Goal: Task Accomplishment & Management: Manage account settings

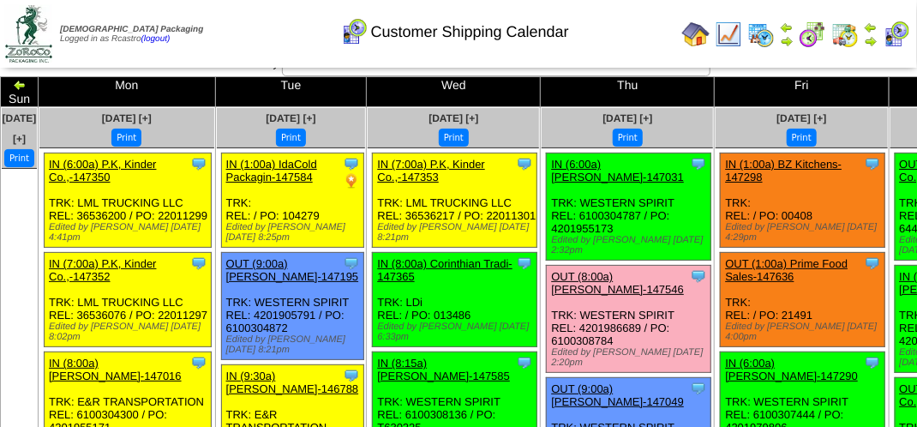
scroll to position [18, 0]
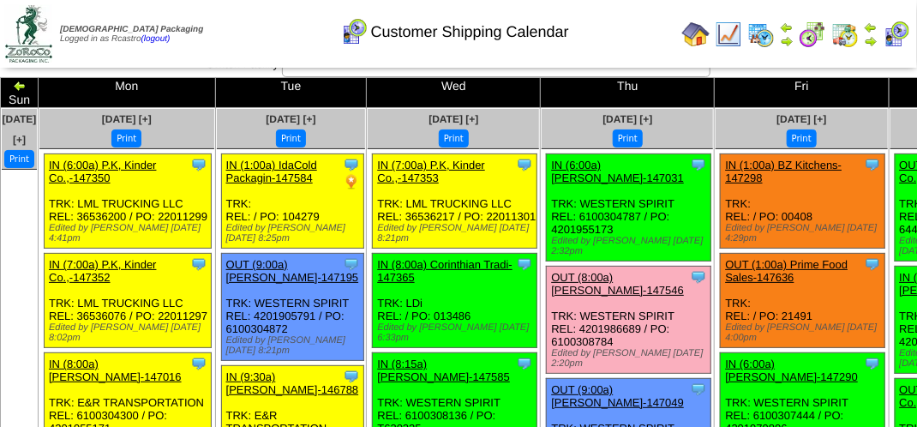
click at [583, 286] on link "OUT (8:00a) [PERSON_NAME]-147546" at bounding box center [617, 284] width 133 height 26
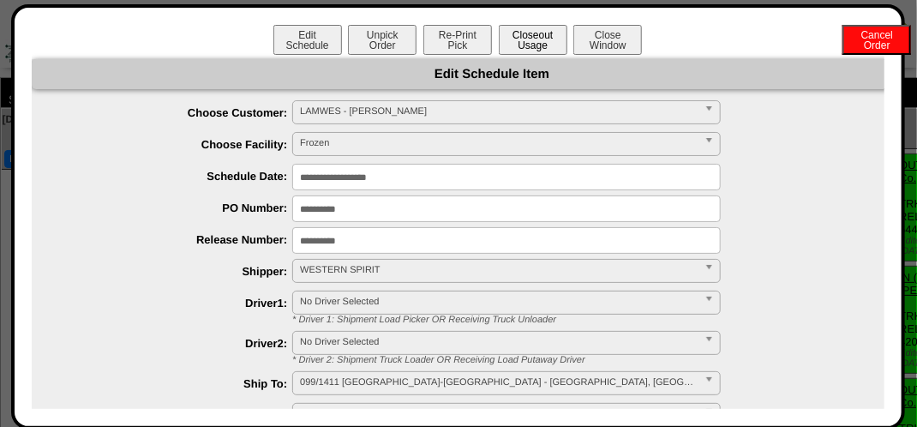
click at [531, 44] on button "Closeout Usage" at bounding box center [533, 40] width 69 height 30
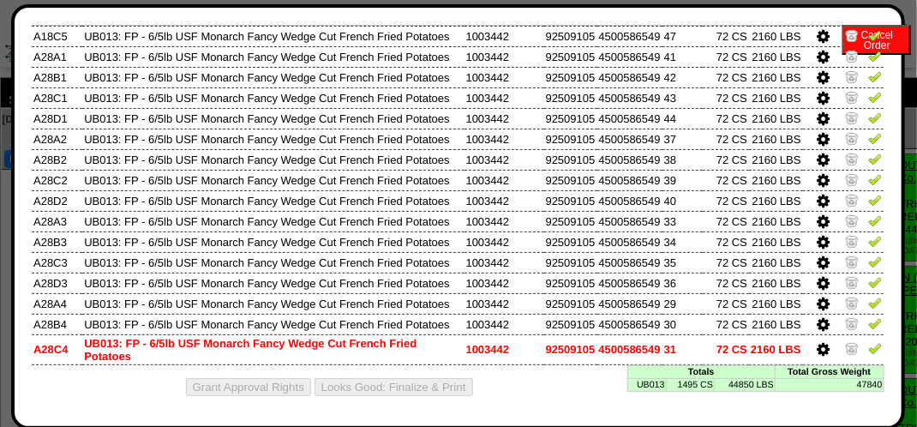
scroll to position [0, 0]
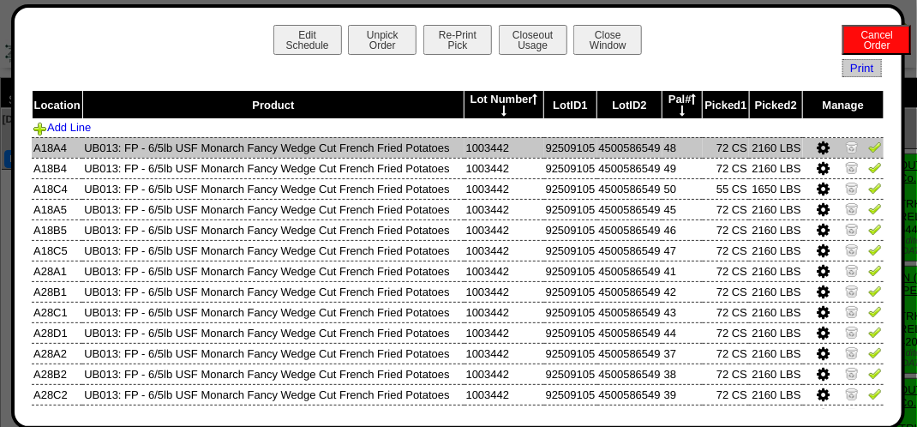
click at [868, 153] on img at bounding box center [875, 147] width 14 height 14
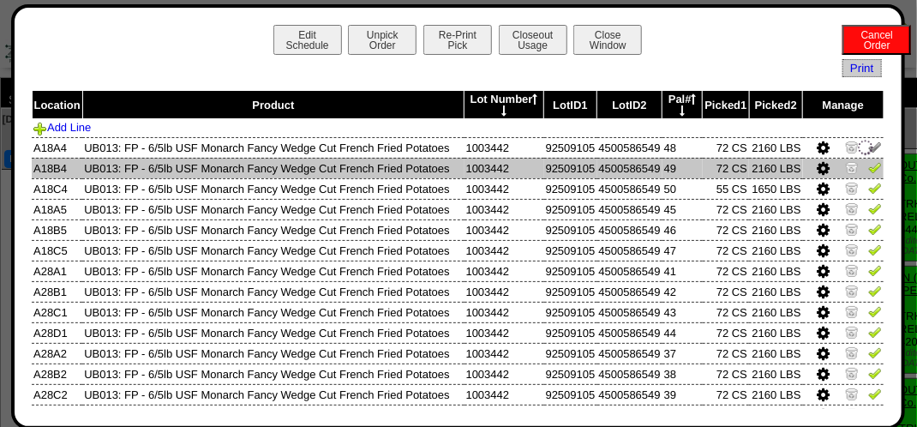
click at [868, 174] on img at bounding box center [875, 167] width 14 height 14
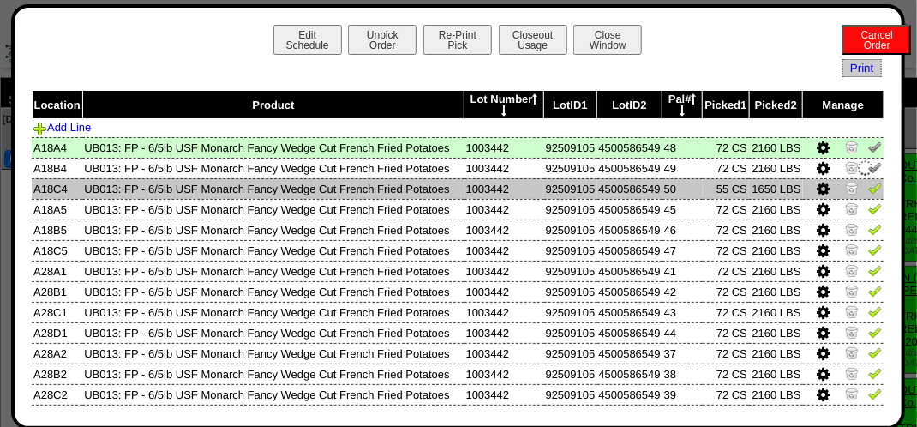
click at [868, 195] on img at bounding box center [875, 188] width 14 height 14
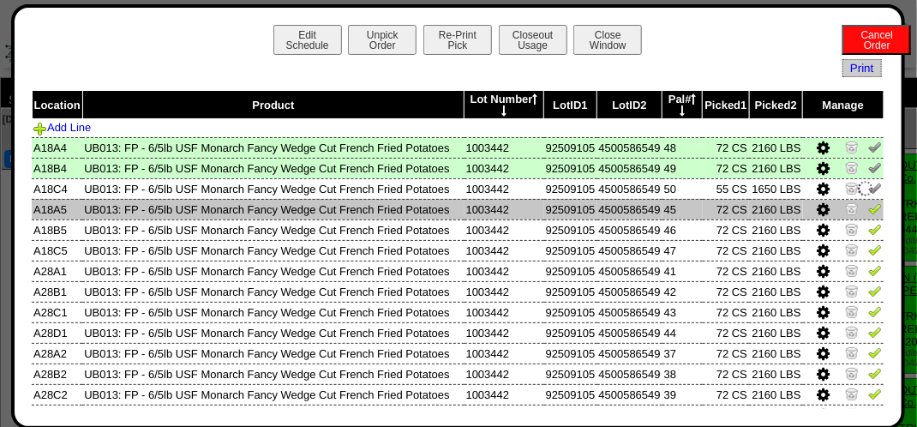
click at [868, 215] on img at bounding box center [875, 208] width 14 height 14
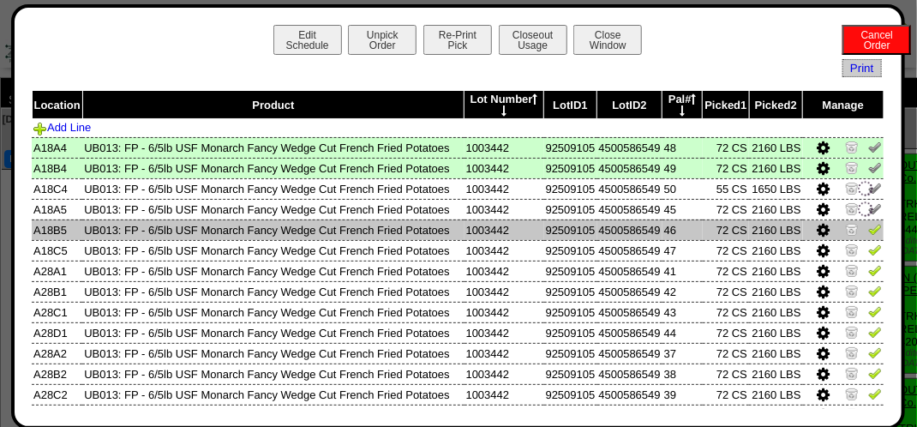
click at [868, 236] on img at bounding box center [875, 229] width 14 height 14
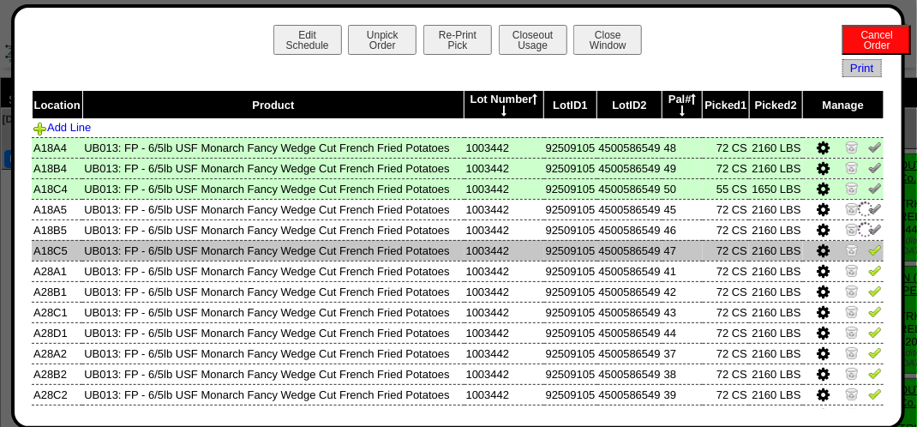
click at [868, 256] on img at bounding box center [875, 250] width 14 height 14
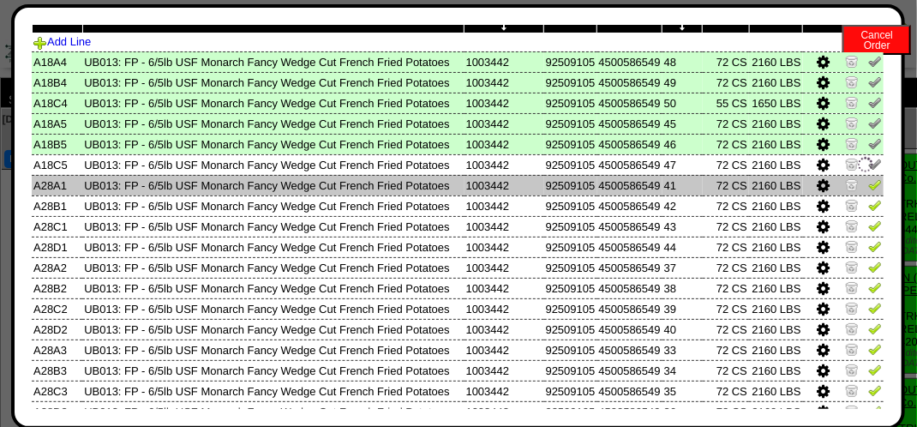
click at [868, 191] on img at bounding box center [875, 184] width 14 height 14
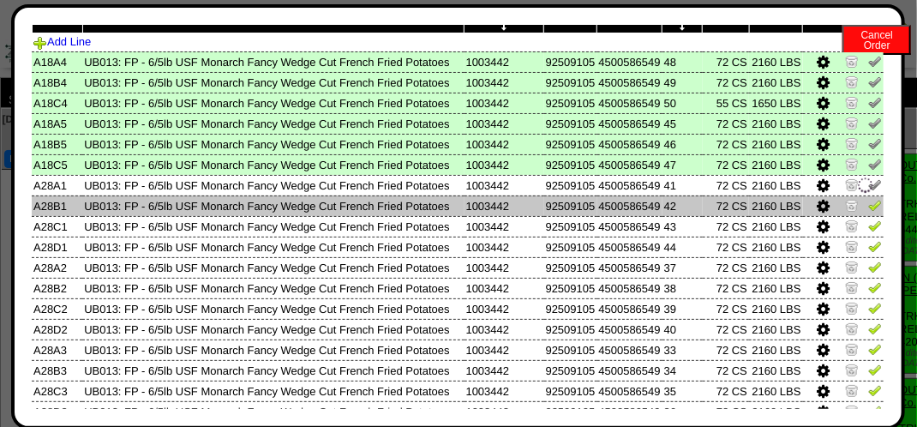
click at [868, 212] on img at bounding box center [875, 205] width 14 height 14
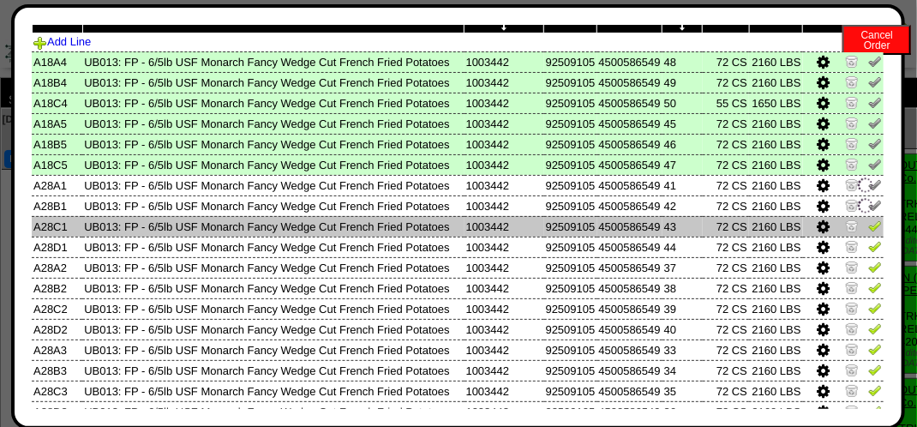
click at [868, 232] on img at bounding box center [875, 226] width 14 height 14
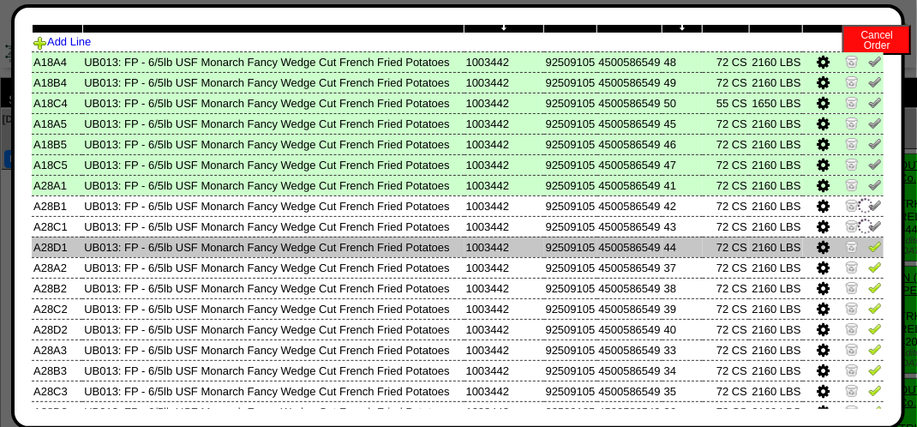
click at [868, 253] on img at bounding box center [875, 246] width 14 height 14
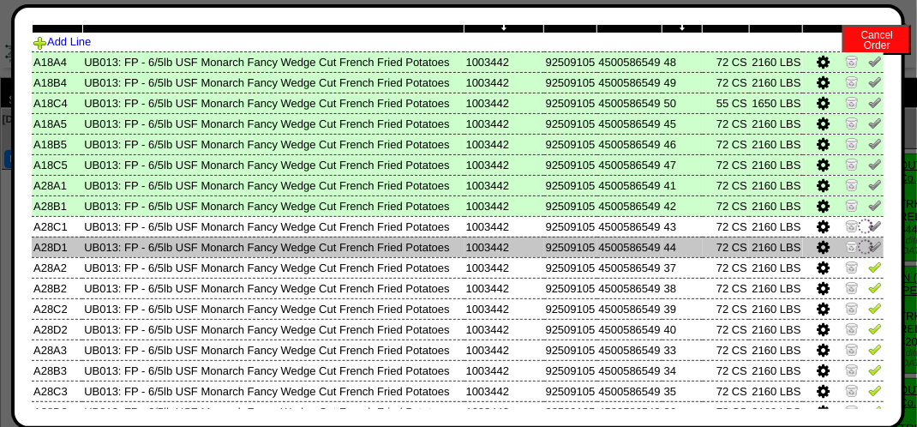
scroll to position [257, 0]
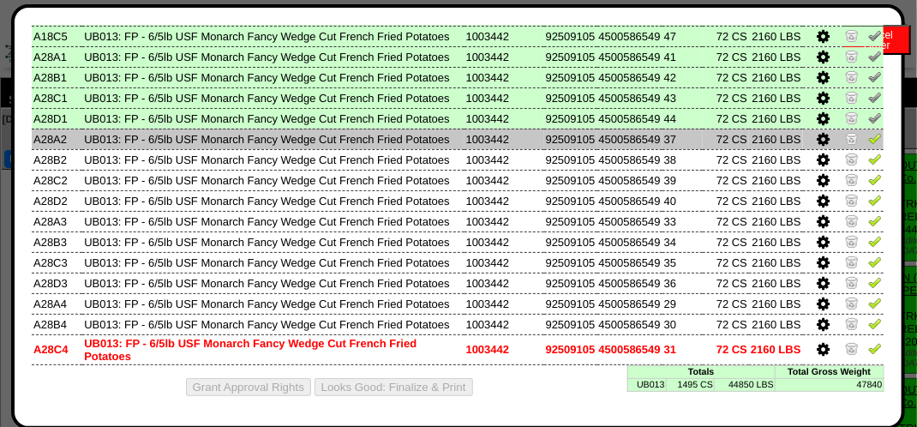
click at [868, 145] on img at bounding box center [875, 138] width 14 height 14
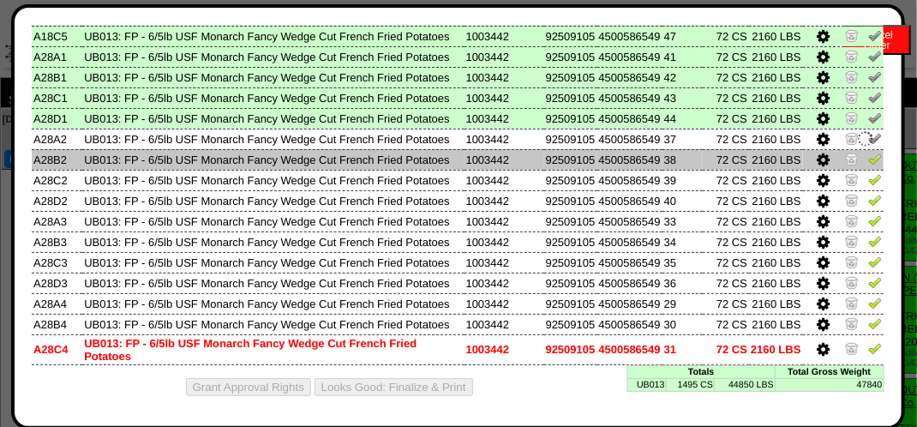
click at [868, 165] on img at bounding box center [875, 159] width 14 height 14
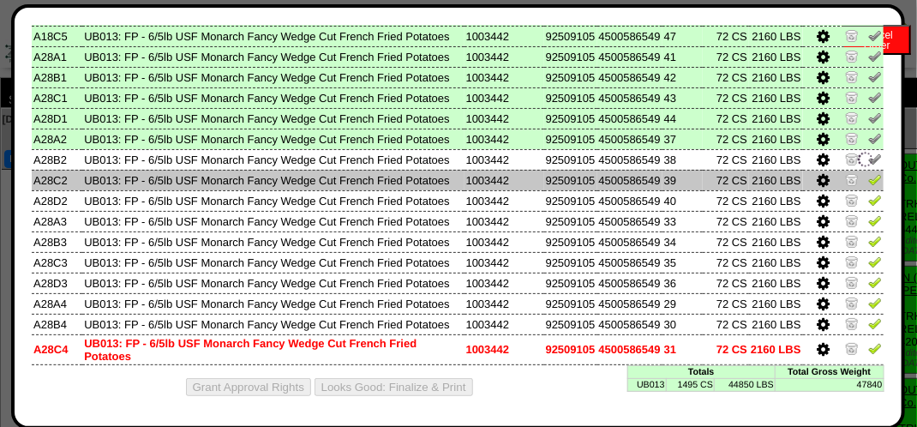
click at [868, 186] on img at bounding box center [875, 179] width 14 height 14
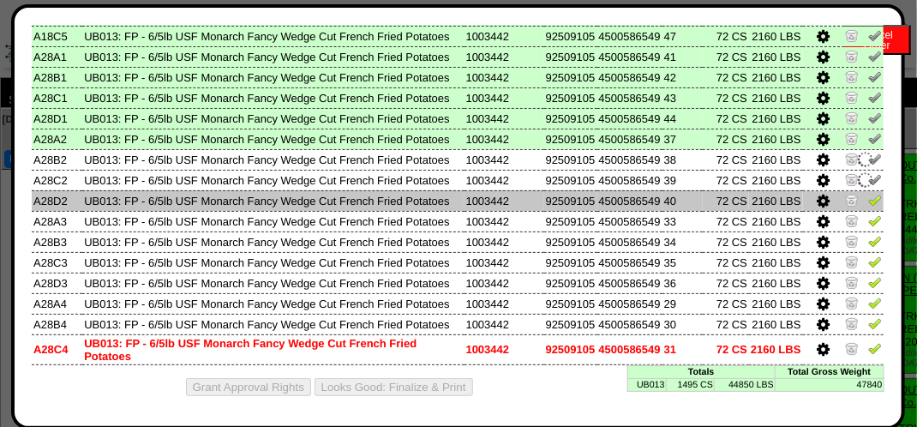
drag, startPoint x: 866, startPoint y: 282, endPoint x: 866, endPoint y: 295, distance: 12.9
click at [868, 207] on img at bounding box center [875, 200] width 14 height 14
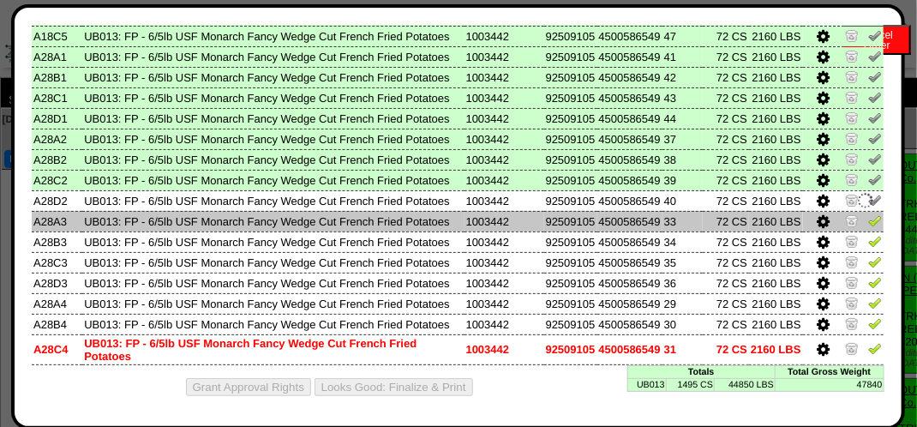
click at [868, 227] on img at bounding box center [875, 220] width 14 height 14
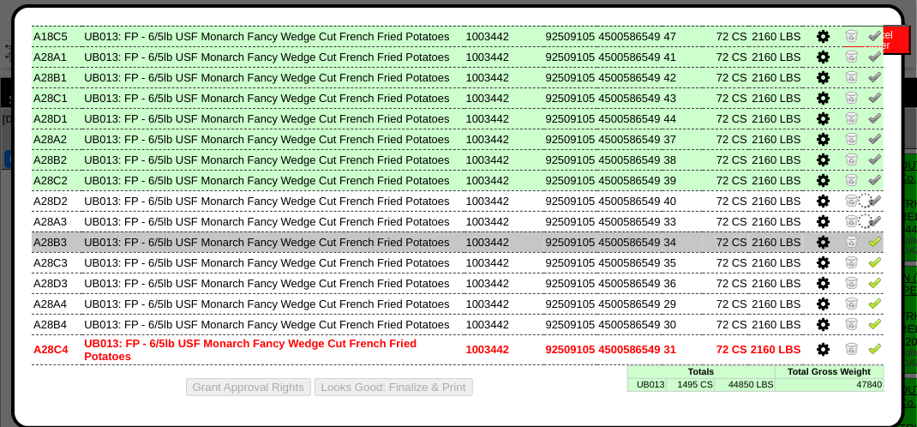
click at [864, 252] on td at bounding box center [843, 241] width 81 height 21
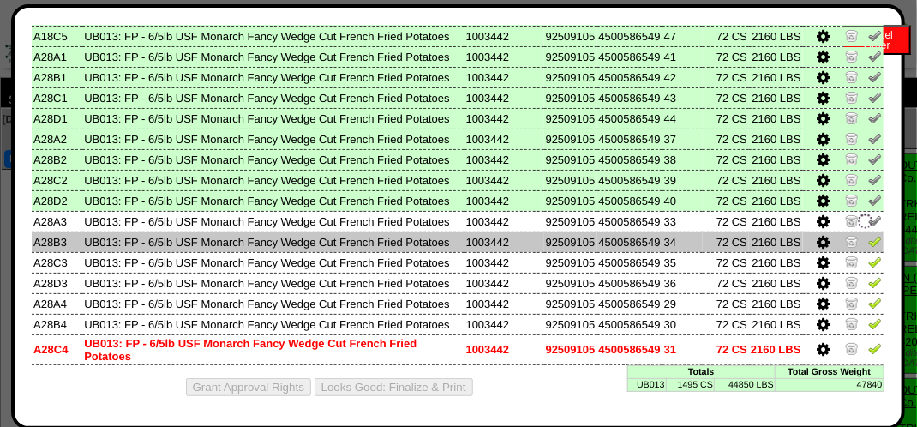
scroll to position [343, 0]
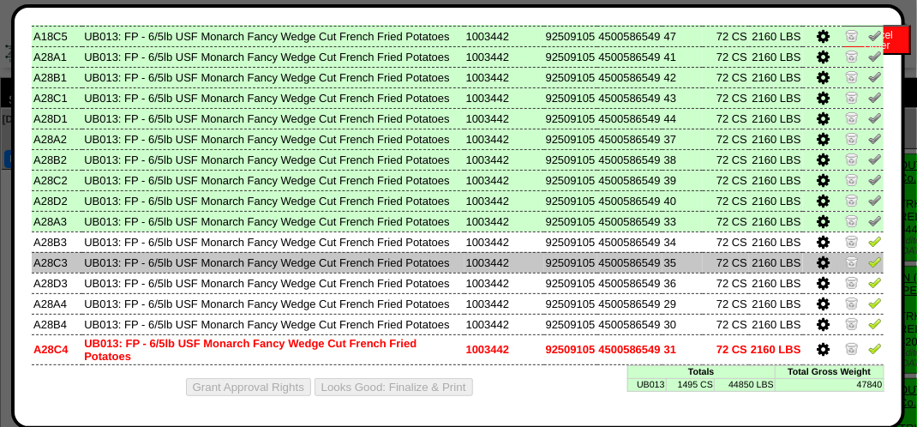
click at [871, 273] on td at bounding box center [843, 262] width 81 height 21
click at [868, 268] on img at bounding box center [875, 262] width 14 height 14
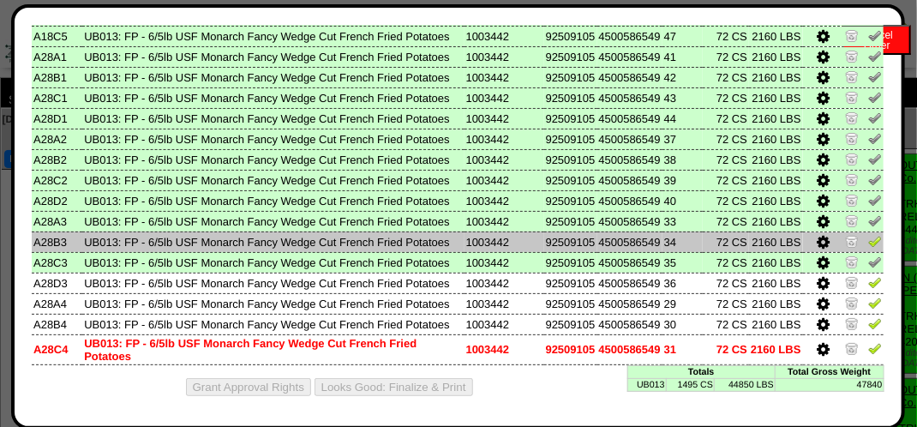
click at [868, 248] on img at bounding box center [875, 241] width 14 height 14
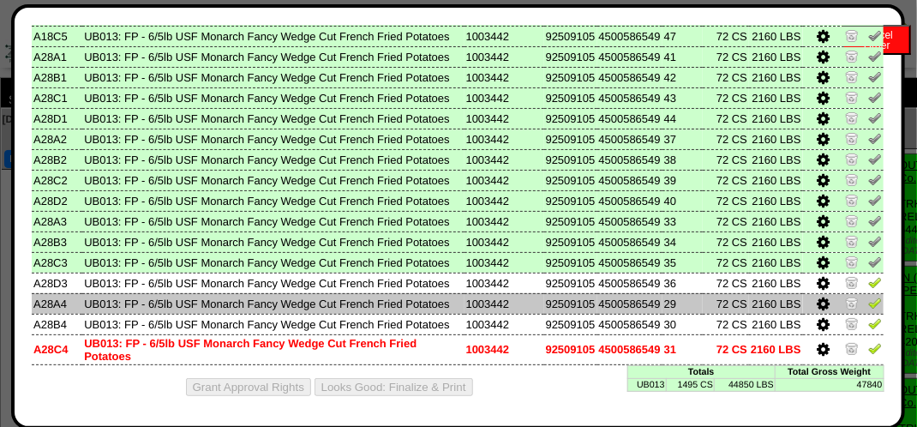
click at [868, 309] on img at bounding box center [875, 303] width 14 height 14
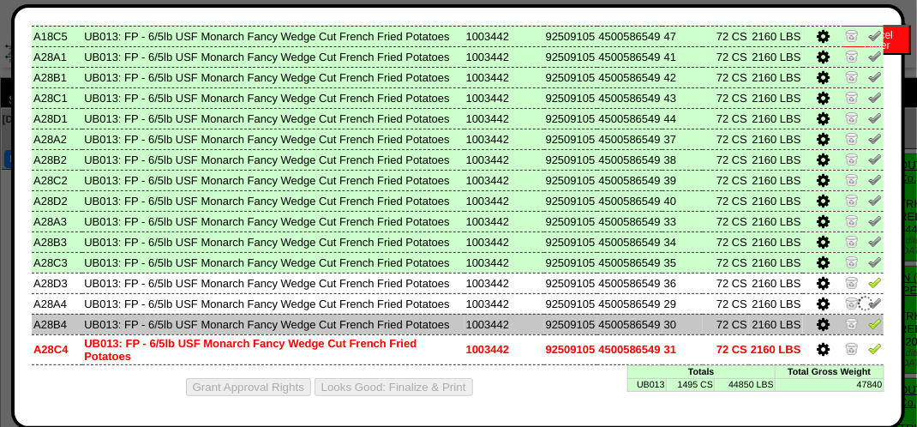
click at [868, 330] on img at bounding box center [875, 323] width 14 height 14
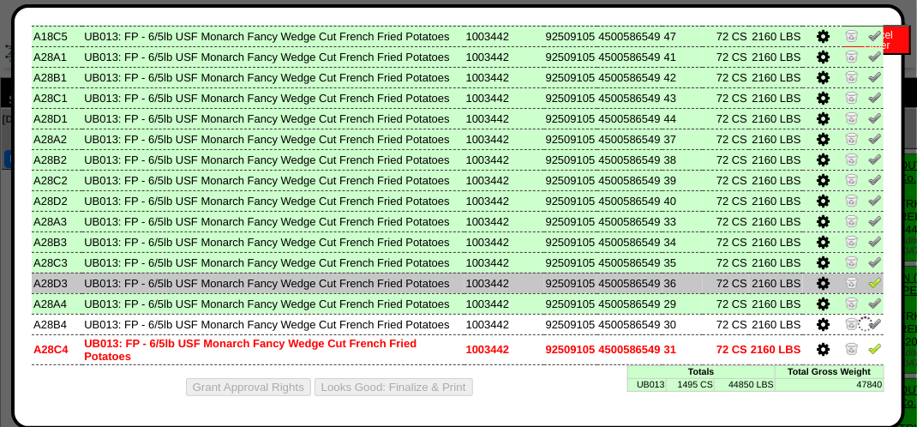
click at [868, 289] on img at bounding box center [875, 282] width 14 height 14
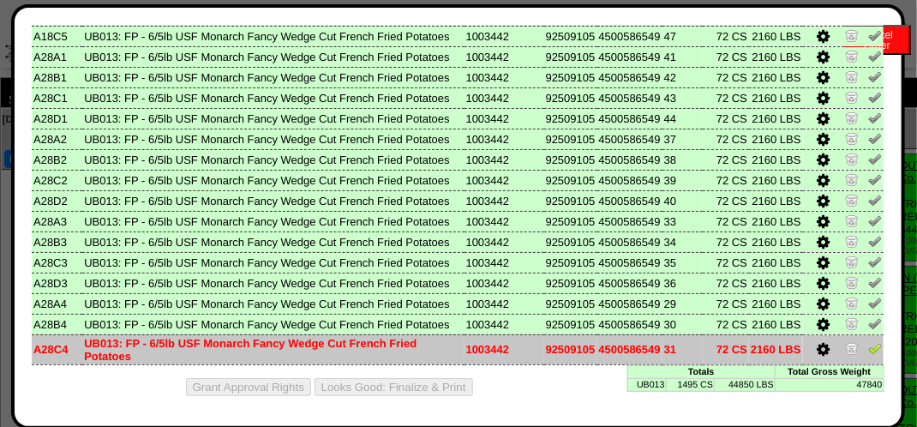
scroll to position [409, 0]
click at [868, 345] on img at bounding box center [875, 348] width 14 height 14
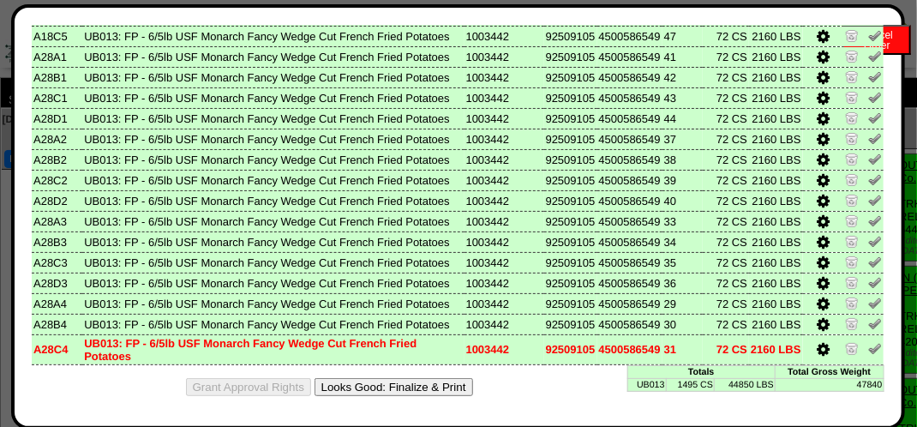
click at [445, 389] on button "Looks Good: Finalize & Print" at bounding box center [394, 387] width 159 height 18
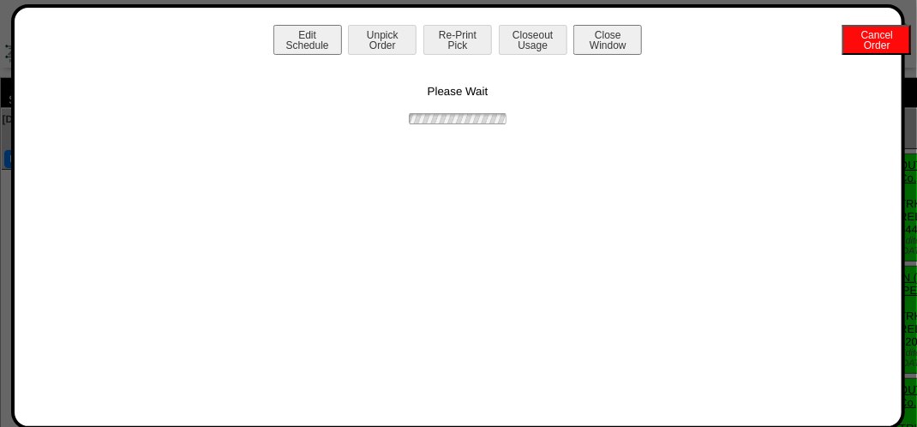
scroll to position [0, 0]
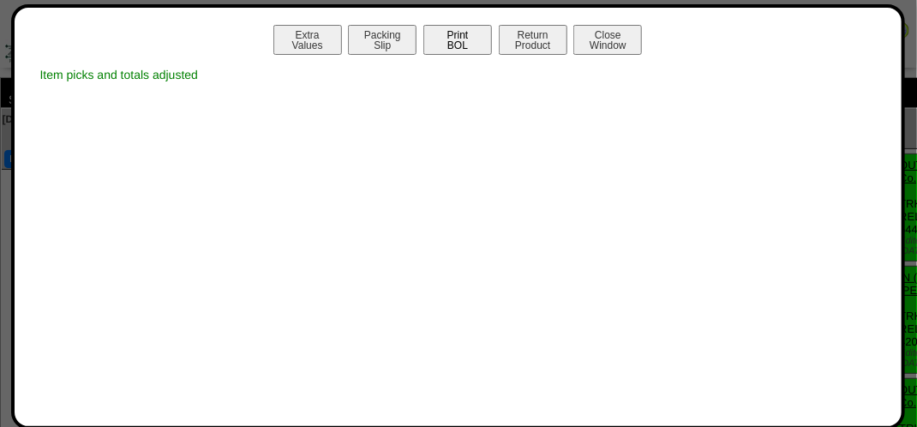
click at [459, 49] on button "Print BOL" at bounding box center [457, 40] width 69 height 30
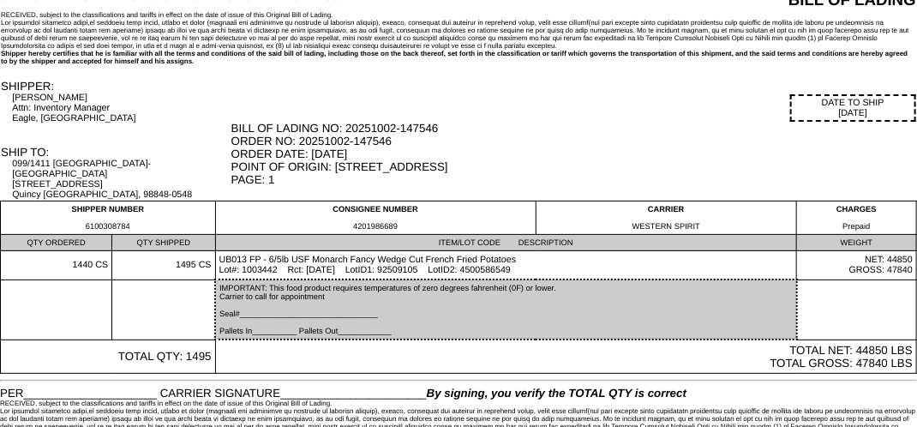
scroll to position [60, 0]
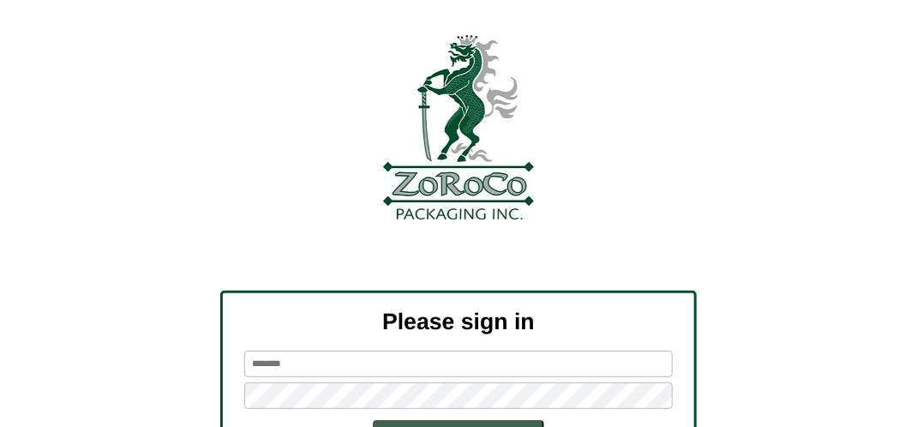
scroll to position [194, 0]
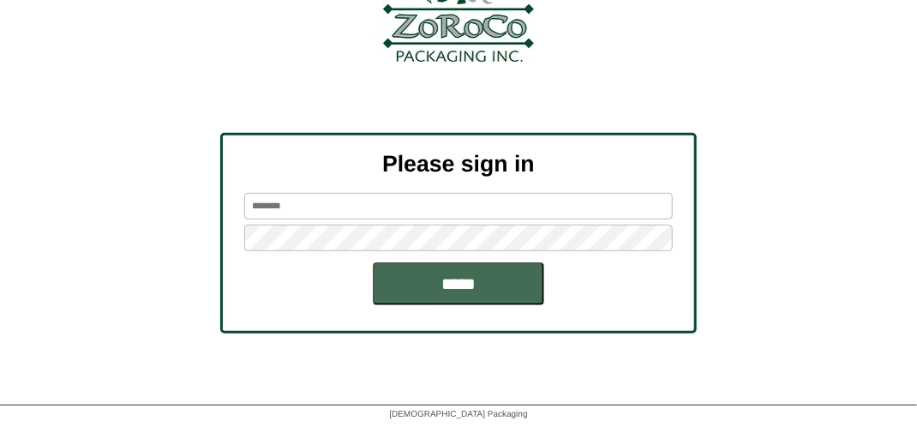
type input "*******"
click at [496, 286] on input "*****" at bounding box center [458, 283] width 171 height 43
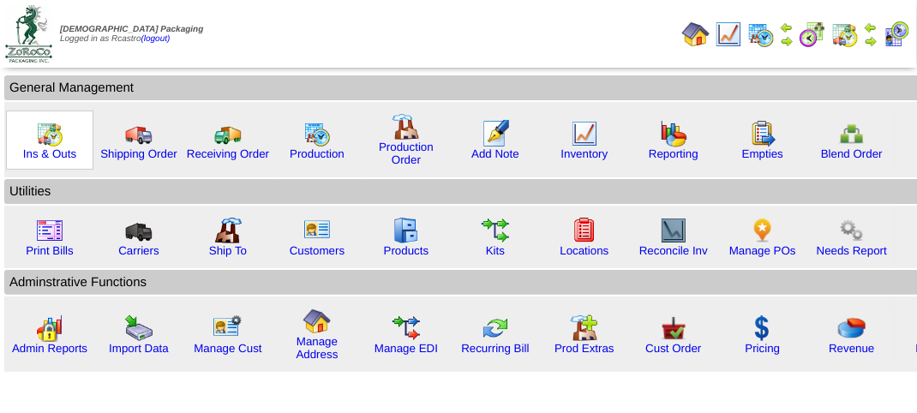
click at [51, 140] on img at bounding box center [49, 133] width 27 height 27
click at [49, 140] on img at bounding box center [49, 133] width 27 height 27
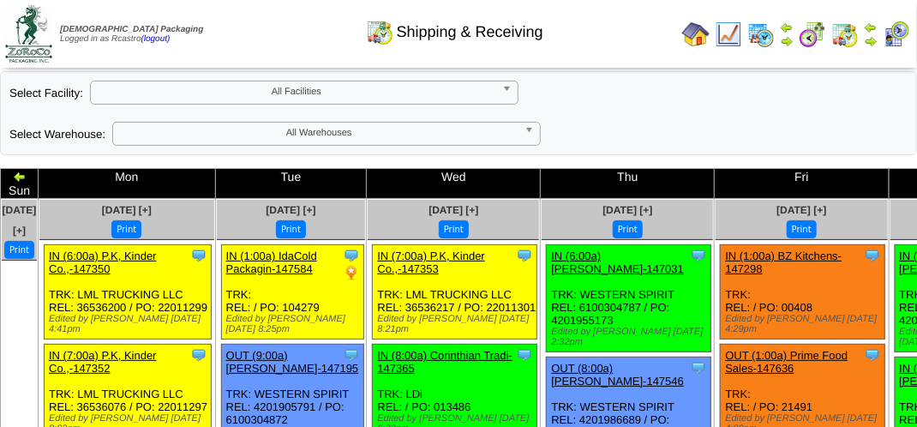
click at [508, 91] on b at bounding box center [509, 92] width 15 height 22
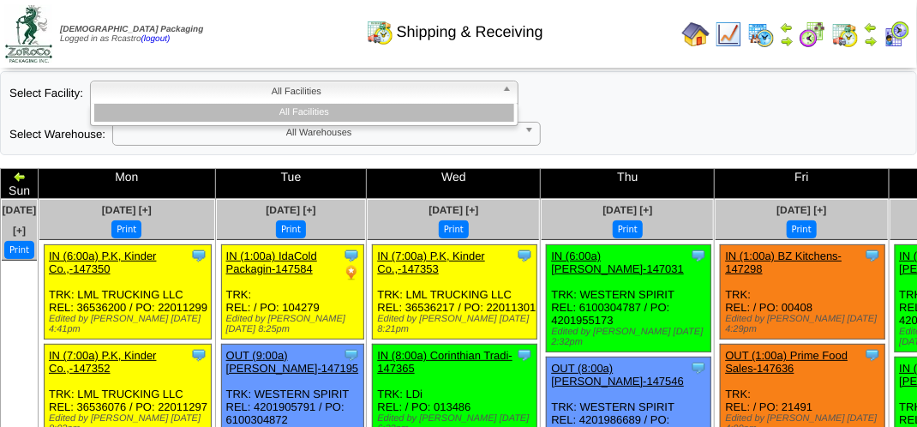
click at [508, 91] on b at bounding box center [509, 92] width 15 height 22
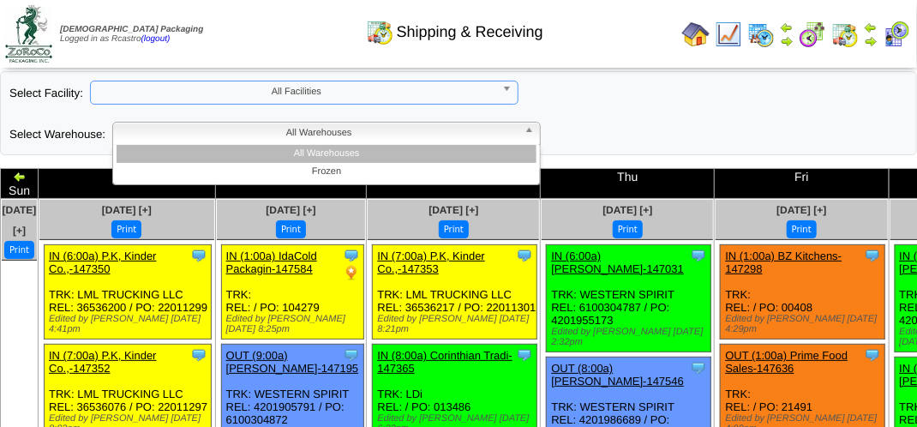
click at [540, 137] on link "All Warehouses" at bounding box center [326, 134] width 429 height 24
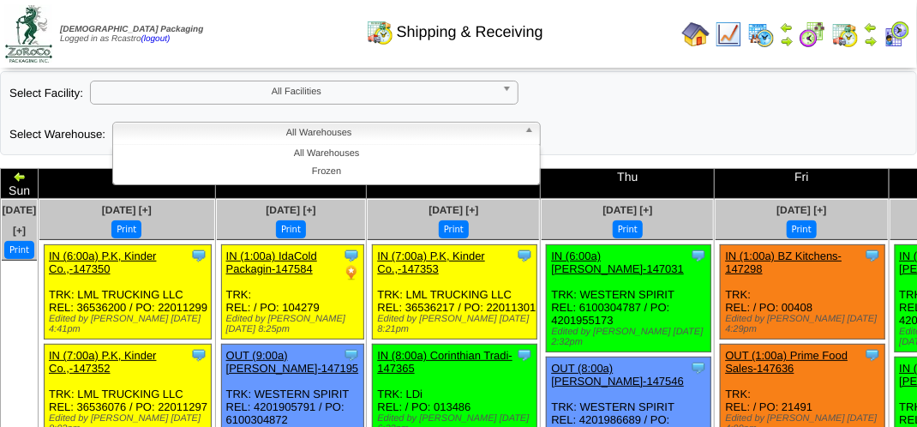
click at [593, 130] on div "**********" at bounding box center [458, 113] width 917 height 84
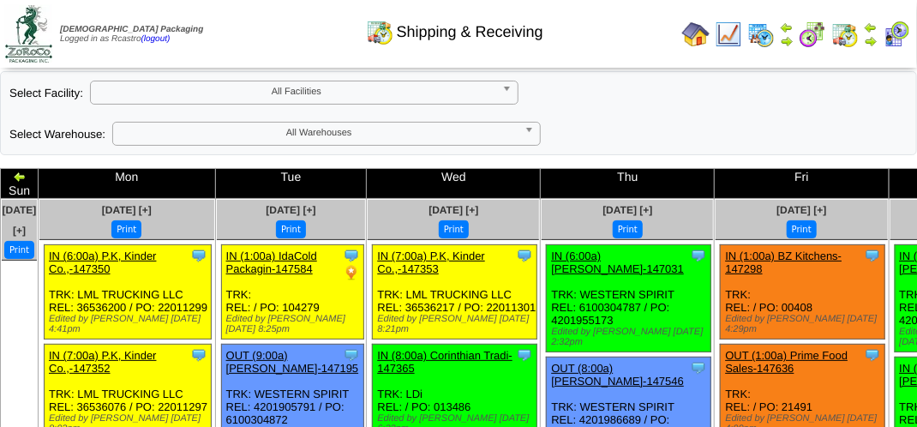
click at [358, 99] on span "All Facilities" at bounding box center [297, 91] width 398 height 21
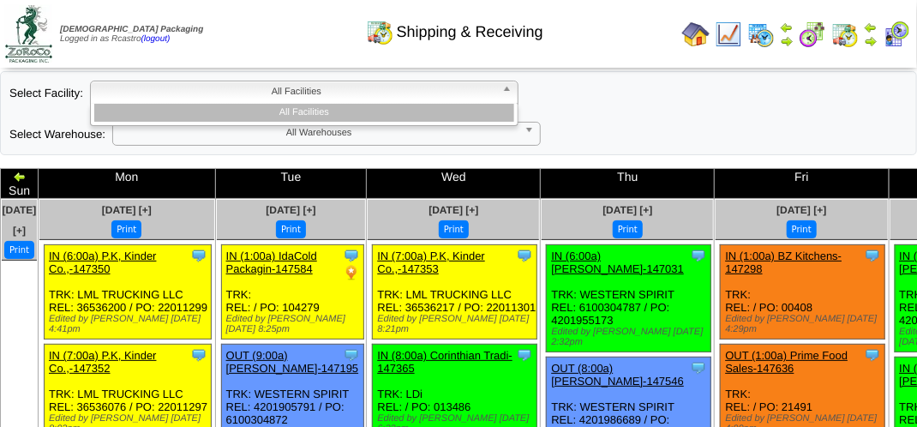
click at [358, 99] on span "All Facilities" at bounding box center [297, 91] width 398 height 21
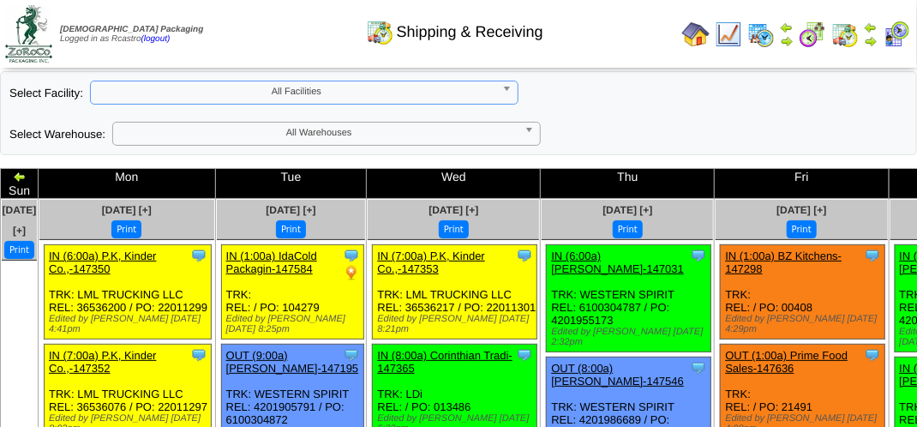
click at [351, 132] on span "All Warehouses" at bounding box center [319, 133] width 398 height 21
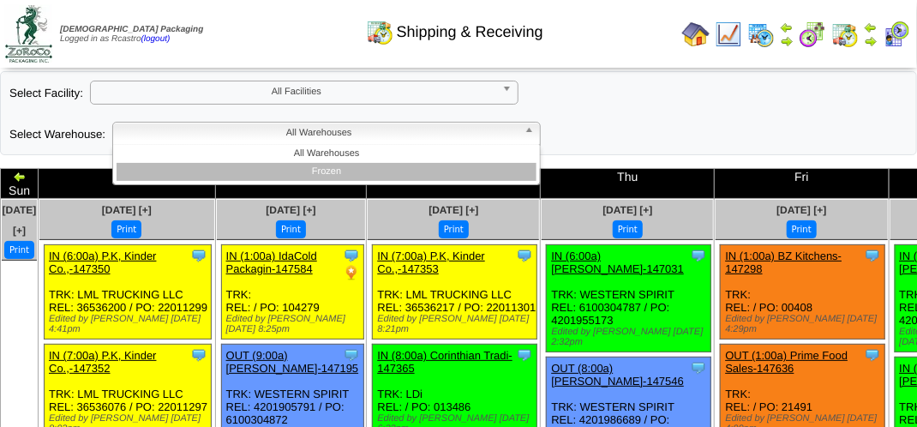
click at [327, 172] on li "Frozen" at bounding box center [327, 172] width 420 height 18
click at [452, 129] on span "Frozen" at bounding box center [319, 133] width 398 height 21
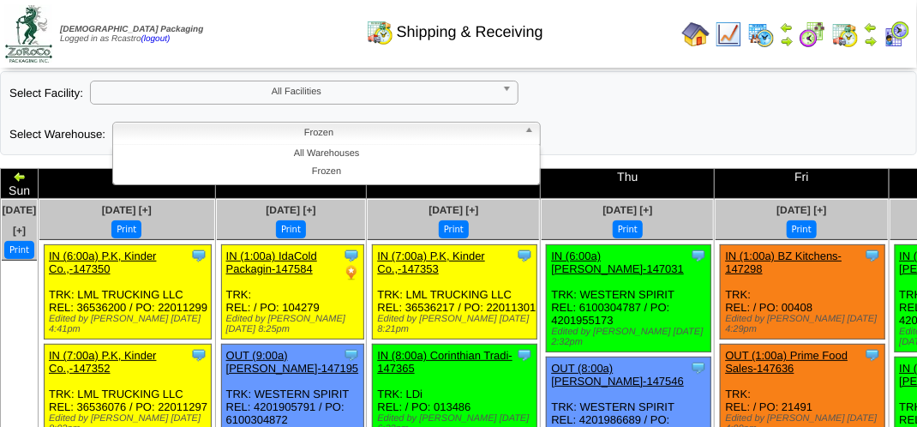
click at [896, 38] on img at bounding box center [896, 34] width 27 height 27
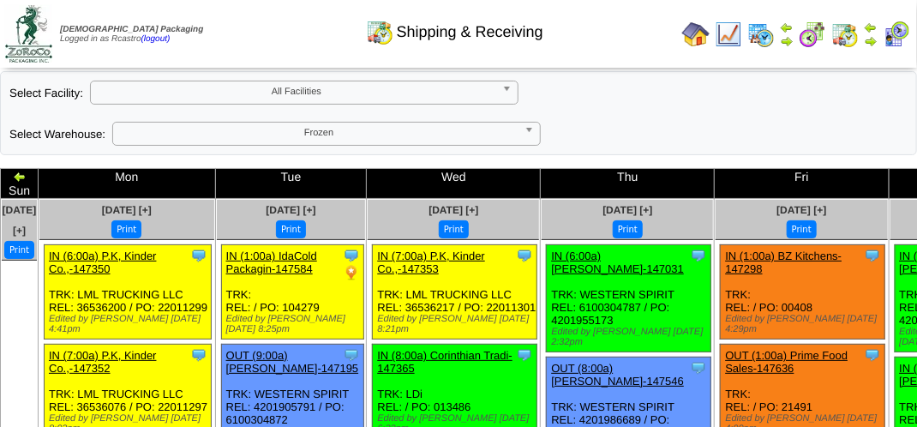
click at [872, 42] on img at bounding box center [871, 41] width 14 height 14
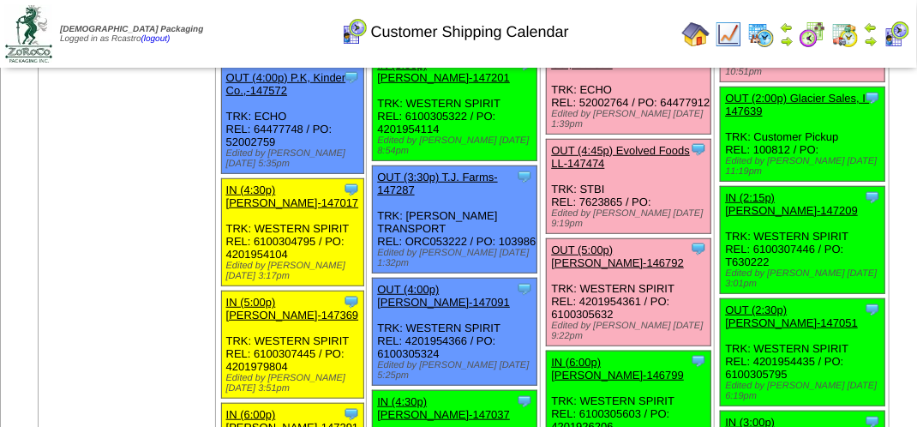
scroll to position [2658, 0]
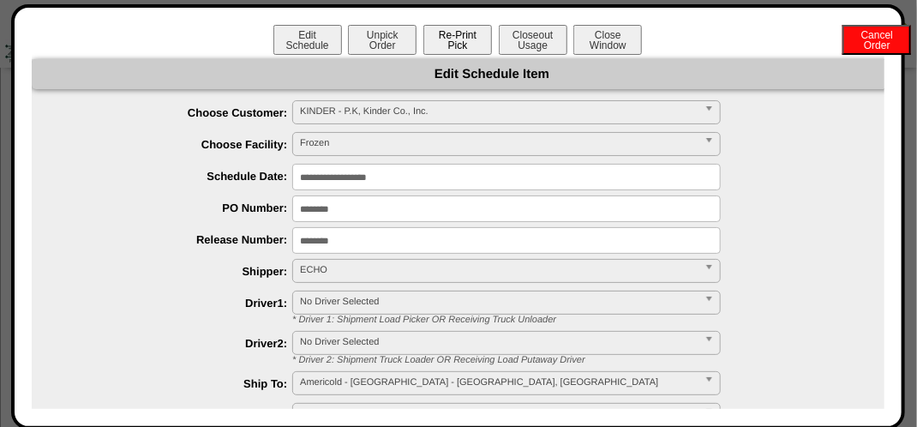
click at [463, 46] on button "Re-Print Pick" at bounding box center [457, 40] width 69 height 30
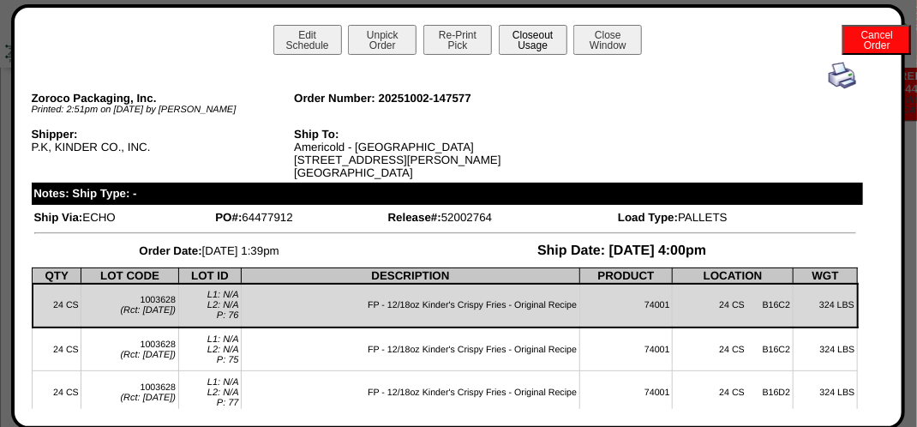
scroll to position [1715, 0]
click at [590, 33] on button "Close Window" at bounding box center [608, 40] width 69 height 30
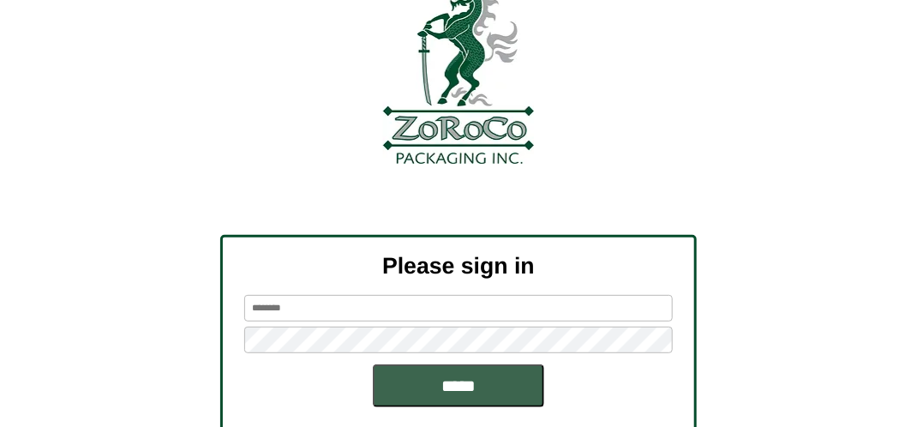
scroll to position [171, 0]
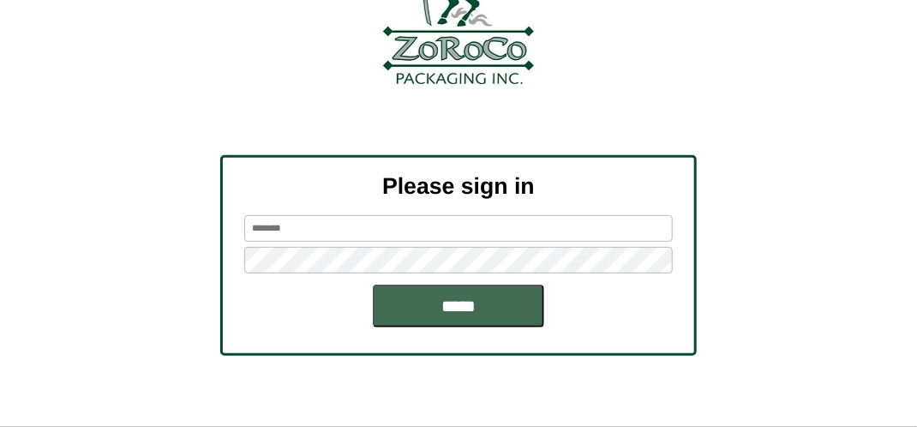
type input "*******"
click at [449, 305] on input "*****" at bounding box center [458, 306] width 171 height 43
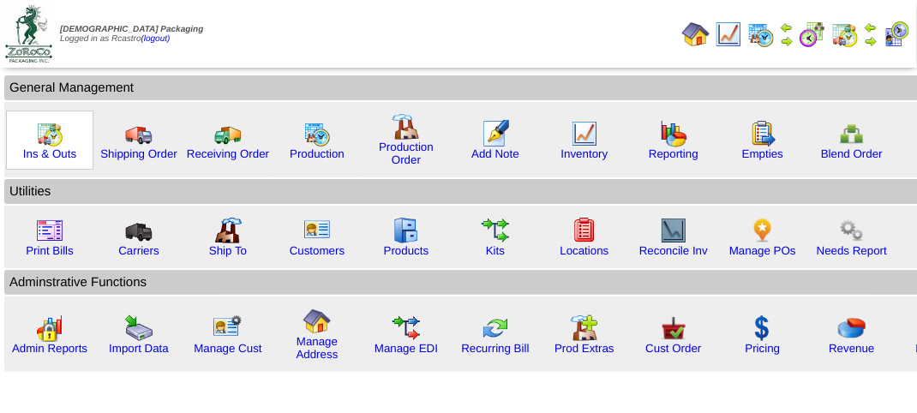
click at [48, 141] on img at bounding box center [49, 133] width 27 height 27
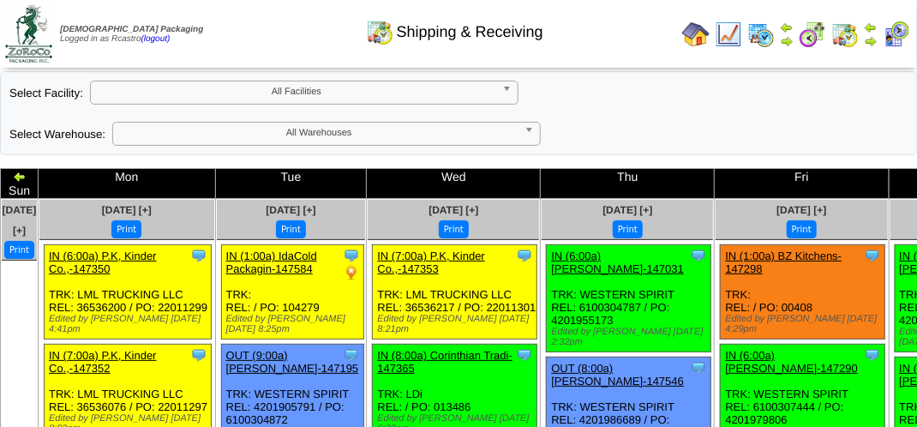
click at [868, 41] on img at bounding box center [871, 41] width 14 height 14
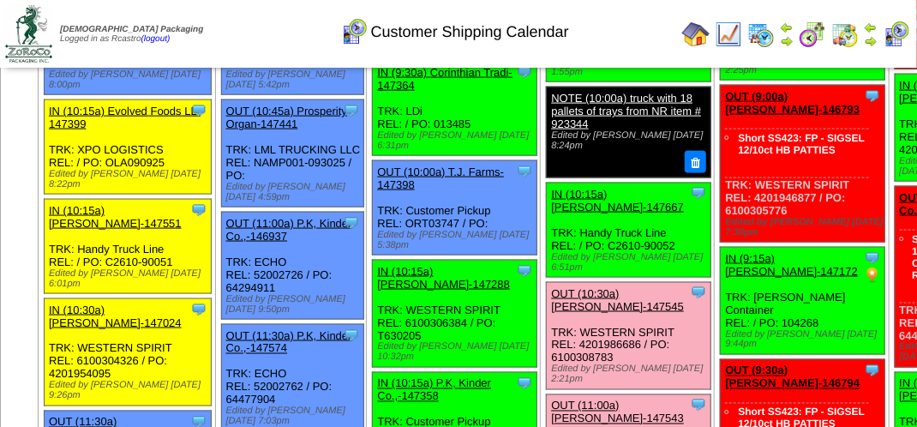
scroll to position [857, 0]
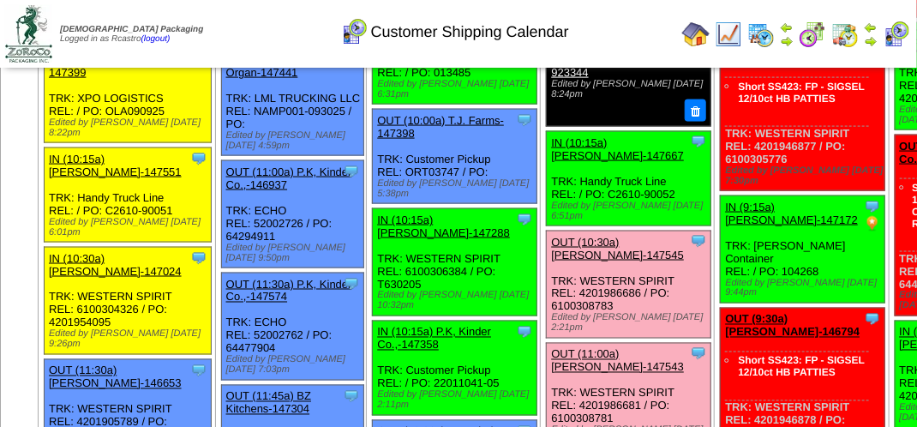
click at [570, 225] on div "Clone Item IN (10:15a) [PERSON_NAME]-147667 [PERSON_NAME][GEOGRAPHIC_DATA] Sche…" at bounding box center [629, 178] width 165 height 94
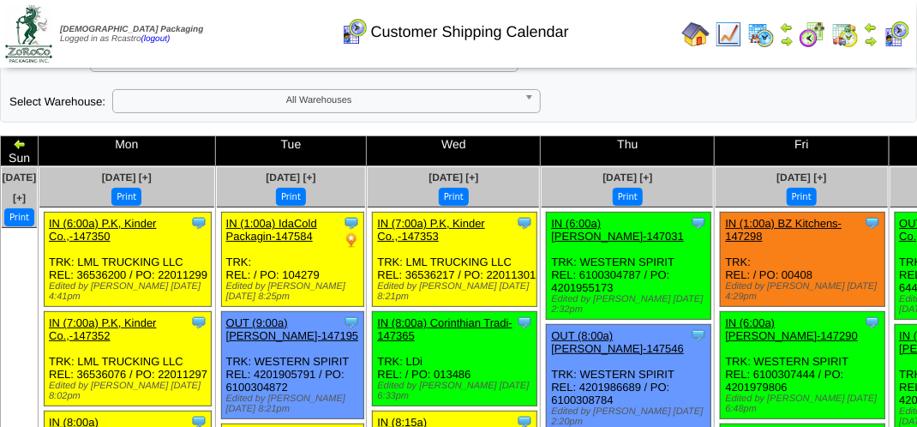
scroll to position [0, 0]
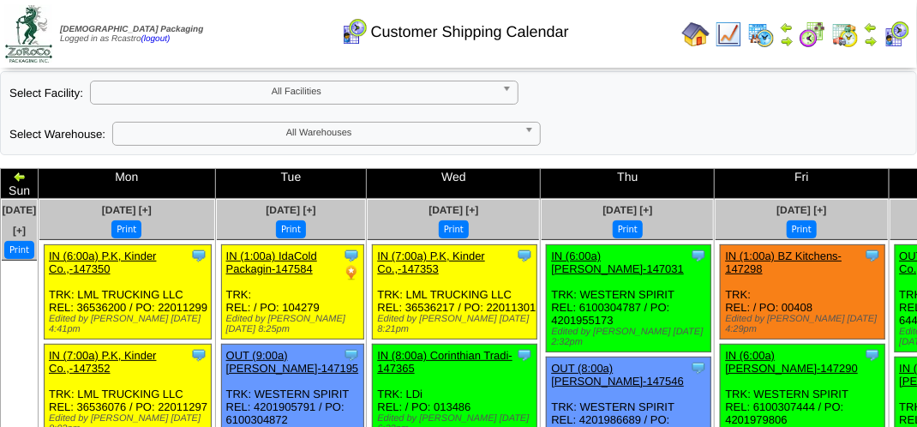
click at [628, 132] on div "**********" at bounding box center [458, 113] width 917 height 84
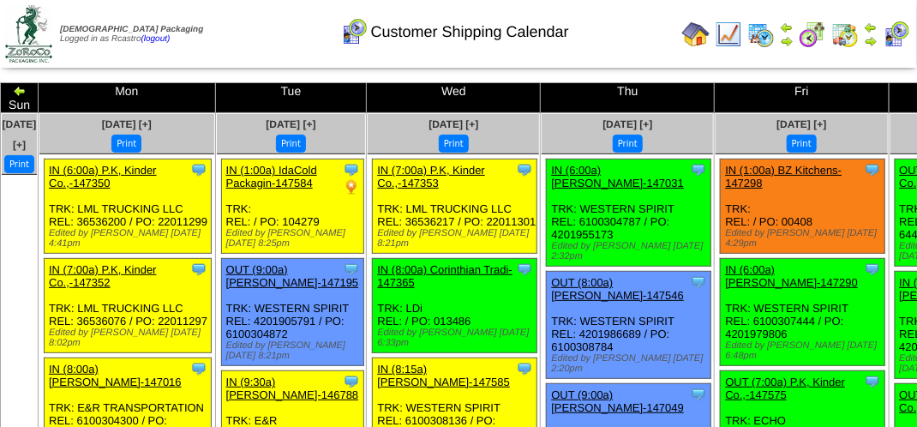
click at [637, 252] on div "Edited by Rortiz 9/25 2:32pm" at bounding box center [630, 251] width 159 height 21
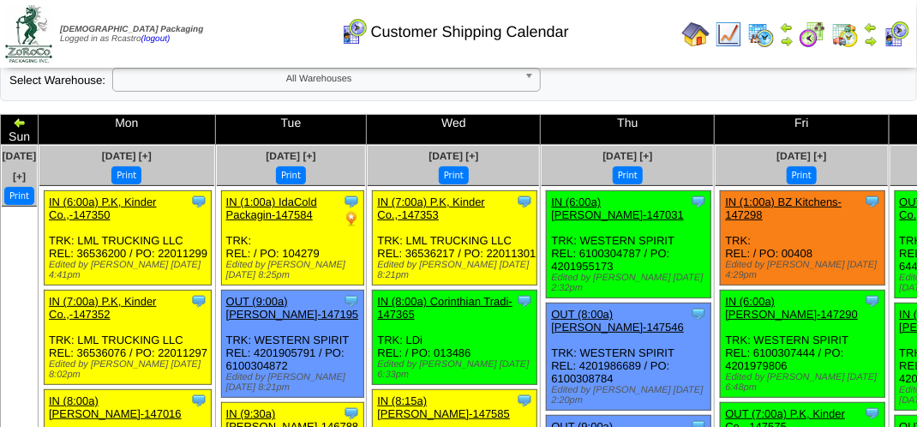
scroll to position [0, 0]
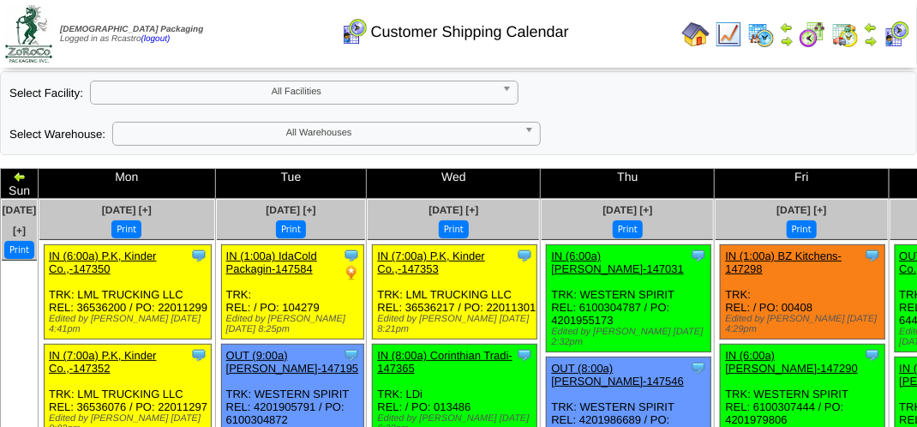
click at [641, 105] on div "**********" at bounding box center [458, 113] width 917 height 84
click at [758, 99] on div "**********" at bounding box center [458, 113] width 917 height 84
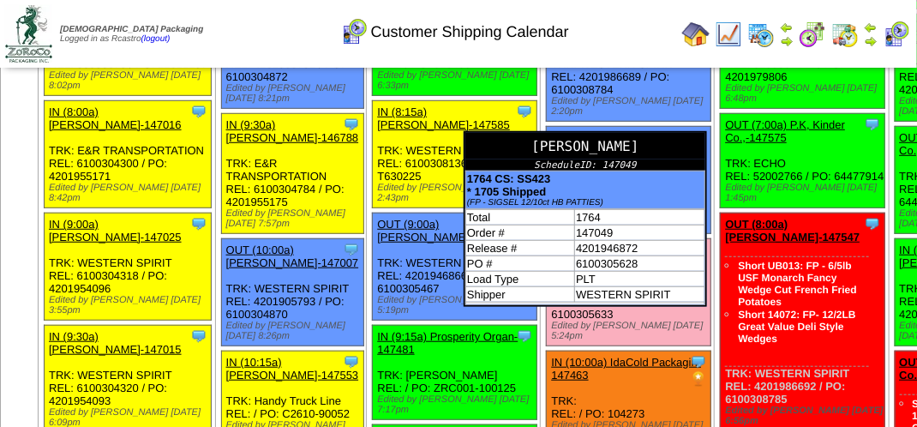
scroll to position [514, 0]
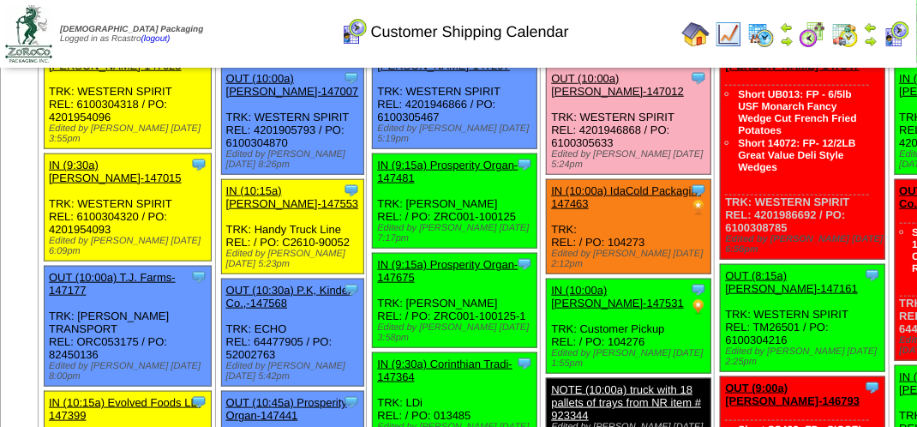
click at [624, 170] on div "Edited by [PERSON_NAME] [DATE] 5:24pm" at bounding box center [630, 159] width 159 height 21
click at [465, 200] on div "Clone Item IN (9:15a) Prosperity Organ-147481 Prosperity Organic Foods Inc Sche…" at bounding box center [455, 201] width 165 height 94
click at [472, 144] on div "Edited by [PERSON_NAME] [DATE] 5:19pm" at bounding box center [456, 133] width 159 height 21
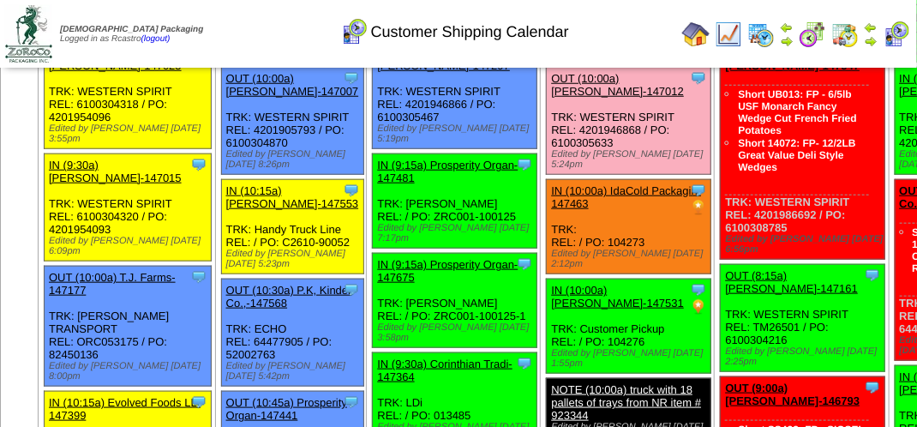
click at [574, 98] on link "OUT (10:00a) [PERSON_NAME]-147012" at bounding box center [617, 85] width 133 height 26
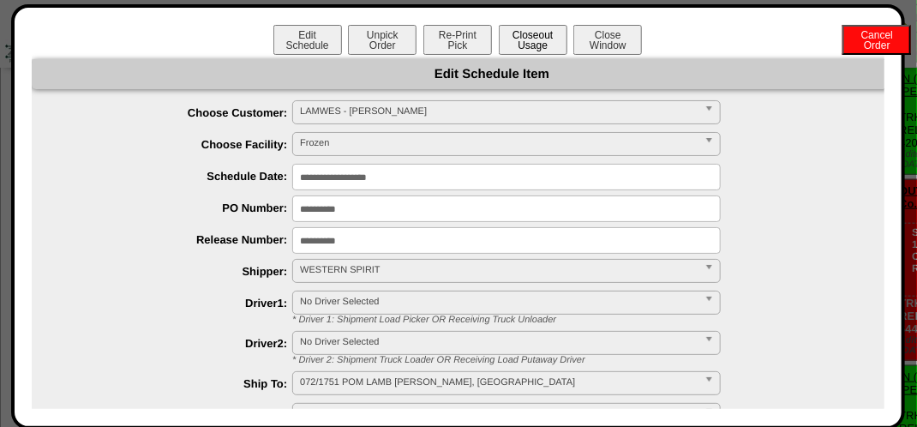
click at [531, 41] on button "Closeout Usage" at bounding box center [533, 40] width 69 height 30
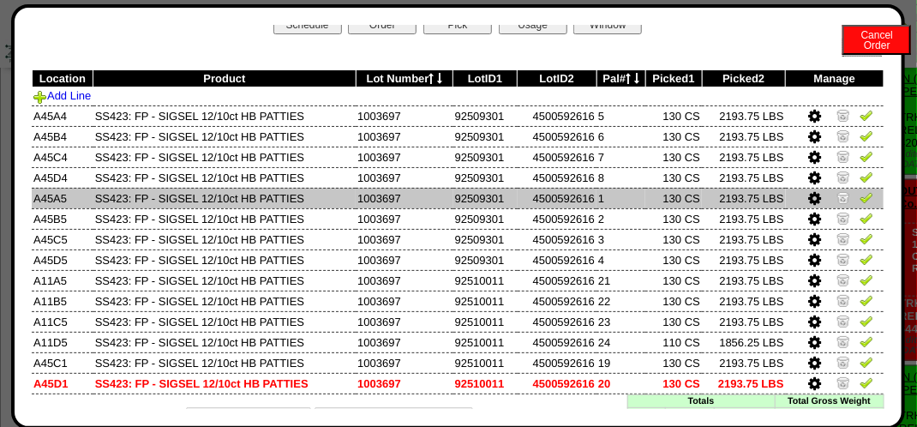
scroll to position [52, 0]
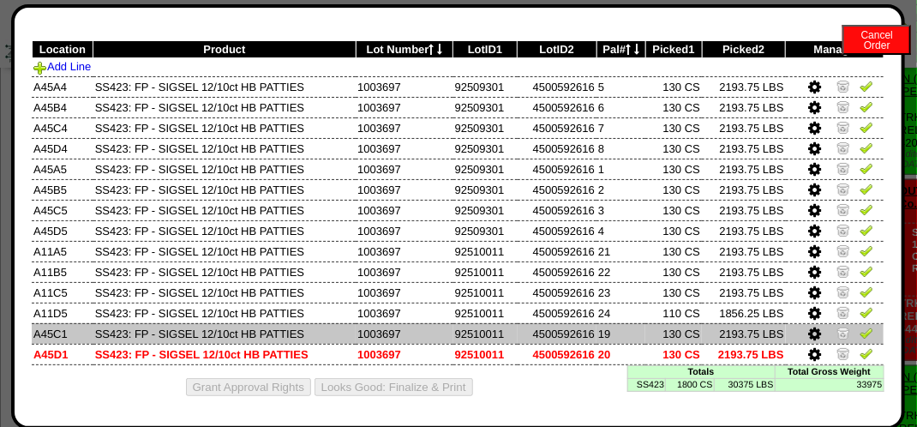
click at [860, 333] on img at bounding box center [867, 333] width 14 height 14
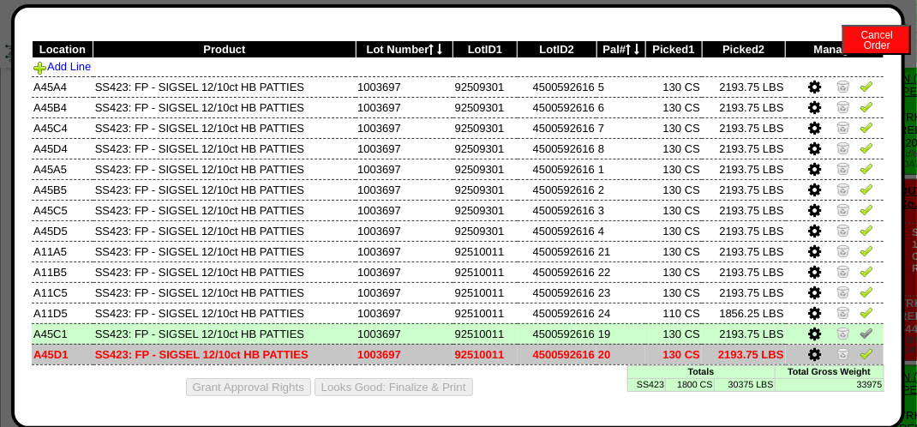
click at [860, 351] on img at bounding box center [867, 353] width 14 height 14
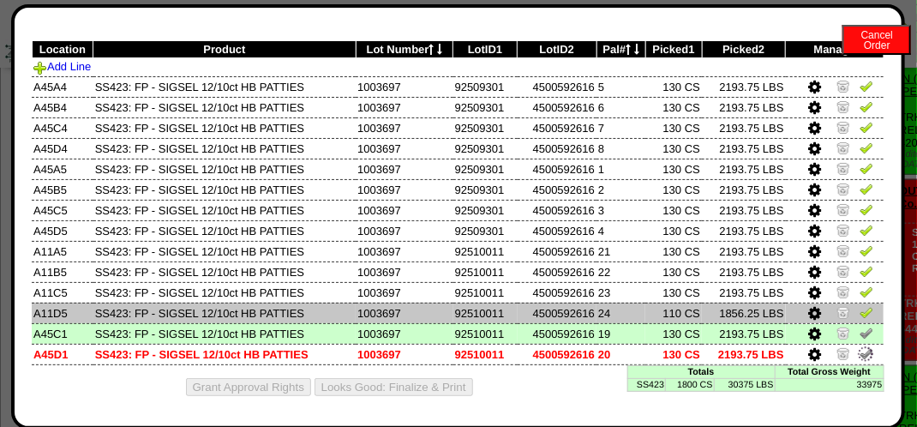
click at [860, 315] on img at bounding box center [867, 312] width 14 height 14
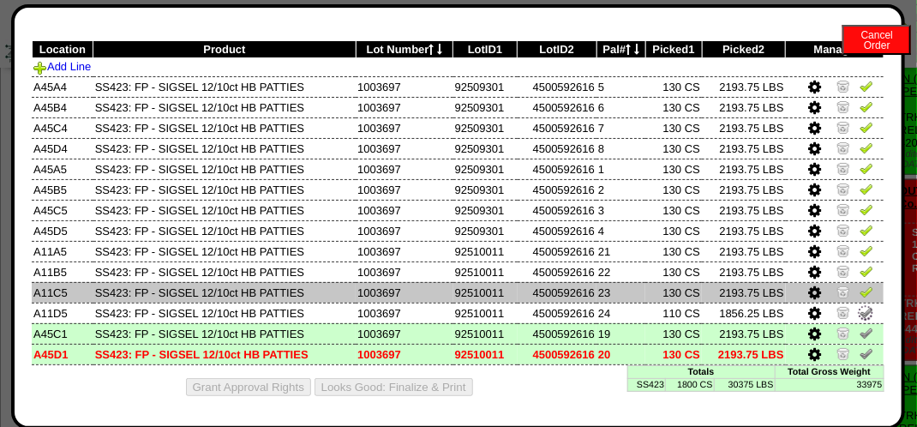
click at [860, 290] on img at bounding box center [867, 292] width 14 height 14
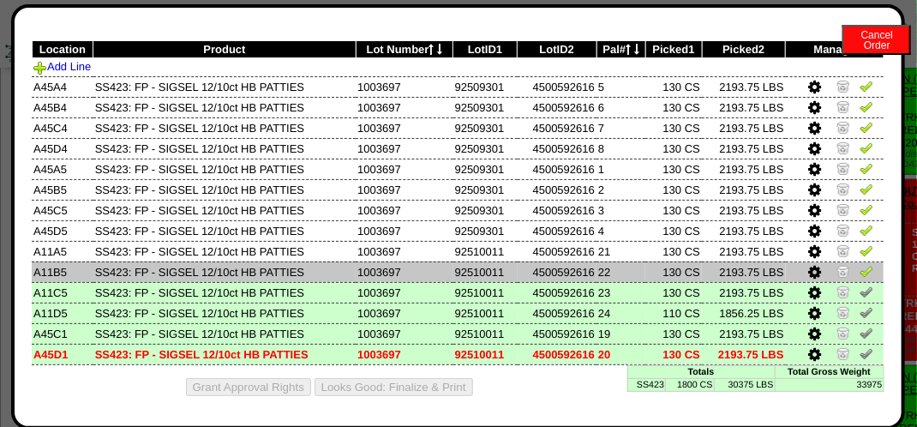
click at [860, 272] on img at bounding box center [867, 271] width 14 height 14
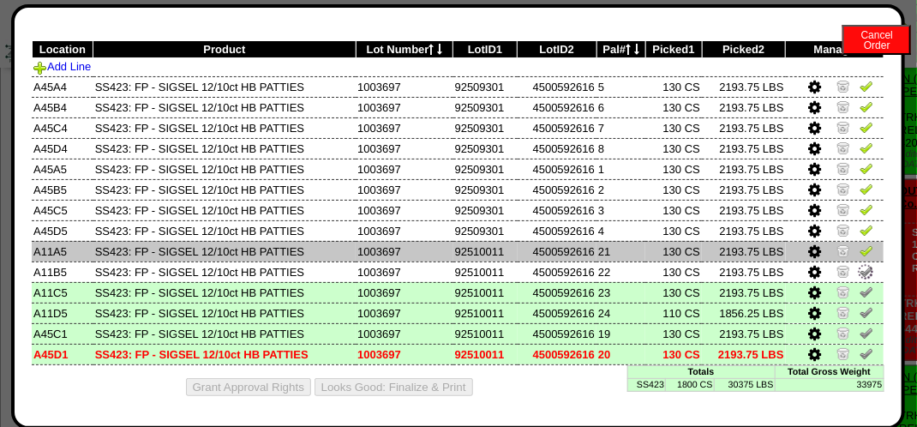
click at [860, 245] on img at bounding box center [867, 250] width 14 height 14
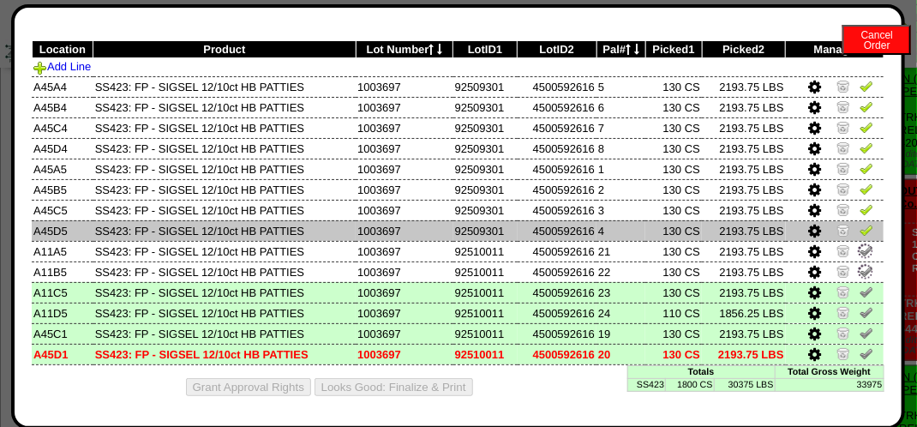
click at [860, 231] on img at bounding box center [867, 230] width 14 height 14
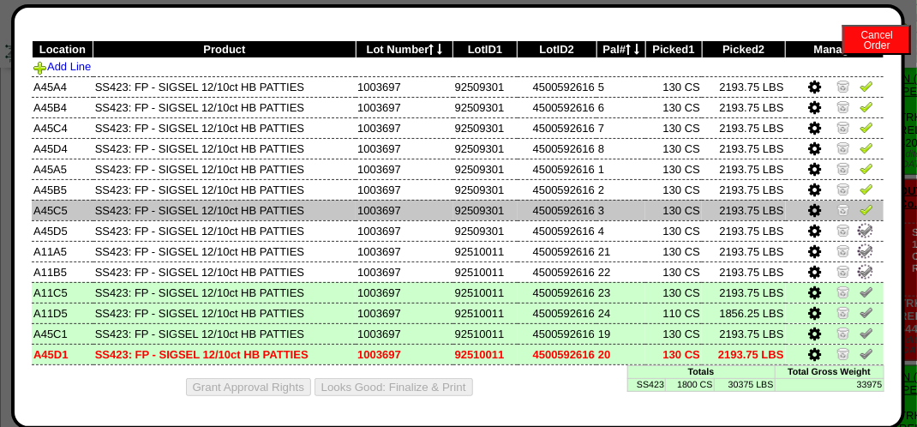
click at [860, 207] on img at bounding box center [867, 209] width 14 height 14
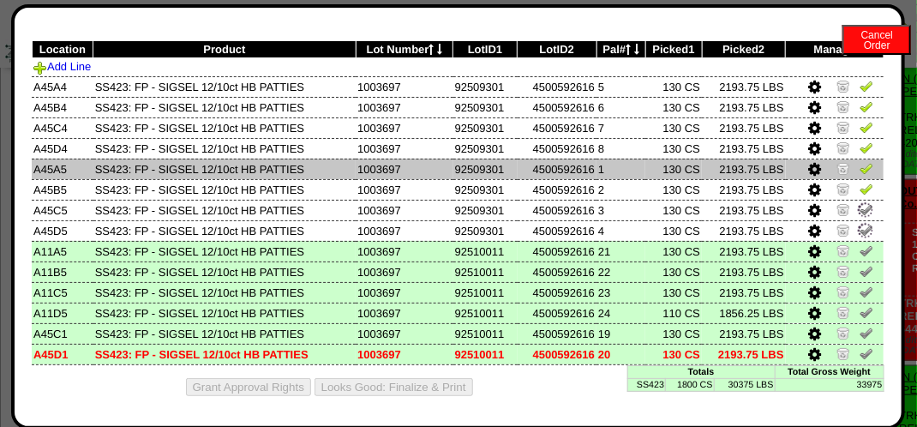
click at [860, 169] on img at bounding box center [867, 168] width 14 height 14
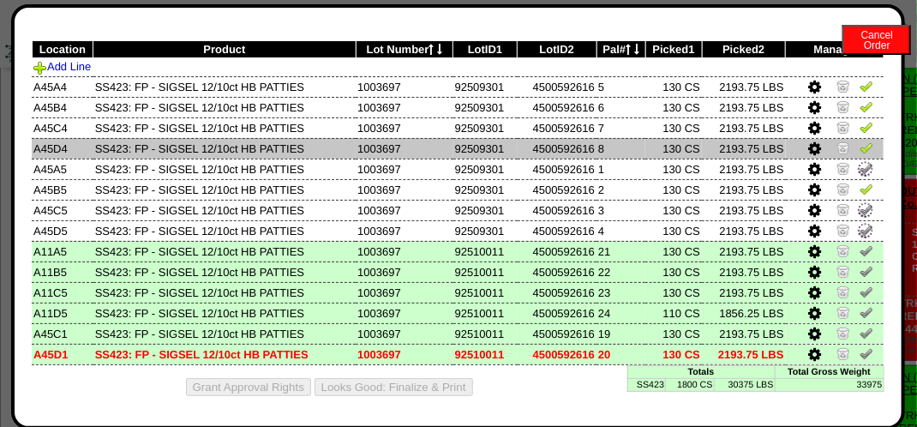
click at [860, 143] on img at bounding box center [867, 148] width 14 height 14
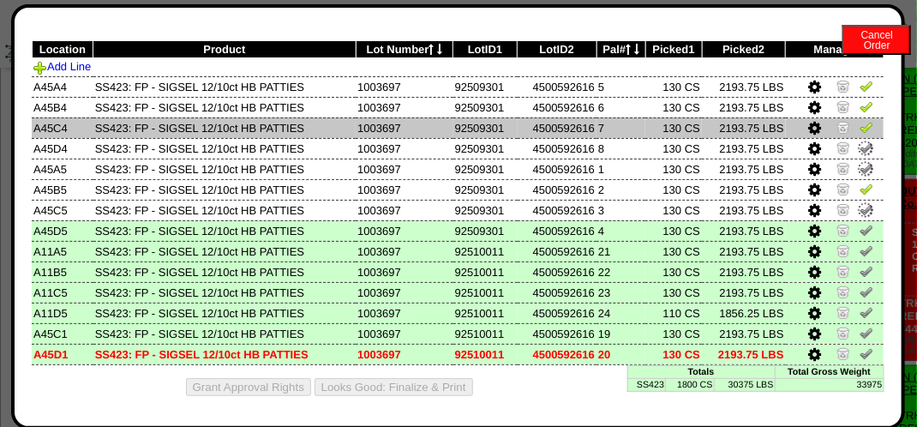
click at [860, 123] on img at bounding box center [867, 127] width 14 height 14
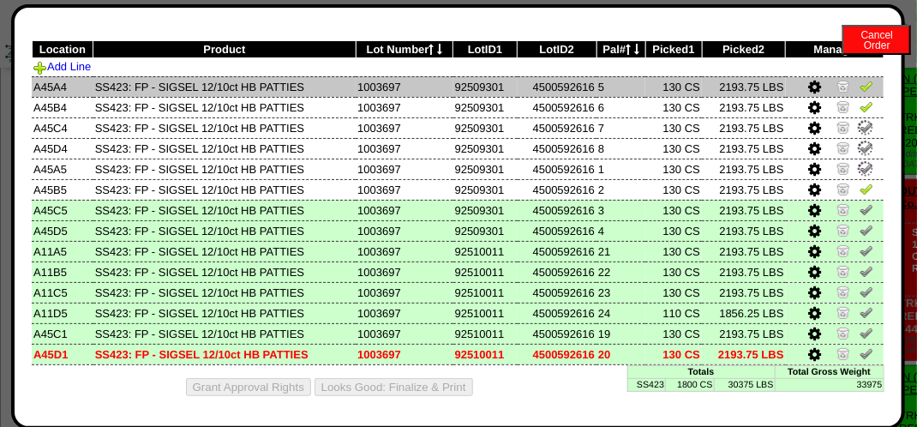
click at [860, 79] on img at bounding box center [867, 86] width 14 height 14
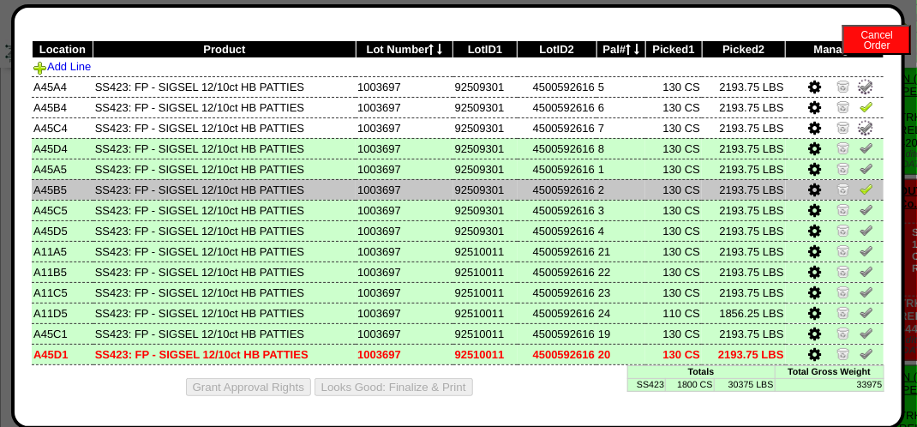
click at [860, 184] on img at bounding box center [867, 189] width 14 height 14
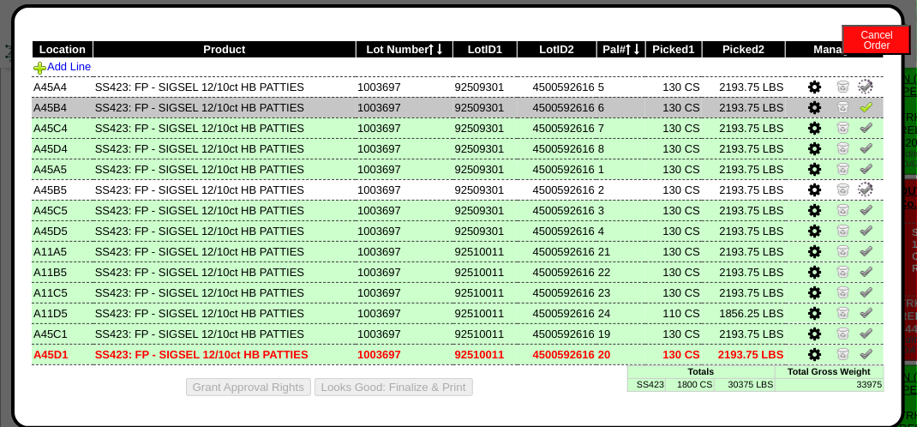
click at [860, 111] on link at bounding box center [867, 109] width 14 height 13
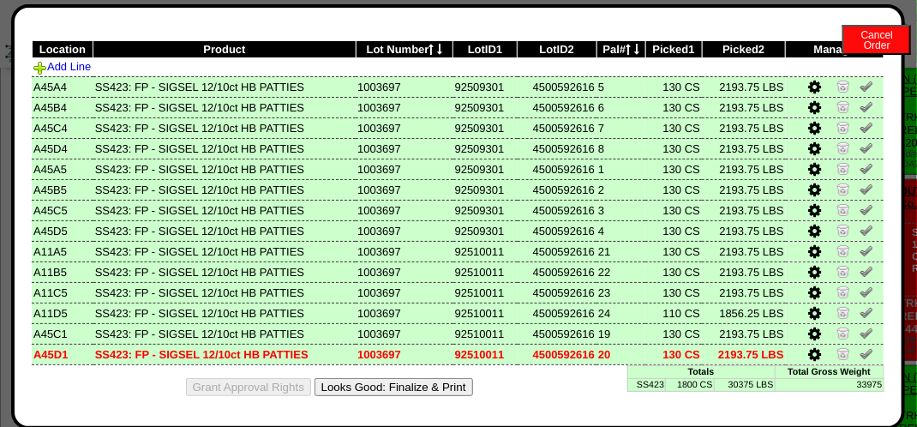
drag, startPoint x: 403, startPoint y: 387, endPoint x: 537, endPoint y: 156, distance: 267.3
click at [402, 387] on button "Looks Good: Finalize & Print" at bounding box center [394, 387] width 159 height 18
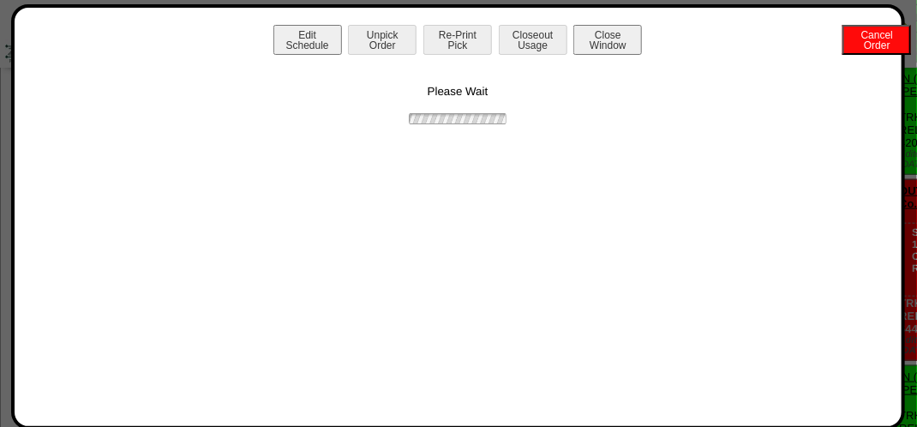
scroll to position [0, 0]
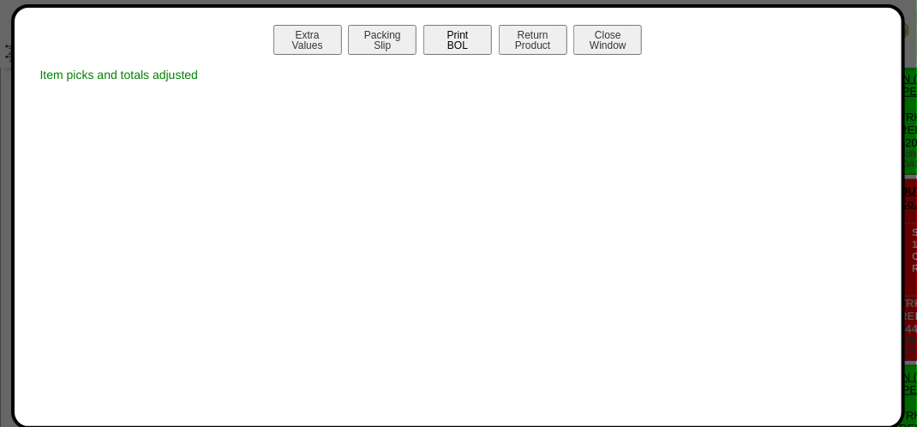
click at [446, 33] on button "Print BOL" at bounding box center [457, 40] width 69 height 30
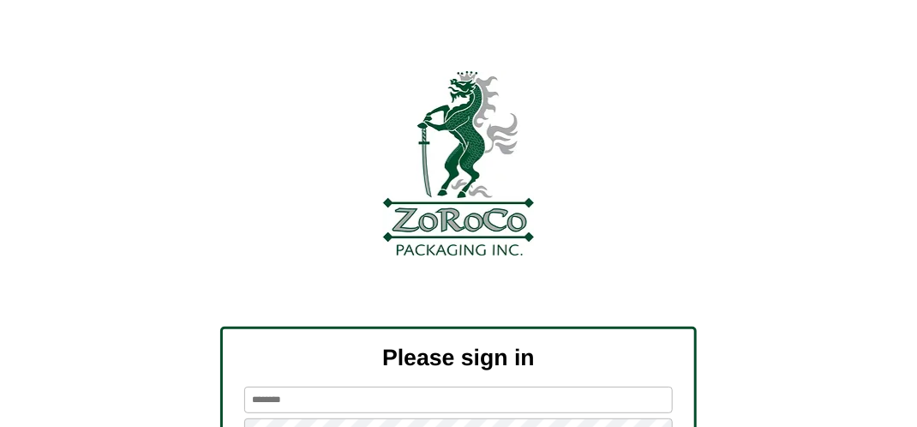
scroll to position [194, 0]
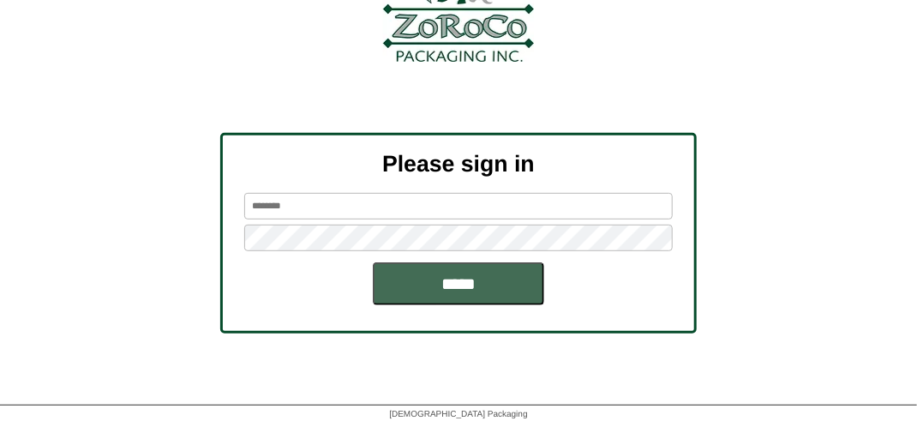
type input "*******"
click at [462, 286] on input "*****" at bounding box center [458, 283] width 171 height 43
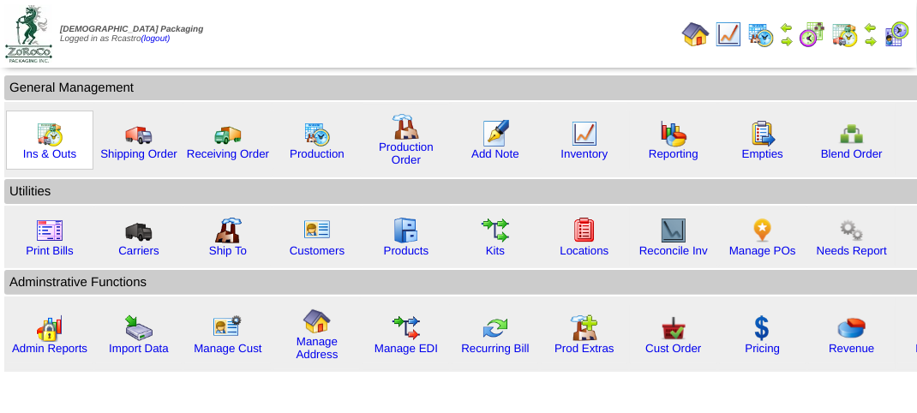
click at [51, 143] on img at bounding box center [49, 133] width 27 height 27
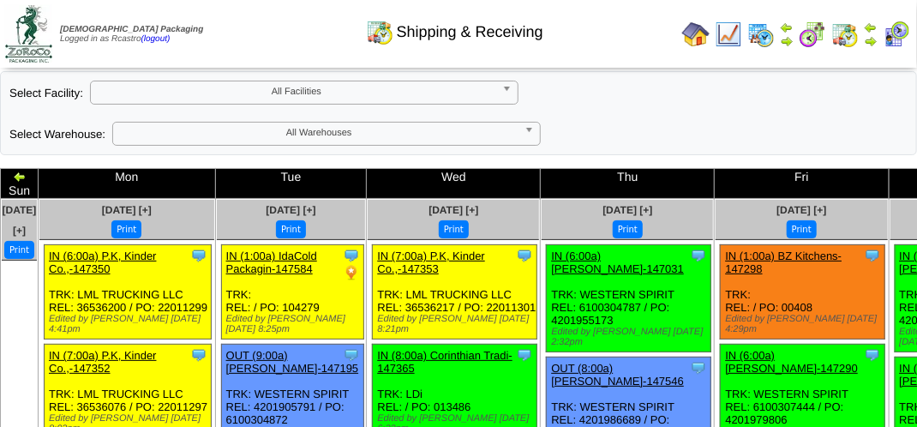
click at [635, 111] on div "**********" at bounding box center [458, 113] width 917 height 84
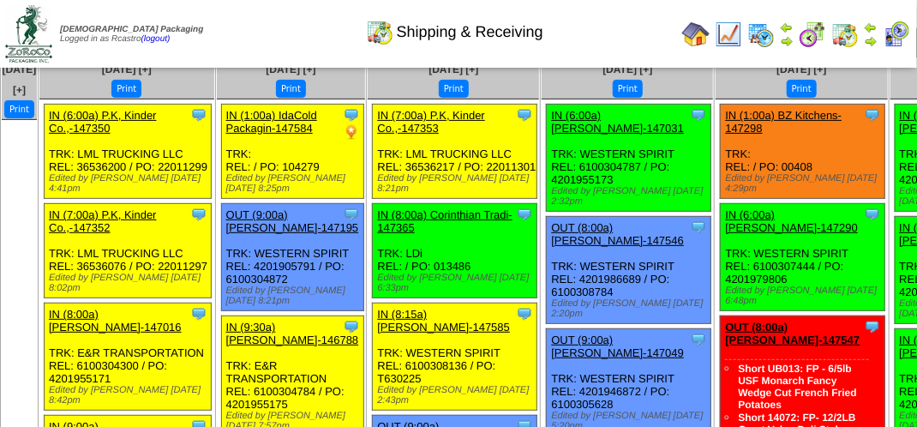
scroll to position [257, 0]
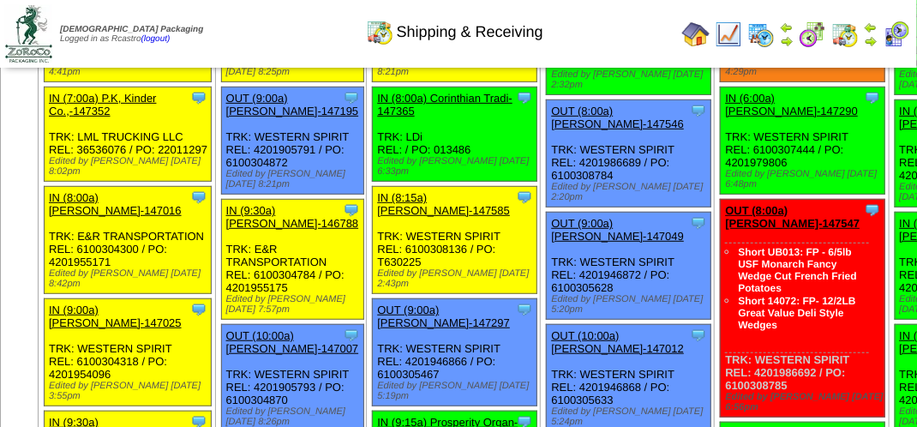
click at [631, 159] on div "Clone Item OUT (8:00a) Lamb-Weston-147546 Lamb-Weston ScheduleID: 147546 1440 C…" at bounding box center [629, 153] width 165 height 107
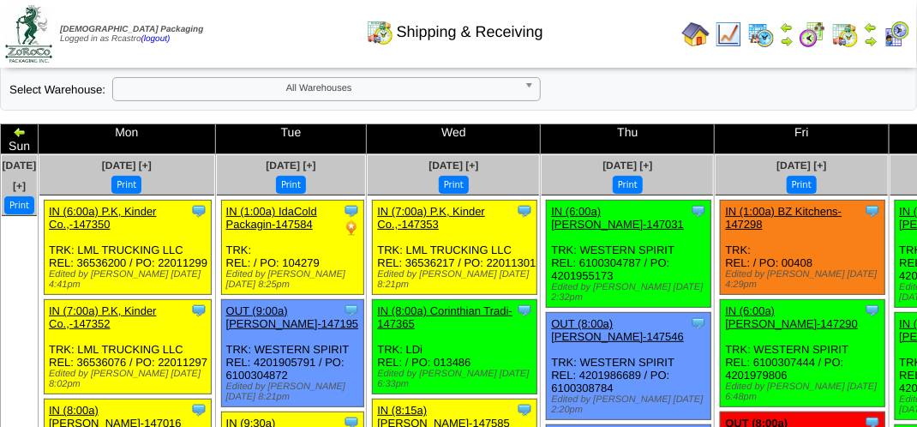
scroll to position [0, 0]
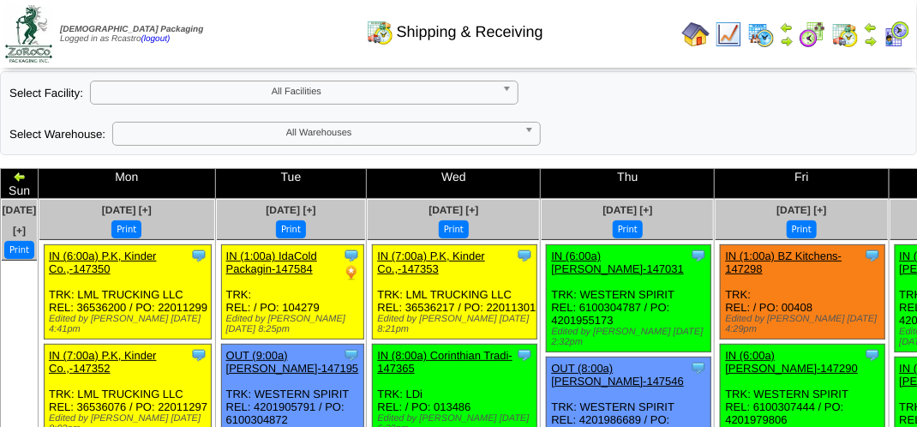
click at [670, 122] on div "**********" at bounding box center [458, 113] width 917 height 84
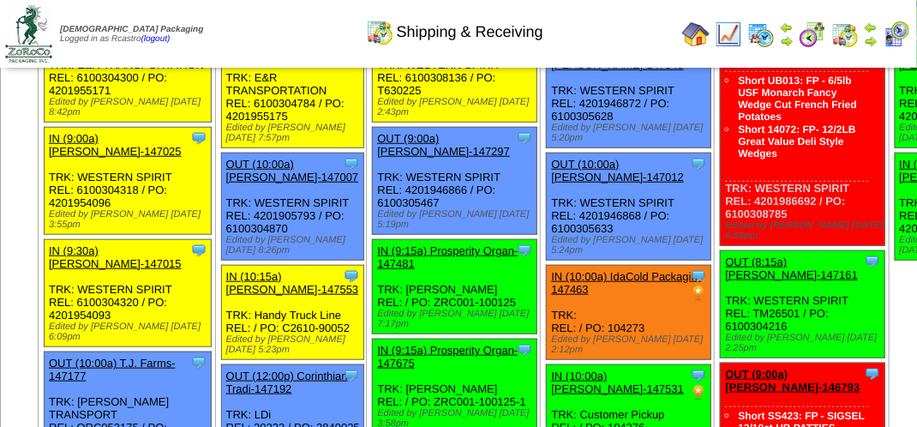
scroll to position [857, 0]
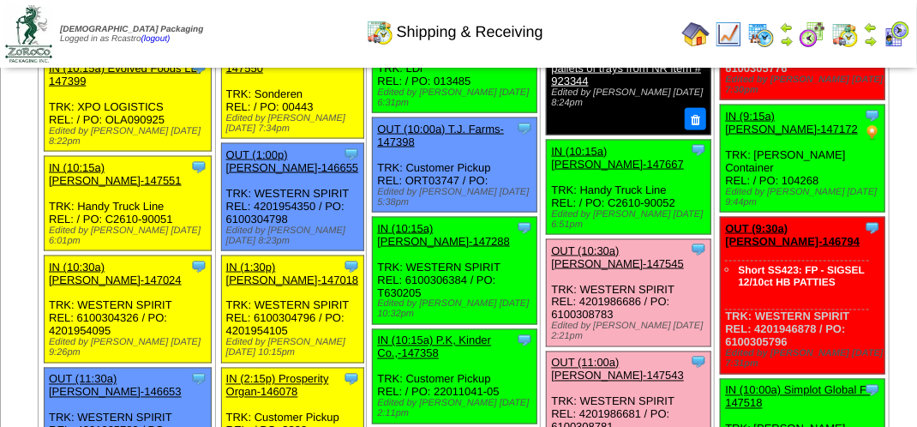
scroll to position [943, 0]
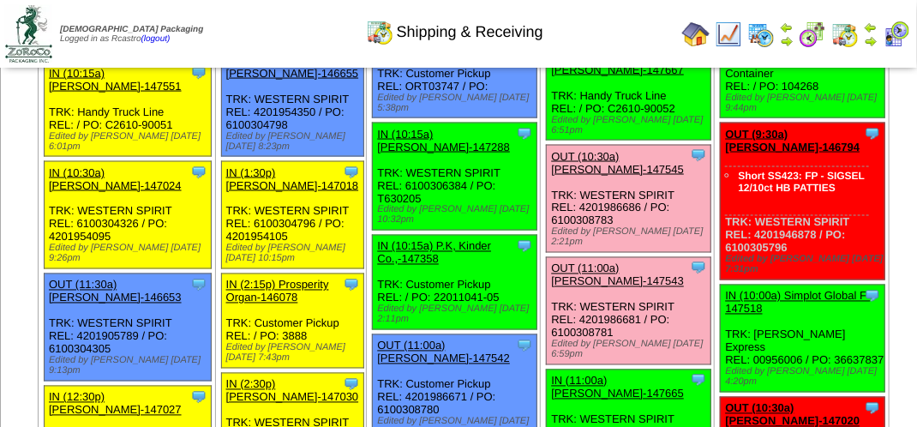
click at [588, 176] on link "OUT (10:30a) [PERSON_NAME]-147545" at bounding box center [617, 163] width 133 height 26
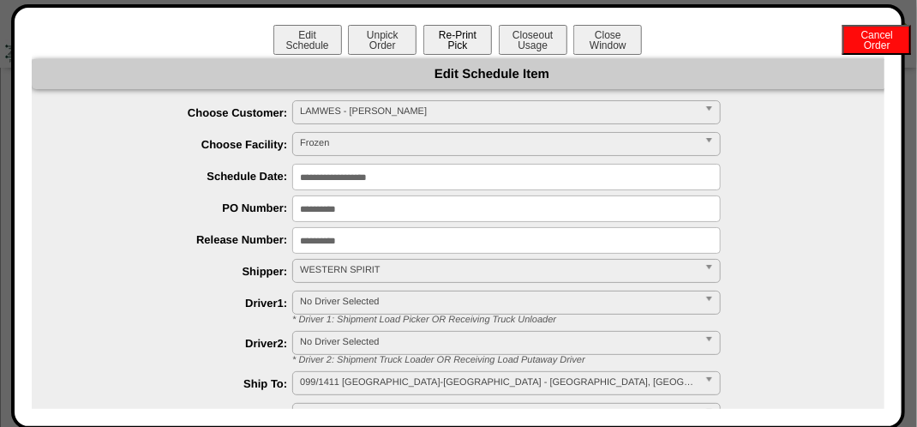
click at [460, 42] on button "Re-Print Pick" at bounding box center [457, 40] width 69 height 30
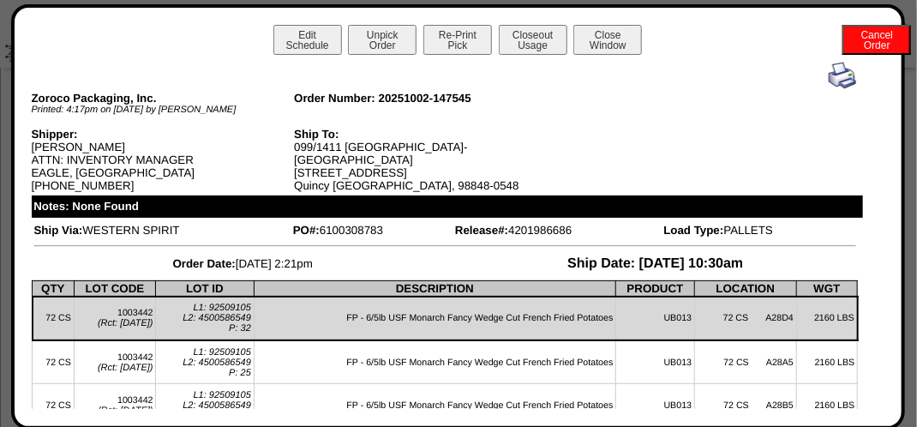
click at [830, 78] on img at bounding box center [842, 75] width 27 height 27
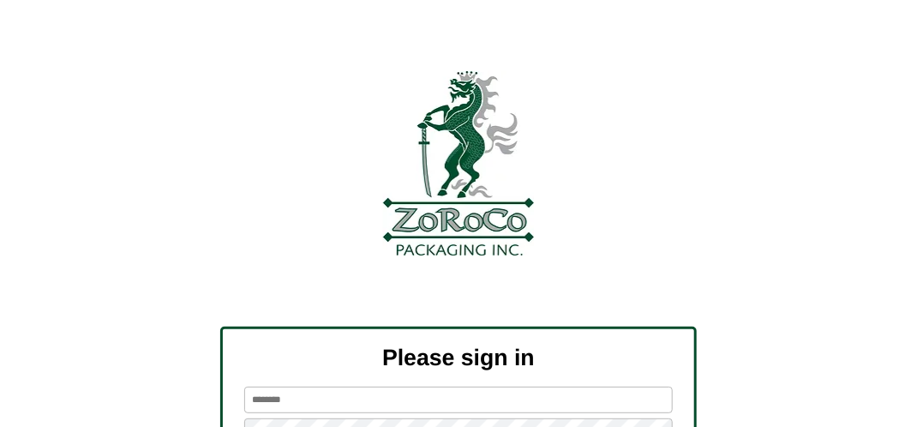
scroll to position [194, 0]
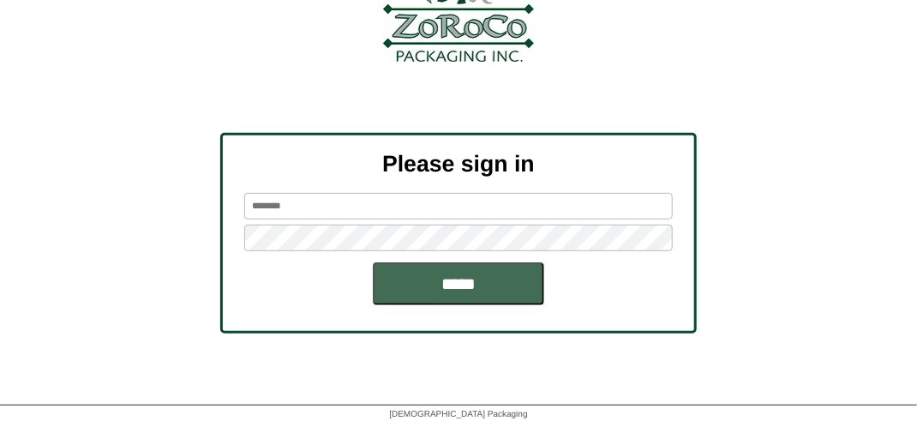
type input "*******"
click at [458, 286] on input "*****" at bounding box center [458, 283] width 171 height 43
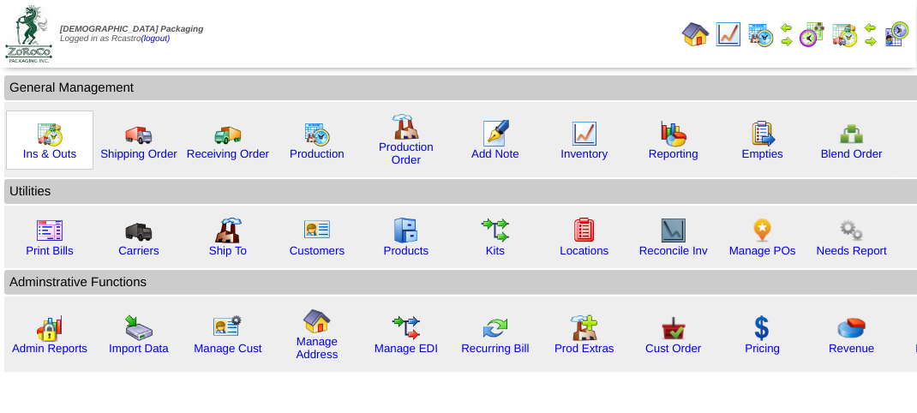
click at [55, 135] on img at bounding box center [49, 133] width 27 height 27
click at [54, 135] on img at bounding box center [49, 133] width 27 height 27
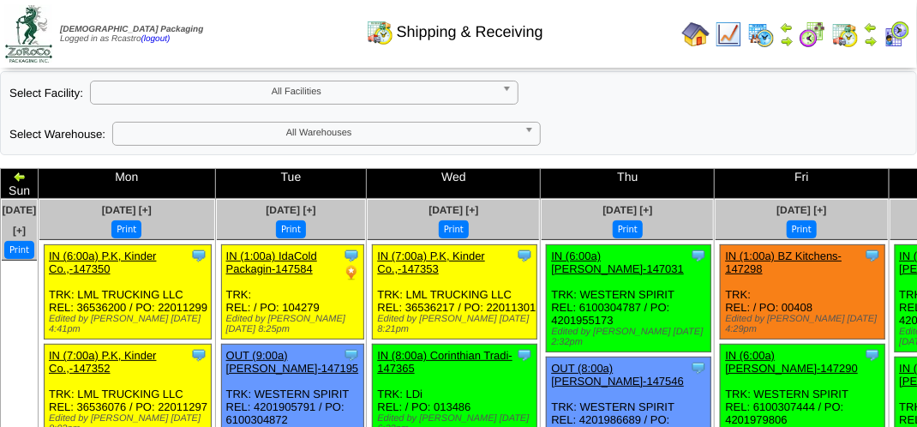
click at [264, 39] on div "Shipping & Receiving" at bounding box center [455, 26] width 524 height 47
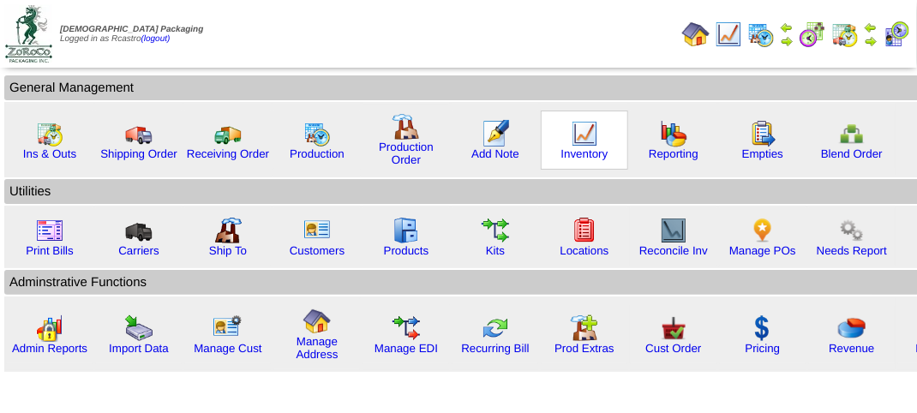
click at [580, 139] on img at bounding box center [584, 133] width 27 height 27
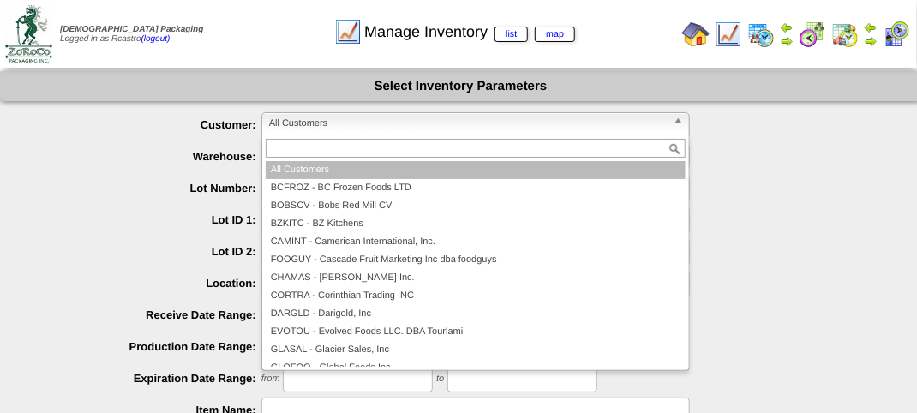
click at [423, 123] on span "All Customers" at bounding box center [468, 123] width 398 height 21
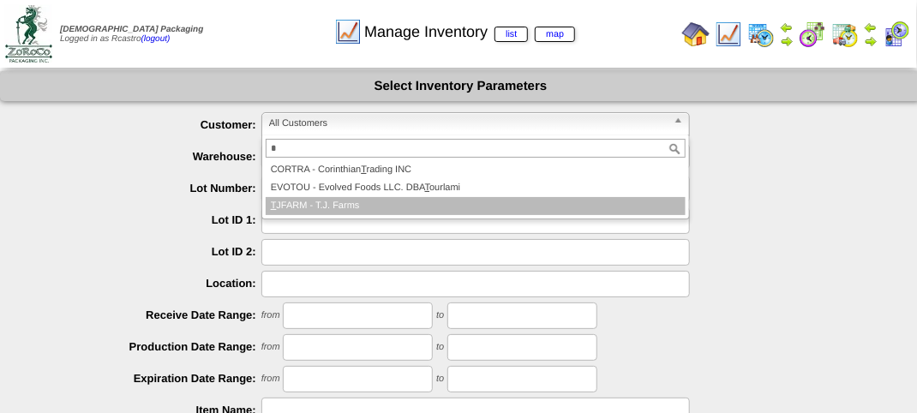
type input "*"
click at [357, 207] on li "T JFARM - T.J. Farms" at bounding box center [476, 206] width 420 height 18
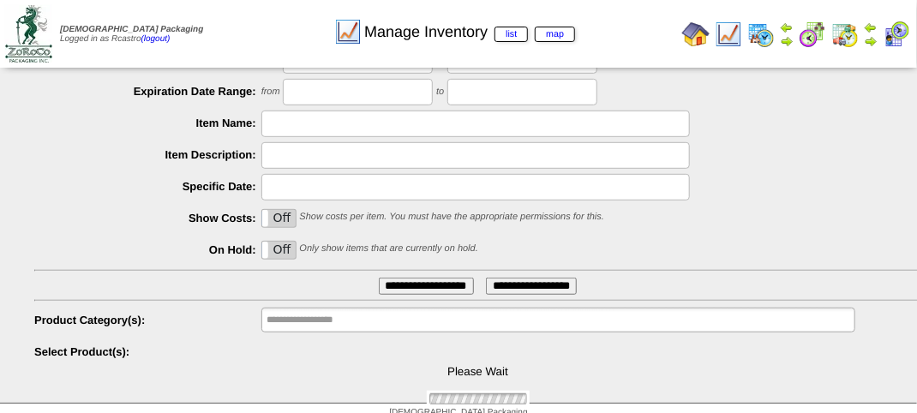
scroll to position [301, 0]
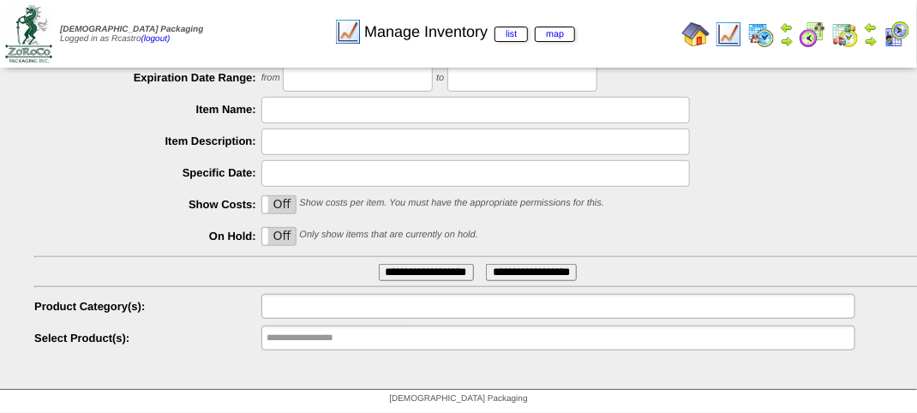
click at [355, 314] on input "text" at bounding box center [322, 306] width 110 height 21
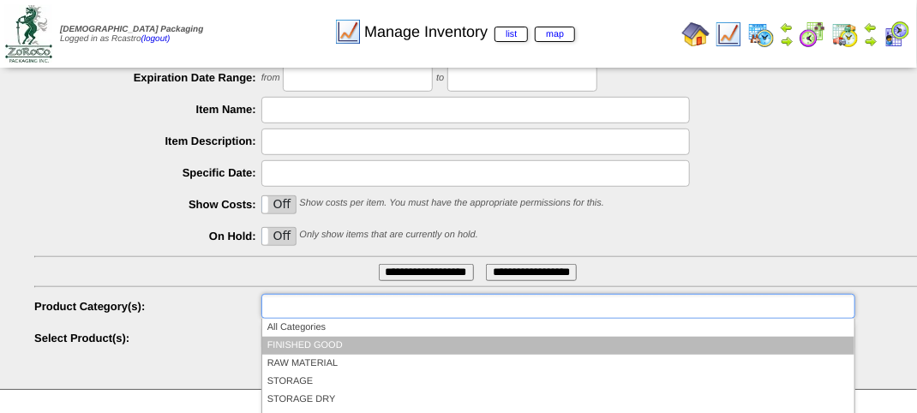
click at [333, 345] on li "FINISHED GOOD" at bounding box center [558, 346] width 592 height 18
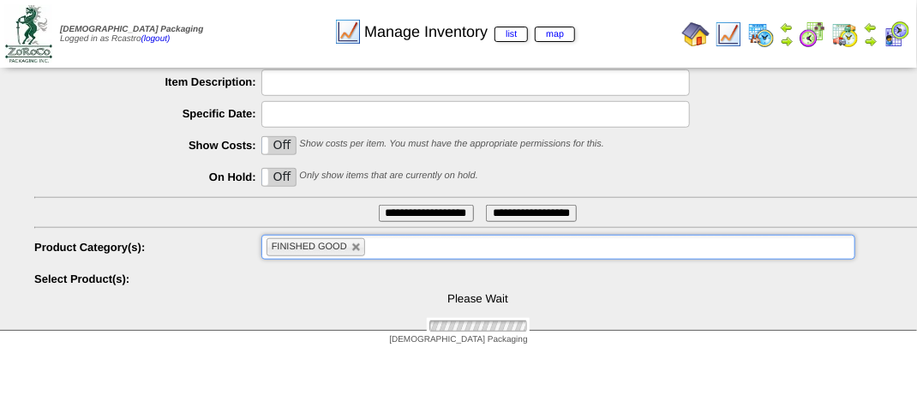
scroll to position [412, 0]
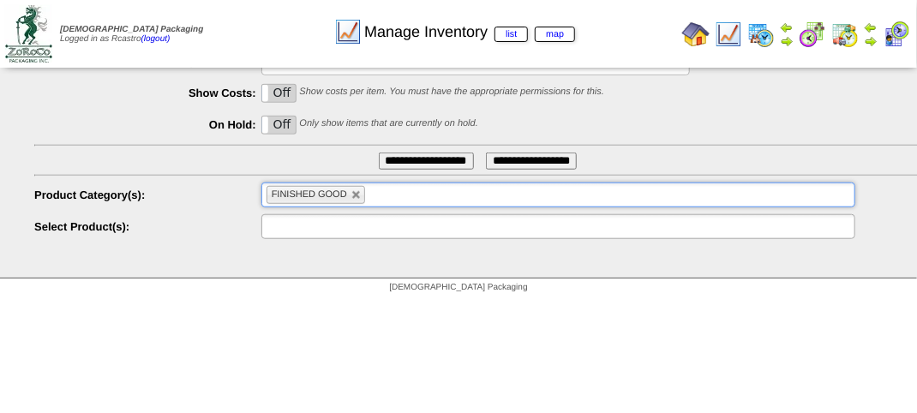
click at [340, 225] on input "text" at bounding box center [322, 226] width 110 height 21
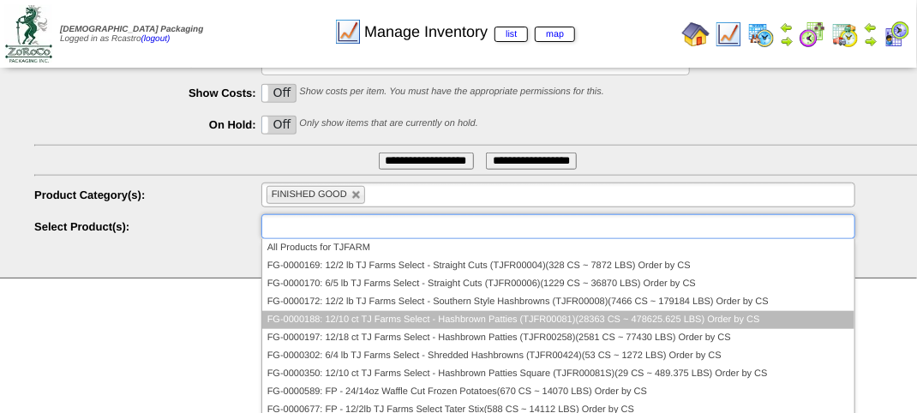
click at [349, 321] on li "FG-0000188: 12/10 ct TJ Farms Select - Hashbrown Patties (TJFR00081)(28363 CS ~…" at bounding box center [558, 320] width 592 height 18
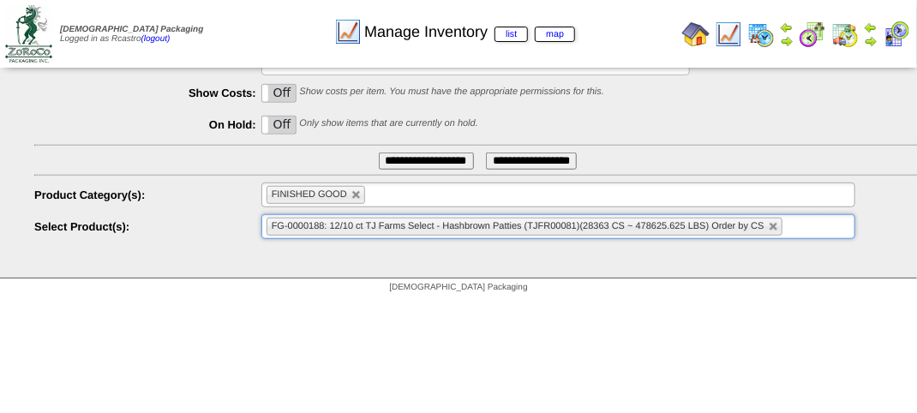
click at [416, 153] on input "**********" at bounding box center [426, 161] width 95 height 17
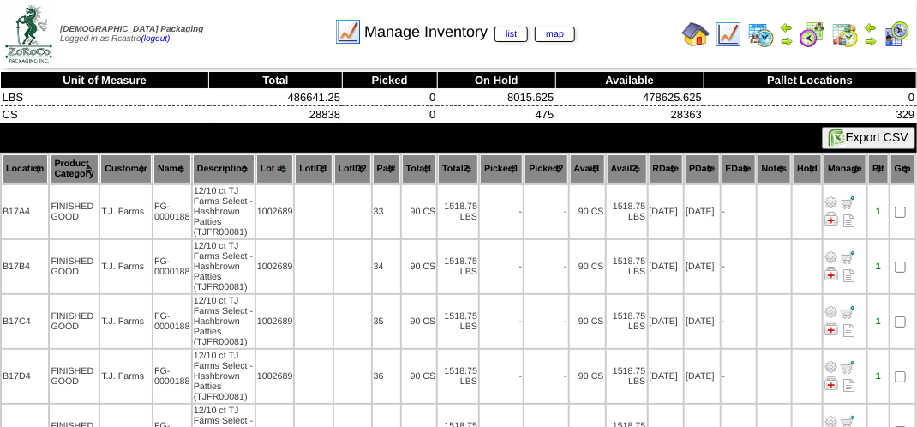
click at [19, 163] on th "Location" at bounding box center [25, 168] width 46 height 29
click at [278, 169] on th "Lot #" at bounding box center [275, 168] width 38 height 29
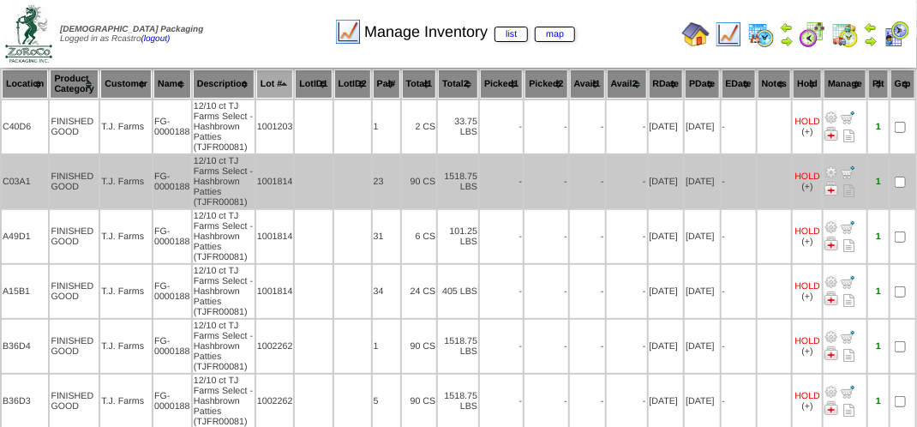
scroll to position [86, 0]
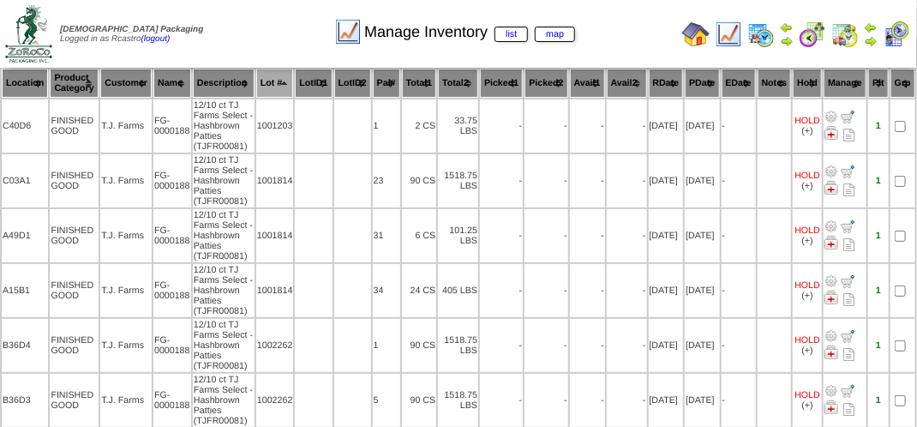
click at [237, 41] on div "Manage Inventory list map" at bounding box center [455, 26] width 524 height 47
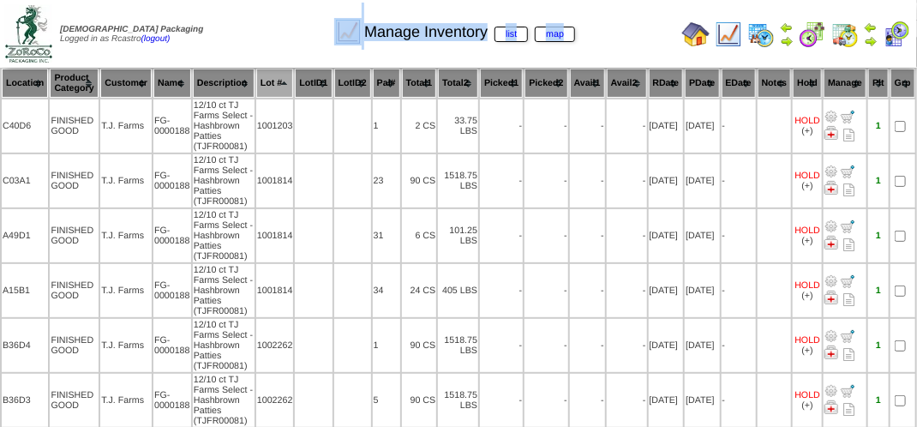
click at [237, 41] on div "Manage Inventory list map" at bounding box center [455, 26] width 524 height 47
click at [238, 44] on div "Manage Inventory list map" at bounding box center [455, 26] width 524 height 47
click at [620, 55] on td "Print All" at bounding box center [460, 34] width 430 height 64
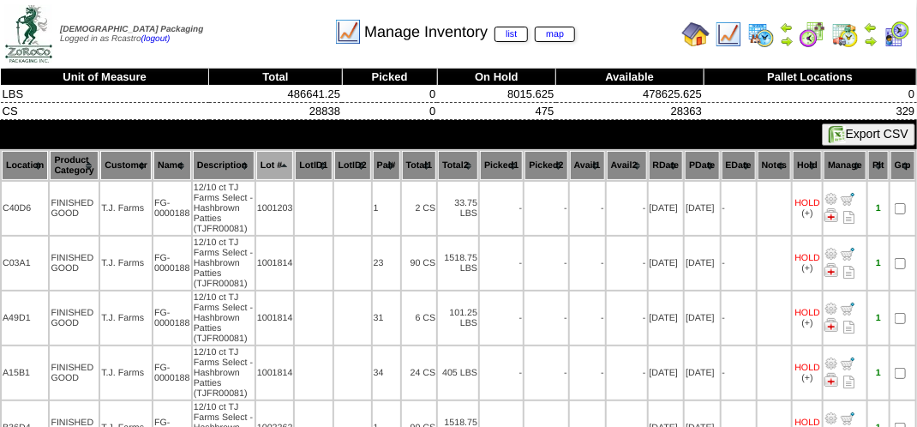
scroll to position [0, 0]
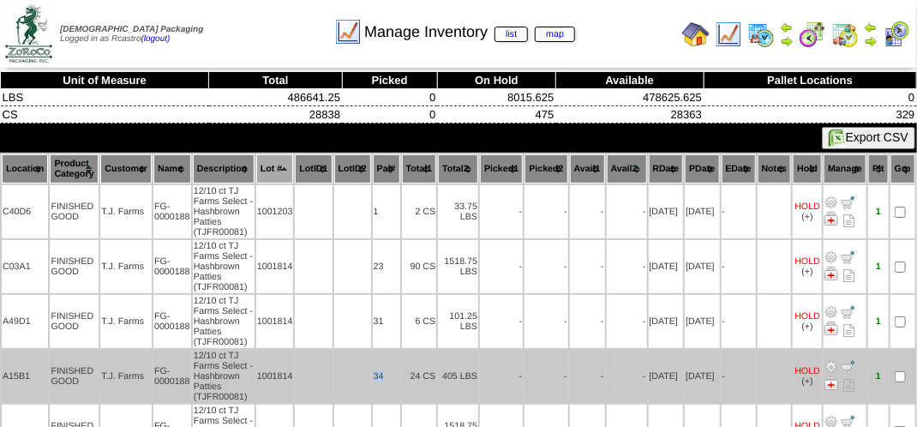
drag, startPoint x: 387, startPoint y: 379, endPoint x: 362, endPoint y: 374, distance: 25.4
click at [362, 374] on tr "A15B1 FINISHED GOOD T.J. Farms FG-0000188 12/10 ct TJ Farms Select - Hashbrown …" at bounding box center [459, 376] width 914 height 53
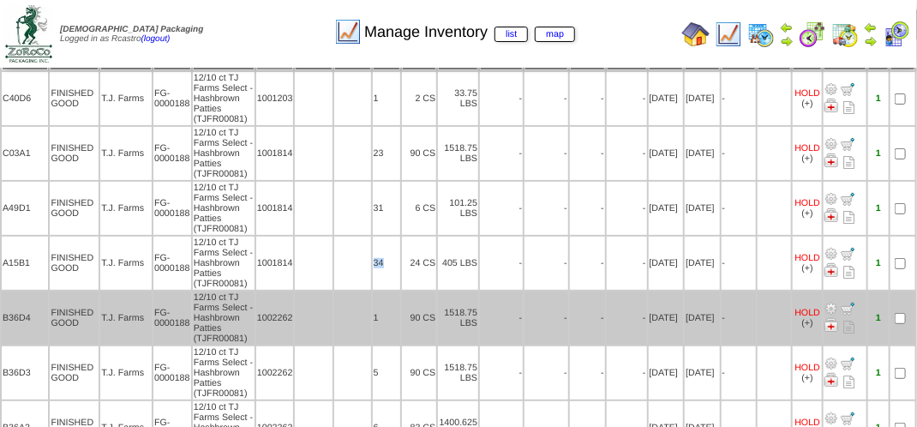
scroll to position [86, 0]
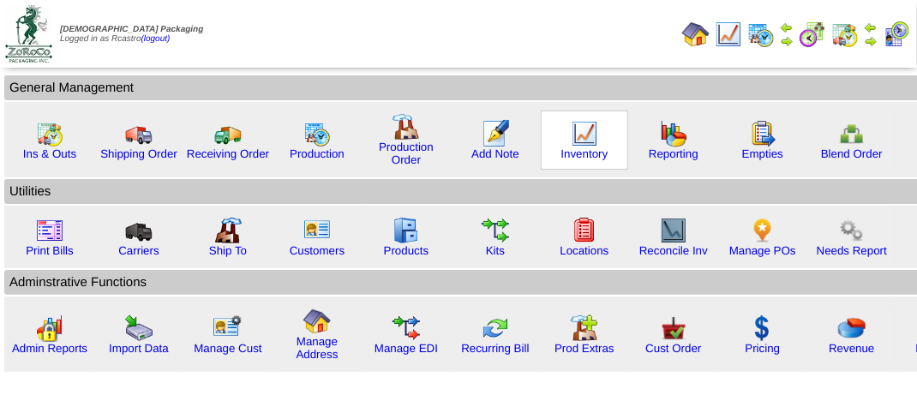
click at [585, 141] on img at bounding box center [584, 133] width 27 height 27
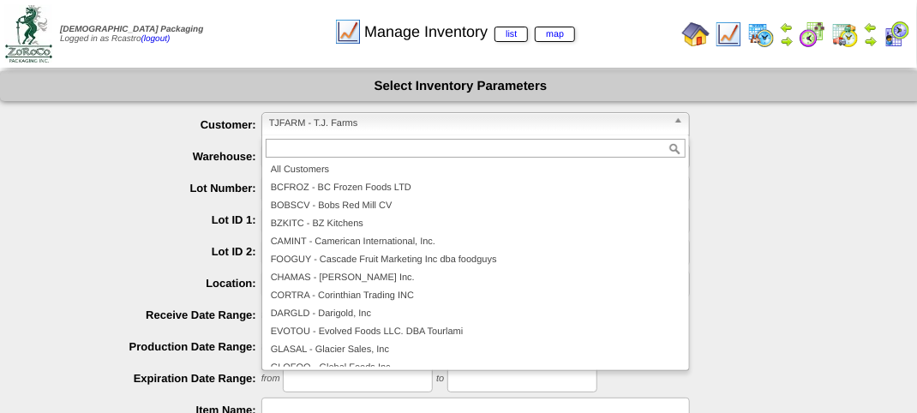
click at [435, 123] on span "TJFARM - T.J. Farms" at bounding box center [468, 123] width 398 height 21
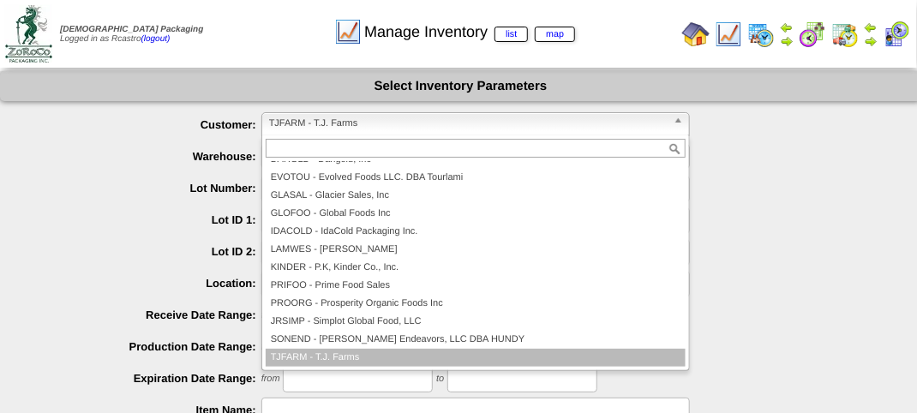
type input "*"
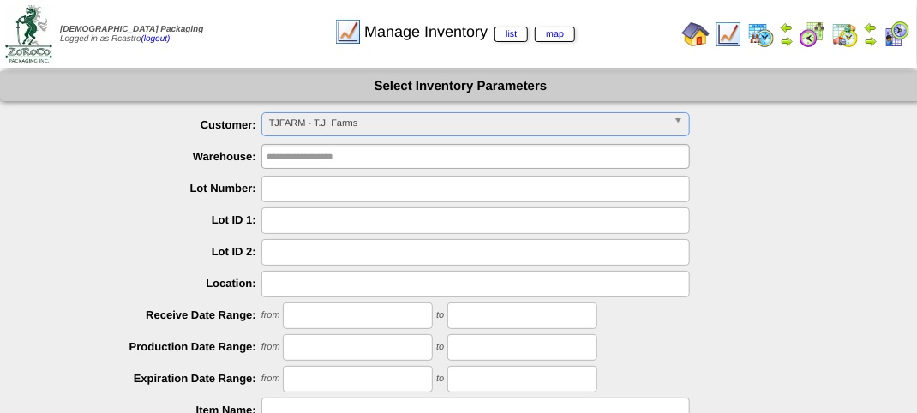
drag, startPoint x: 386, startPoint y: 113, endPoint x: 391, endPoint y: 127, distance: 14.6
click at [389, 123] on span "TJFARM - T.J. Farms" at bounding box center [468, 123] width 398 height 21
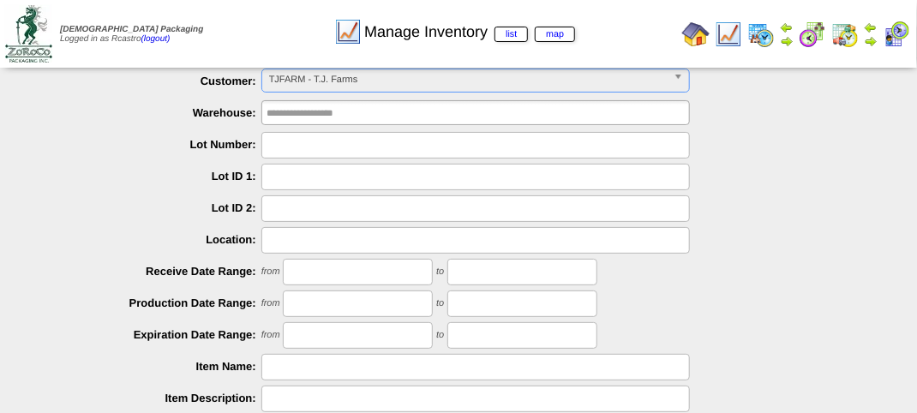
scroll to position [0, 0]
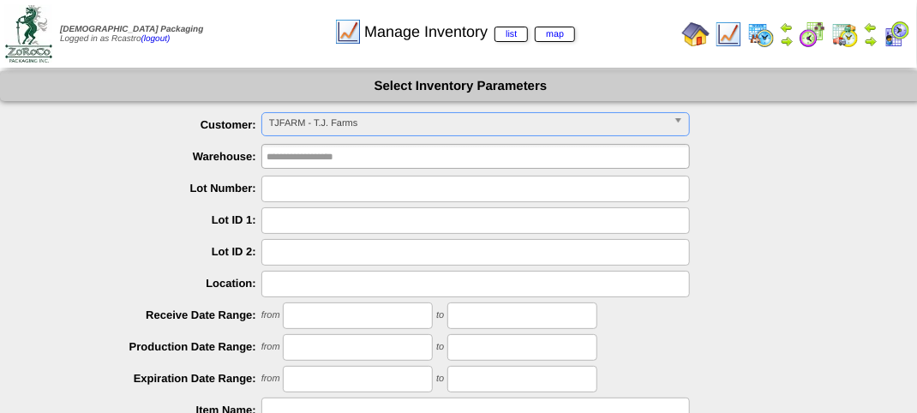
click at [279, 194] on input "text" at bounding box center [475, 189] width 429 height 27
type input "*******"
click at [393, 195] on input "*******" at bounding box center [475, 189] width 429 height 27
type input "*"
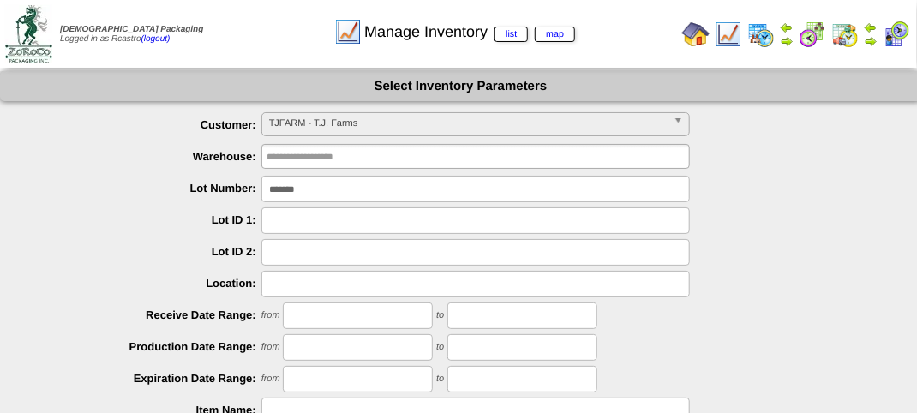
type input "*******"
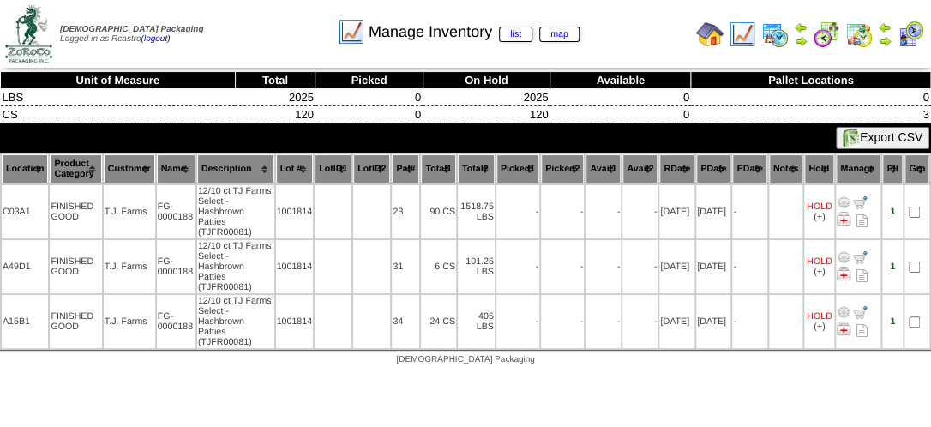
click at [36, 163] on th "Location" at bounding box center [25, 168] width 46 height 29
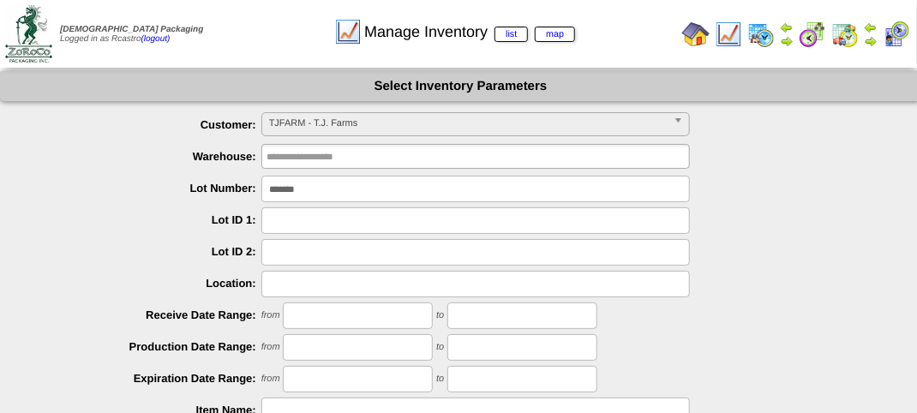
click at [326, 190] on input "*******" at bounding box center [475, 189] width 429 height 27
type input "*"
type input "*******"
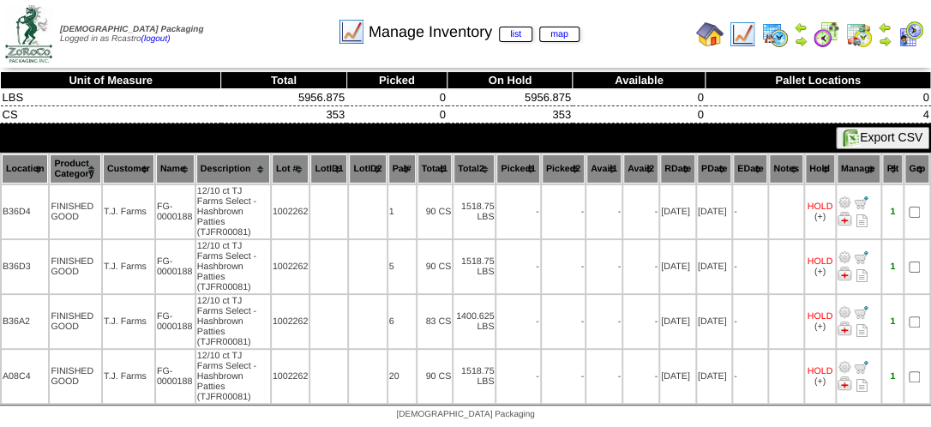
click at [24, 162] on th "Location" at bounding box center [25, 168] width 46 height 29
click at [288, 22] on div "Manage Inventory list map" at bounding box center [459, 26] width 532 height 47
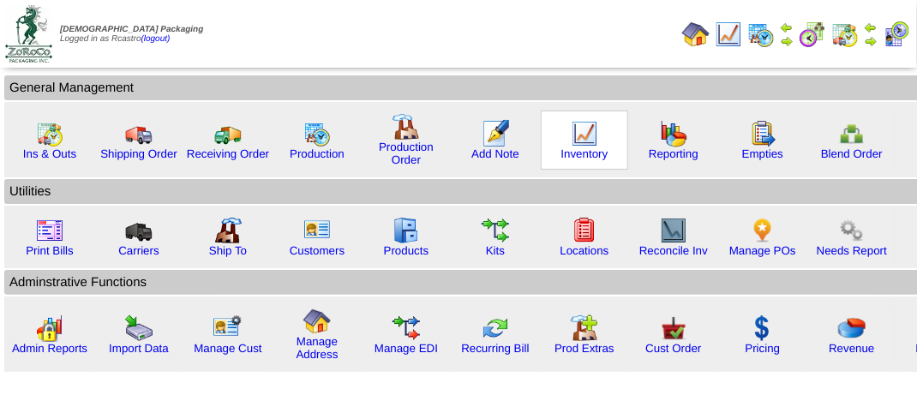
click at [581, 145] on img at bounding box center [584, 133] width 27 height 27
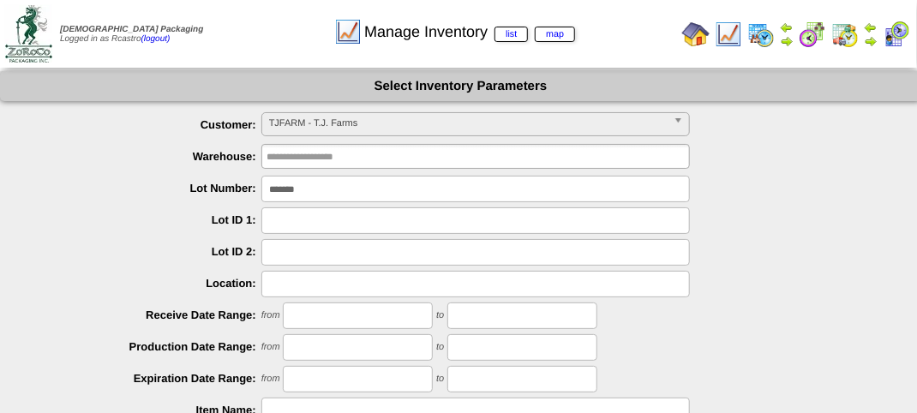
click at [374, 122] on span "TJFARM - T.J. Farms" at bounding box center [468, 123] width 398 height 21
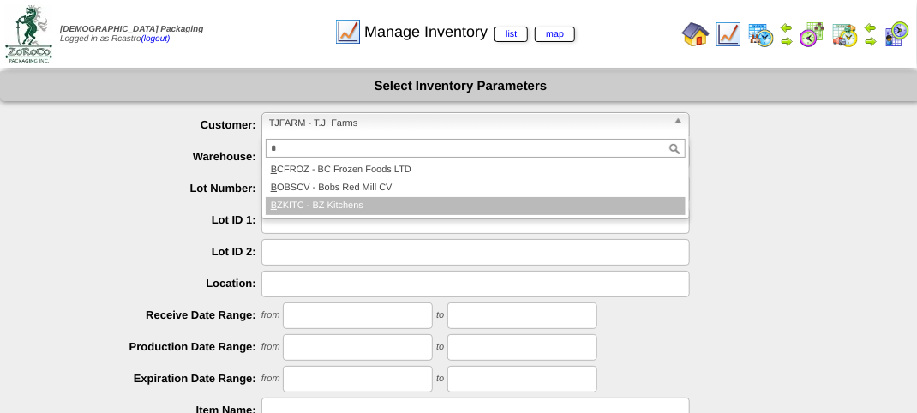
type input "*"
click at [336, 205] on li "B ZKITC - BZ Kitchens" at bounding box center [476, 206] width 420 height 18
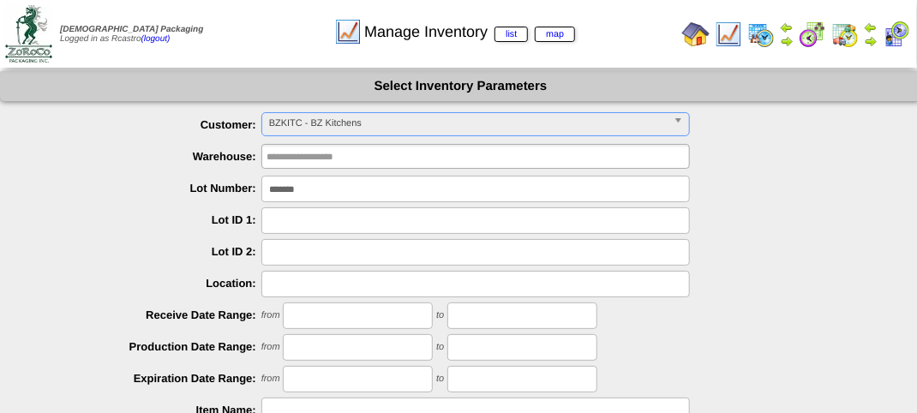
click at [309, 188] on input "*******" at bounding box center [475, 189] width 429 height 27
type input "*"
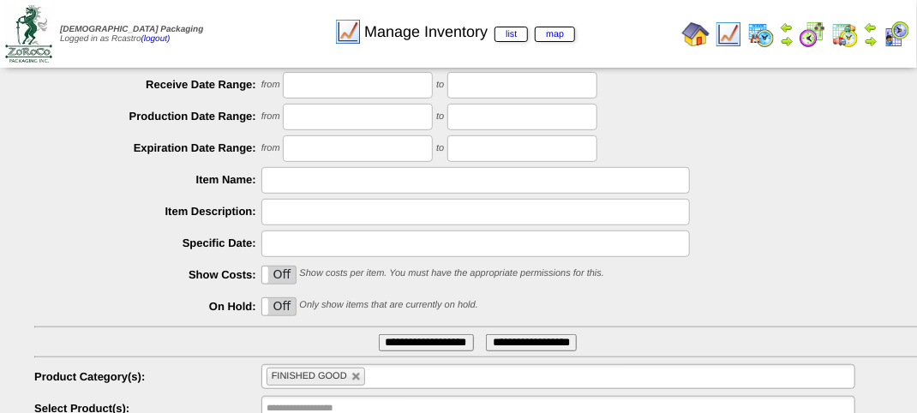
scroll to position [257, 0]
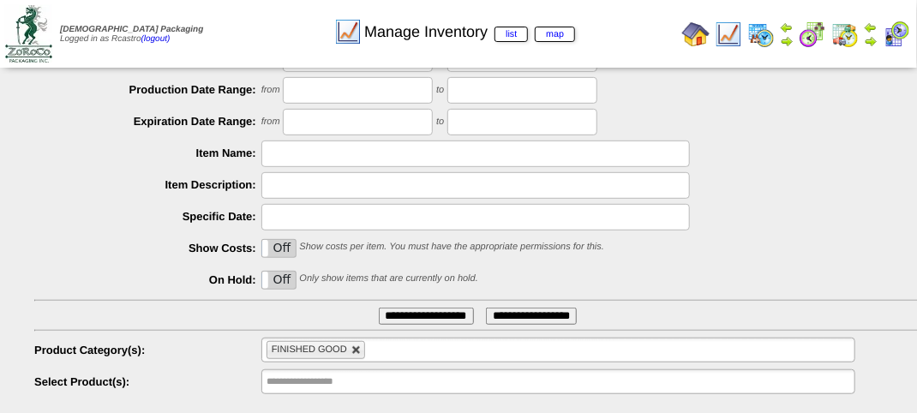
click at [357, 351] on link at bounding box center [356, 350] width 10 height 10
type input "**********"
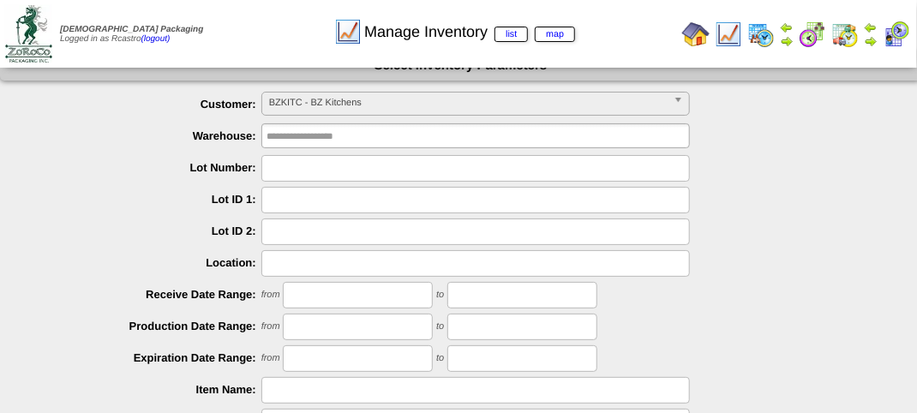
scroll to position [0, 0]
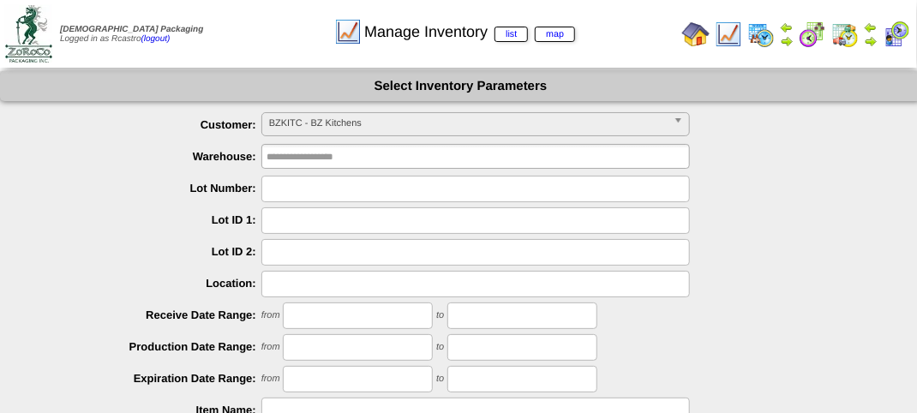
click at [393, 271] on input "text" at bounding box center [475, 284] width 429 height 27
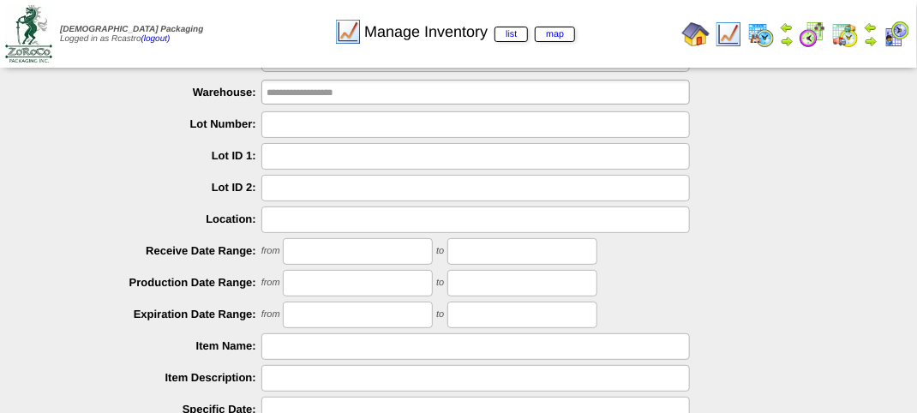
scroll to position [171, 0]
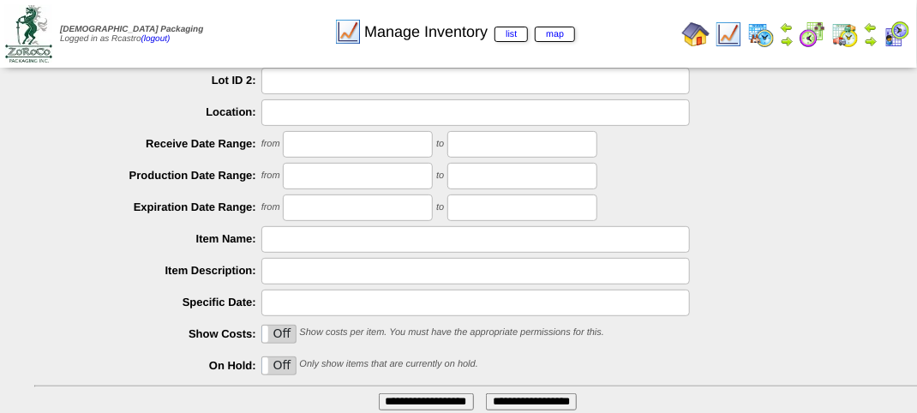
click at [98, 207] on label "Expiration Date Range:" at bounding box center [147, 207] width 227 height 13
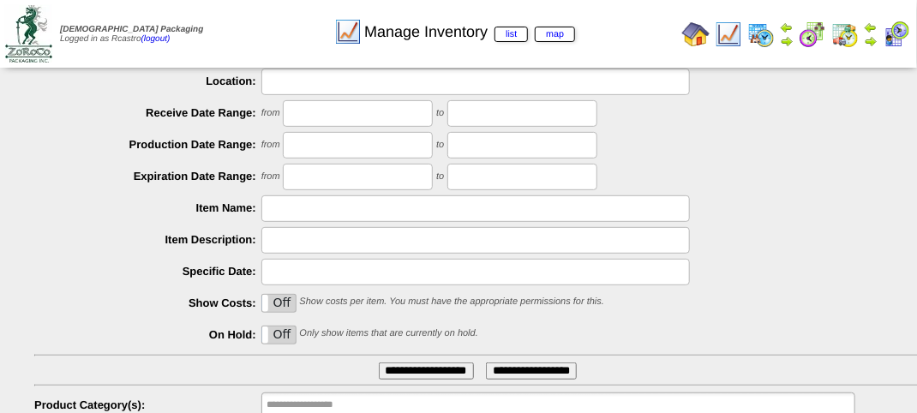
scroll to position [301, 0]
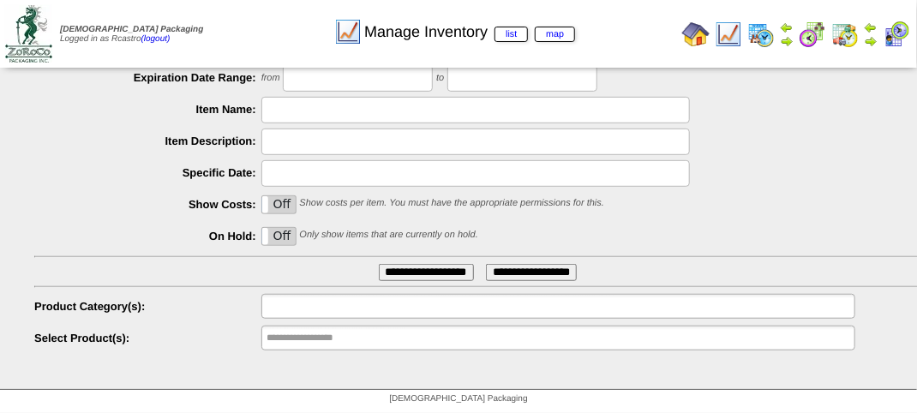
click at [343, 305] on input "text" at bounding box center [322, 306] width 110 height 21
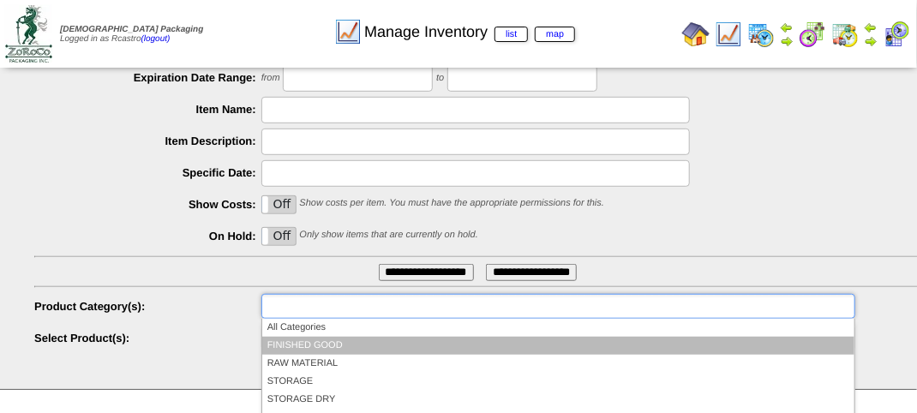
click at [335, 345] on li "FINISHED GOOD" at bounding box center [558, 346] width 592 height 18
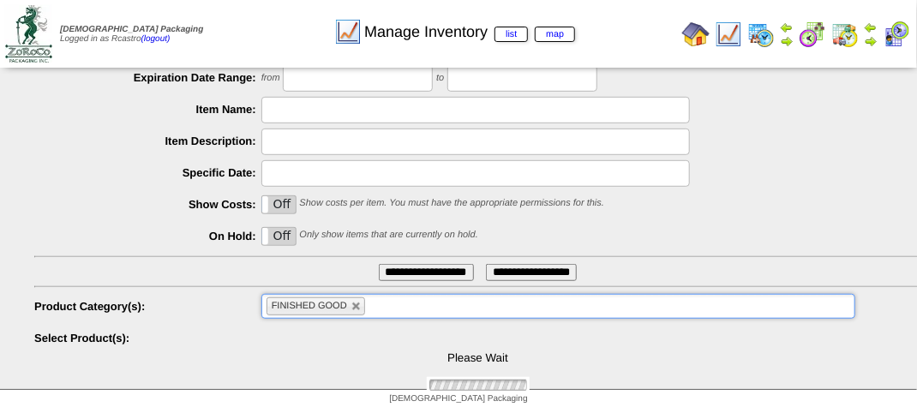
scroll to position [412, 0]
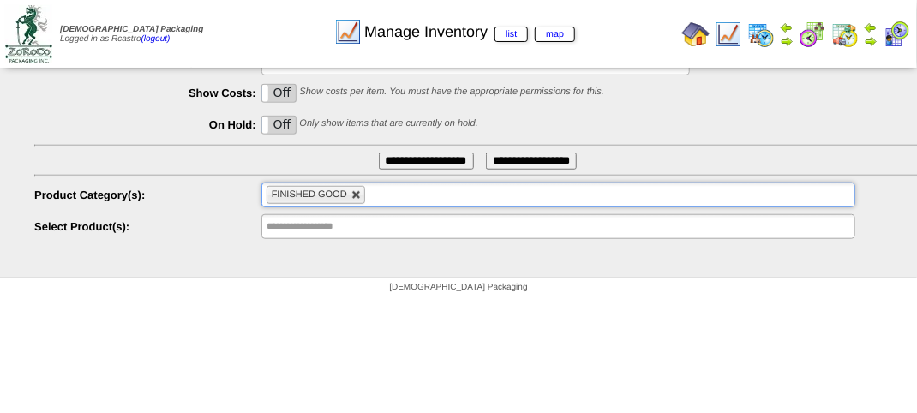
click at [357, 194] on link at bounding box center [356, 195] width 10 height 10
click at [343, 192] on ul at bounding box center [558, 195] width 594 height 25
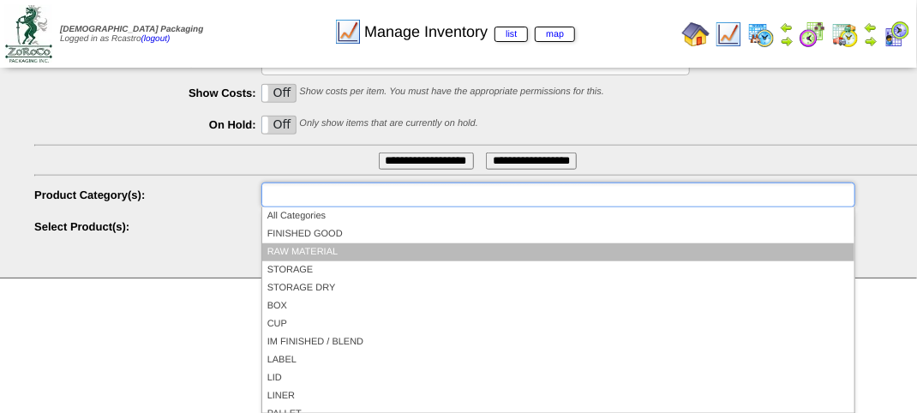
click at [329, 249] on li "RAW MATERIAL" at bounding box center [558, 252] width 592 height 18
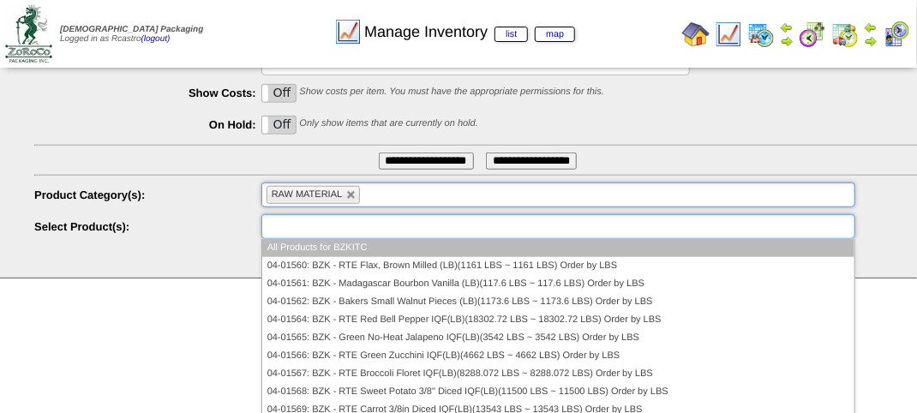
click at [315, 231] on input "text" at bounding box center [322, 226] width 110 height 21
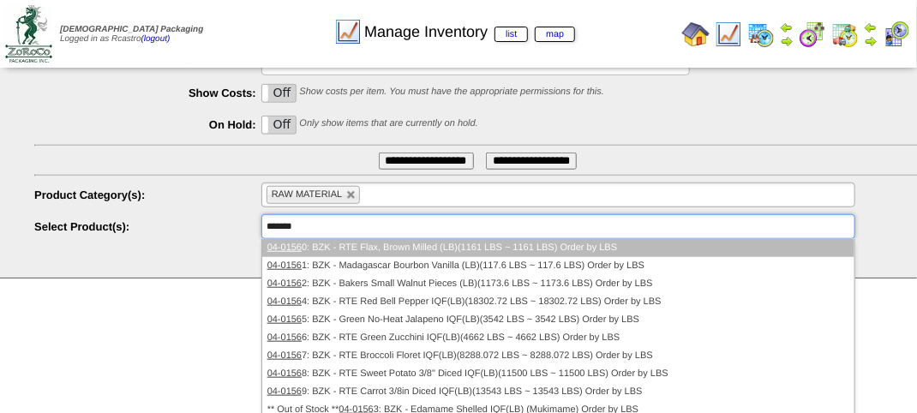
type input "********"
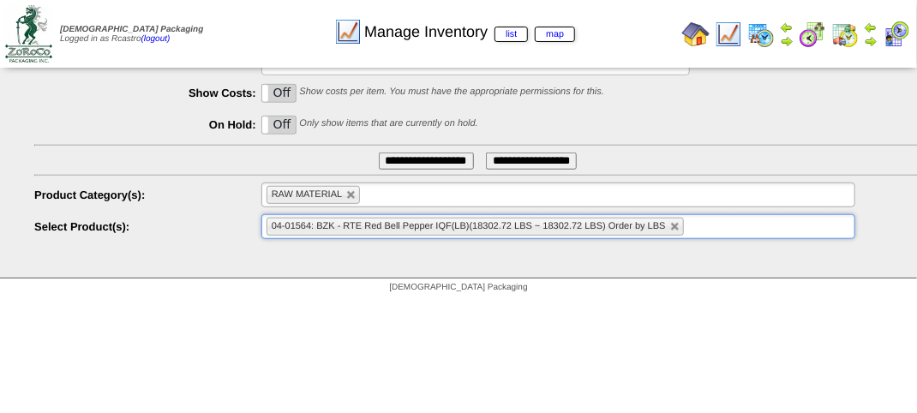
click at [425, 162] on input "**********" at bounding box center [426, 161] width 95 height 17
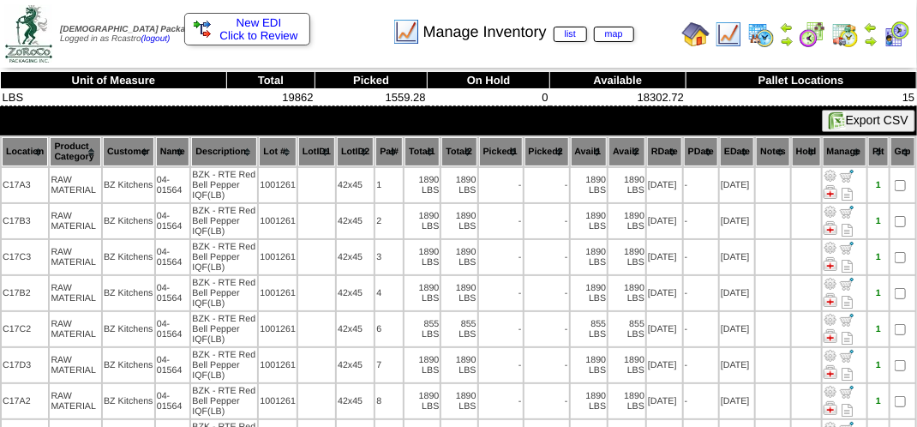
click at [23, 152] on th "Location" at bounding box center [25, 151] width 46 height 29
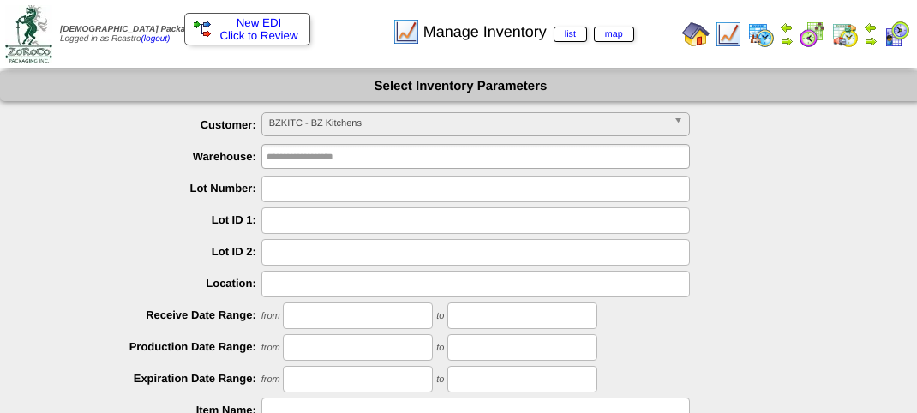
scroll to position [301, 0]
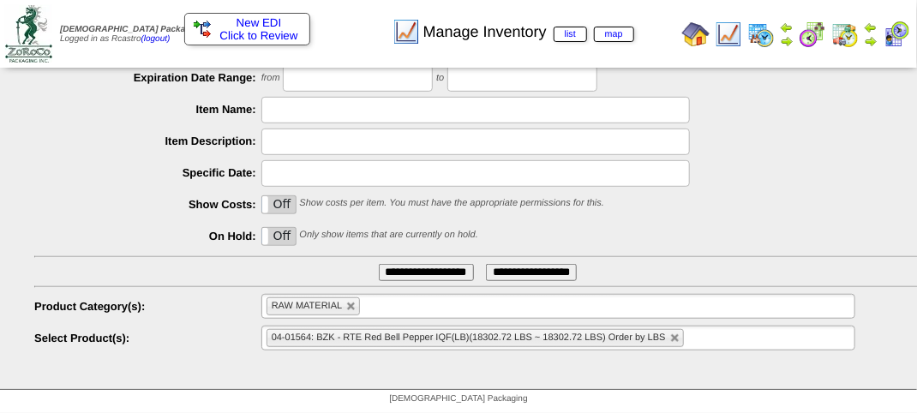
click at [356, 313] on li "RAW MATERIAL" at bounding box center [314, 306] width 94 height 18
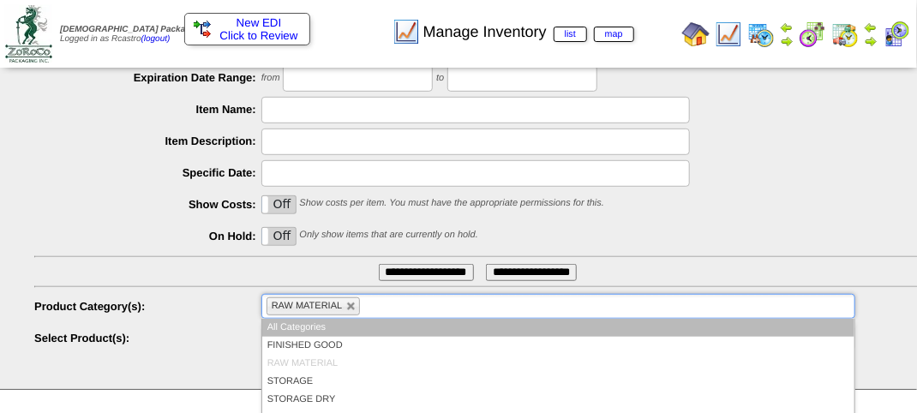
click at [360, 310] on ul "RAW MATERIAL" at bounding box center [558, 306] width 594 height 25
click at [352, 306] on link at bounding box center [351, 307] width 10 height 10
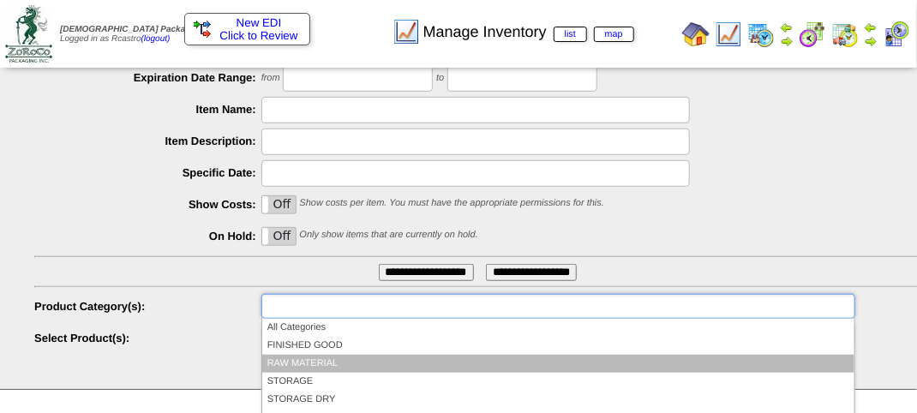
click at [311, 363] on li "RAW MATERIAL" at bounding box center [558, 364] width 592 height 18
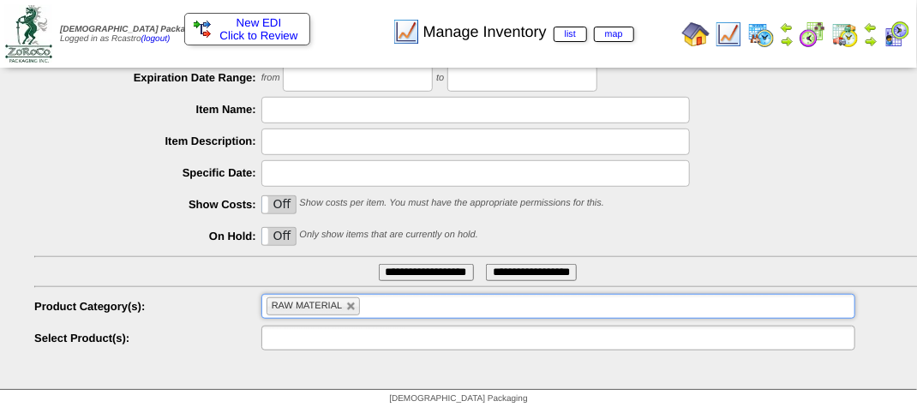
click at [332, 340] on input "text" at bounding box center [322, 337] width 110 height 21
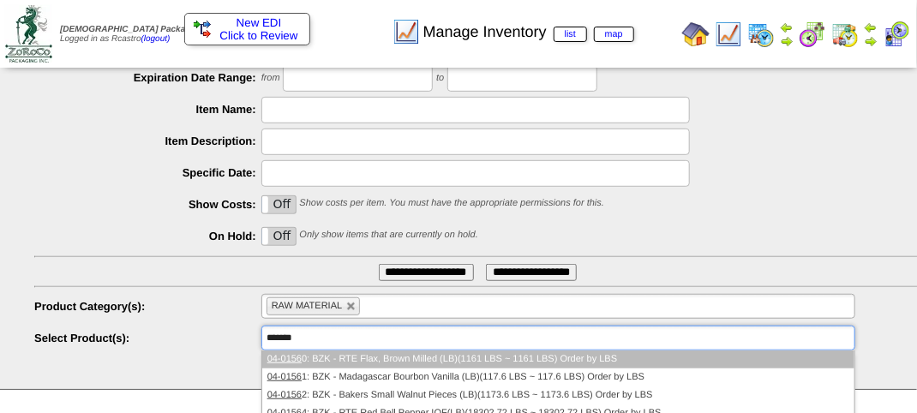
type input "********"
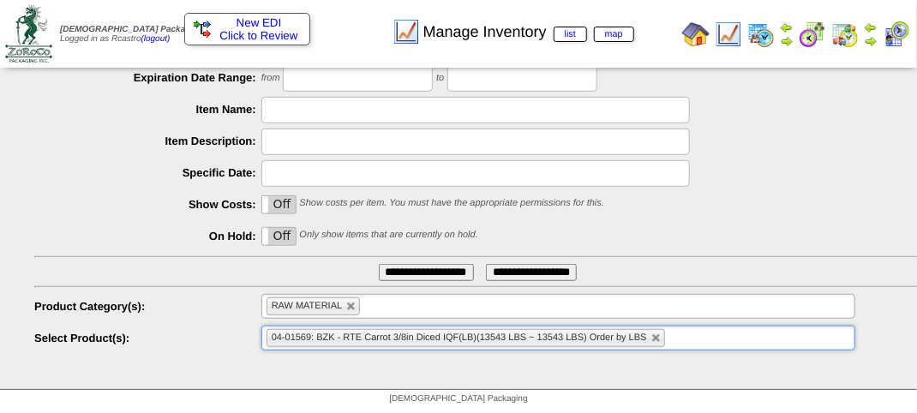
click at [381, 267] on input "**********" at bounding box center [426, 272] width 95 height 17
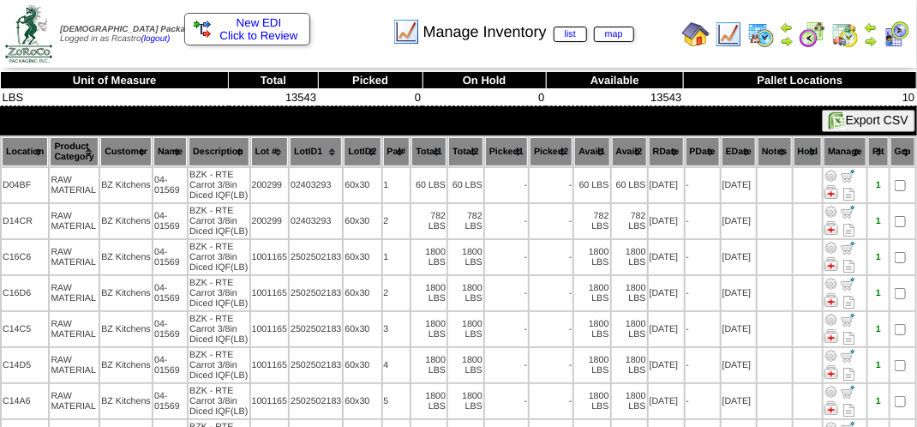
click at [22, 149] on th "Location" at bounding box center [25, 151] width 46 height 29
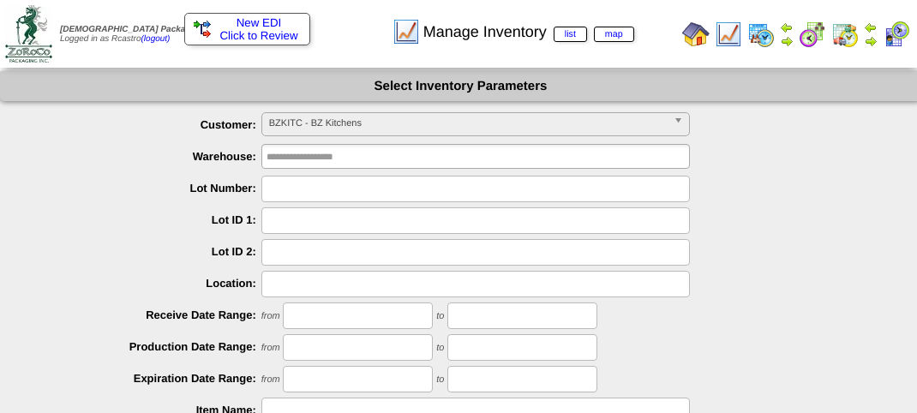
scroll to position [301, 0]
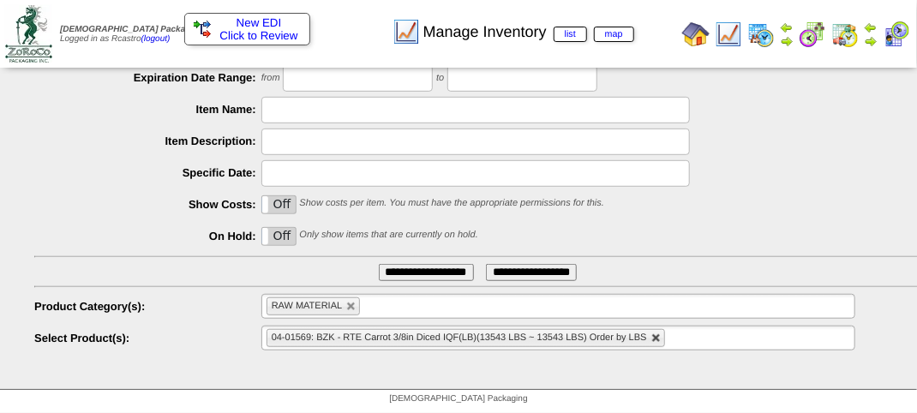
click at [659, 338] on link at bounding box center [657, 338] width 10 height 10
type input "**********"
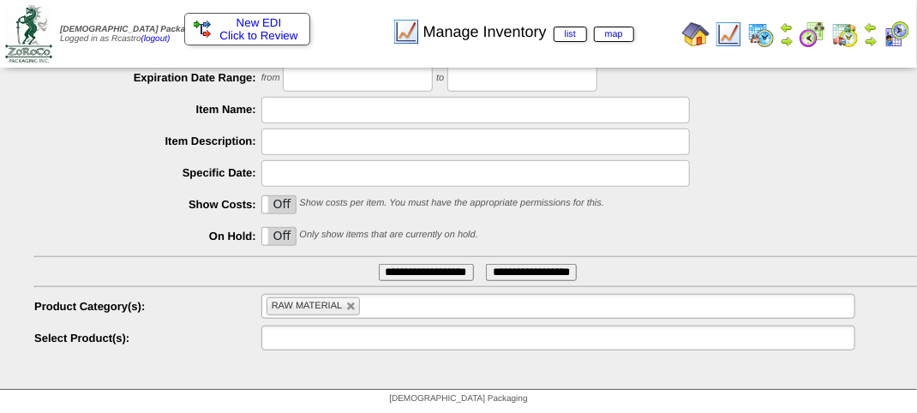
click at [425, 334] on ul at bounding box center [558, 338] width 594 height 25
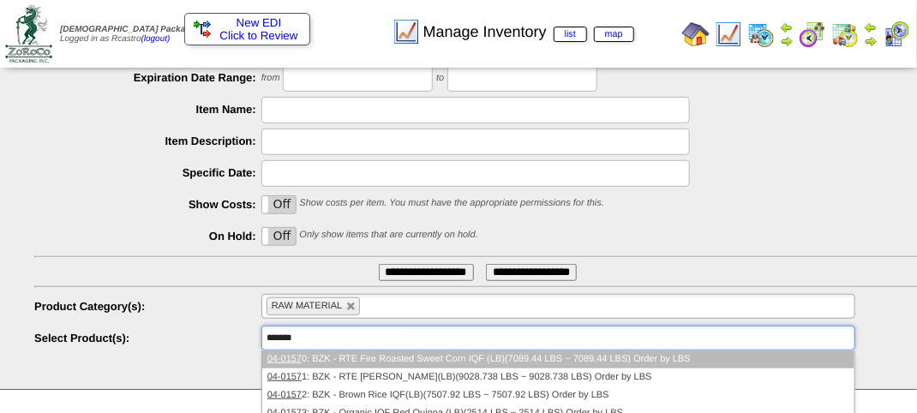
type input "********"
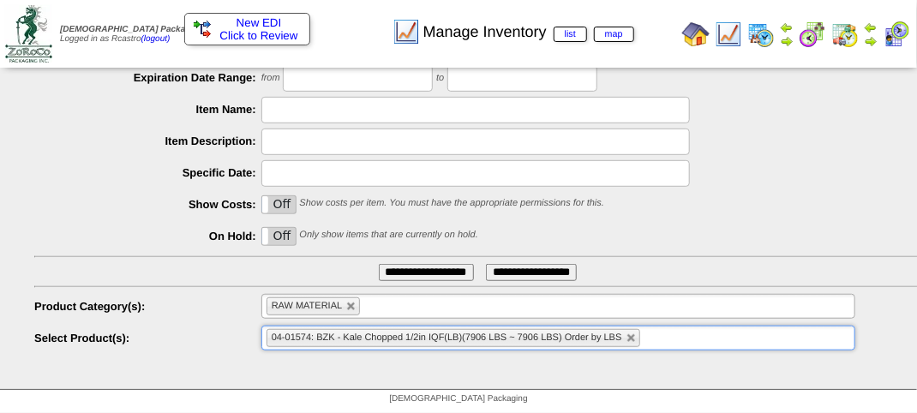
click at [405, 272] on input "**********" at bounding box center [426, 272] width 95 height 17
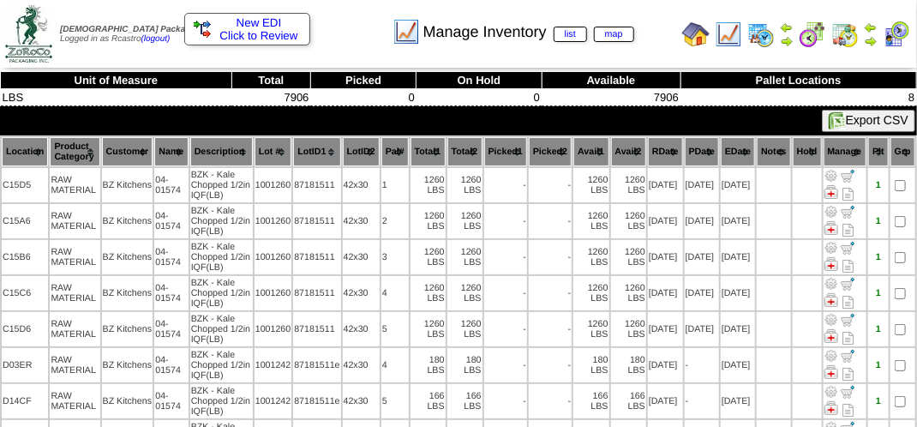
click at [13, 147] on th "Location" at bounding box center [25, 151] width 46 height 29
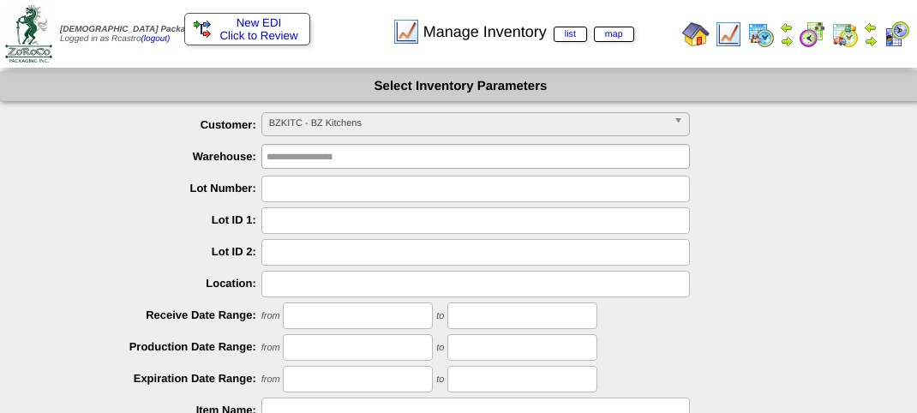
scroll to position [301, 0]
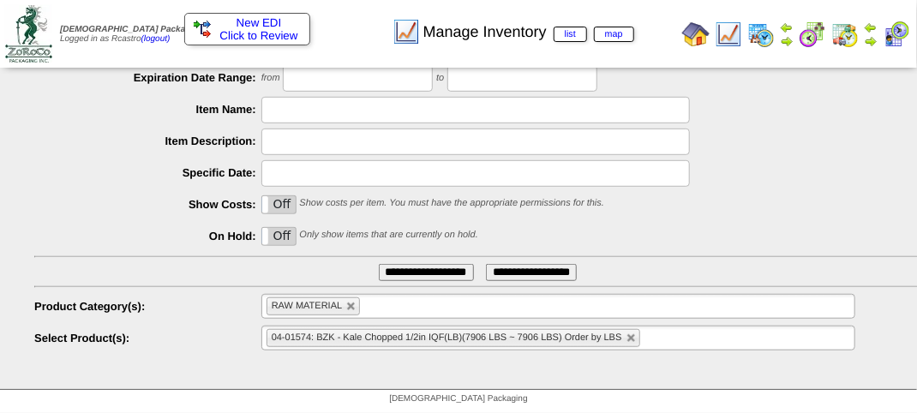
click at [628, 338] on link at bounding box center [632, 338] width 10 height 10
type input "**********"
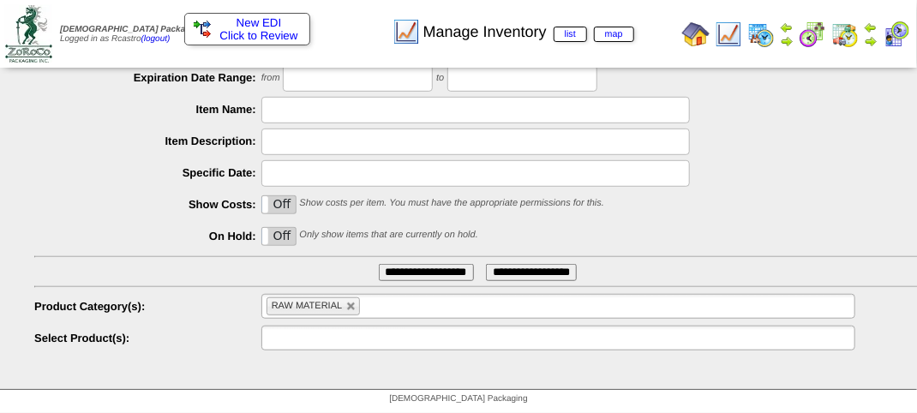
click at [628, 338] on ul at bounding box center [558, 338] width 594 height 25
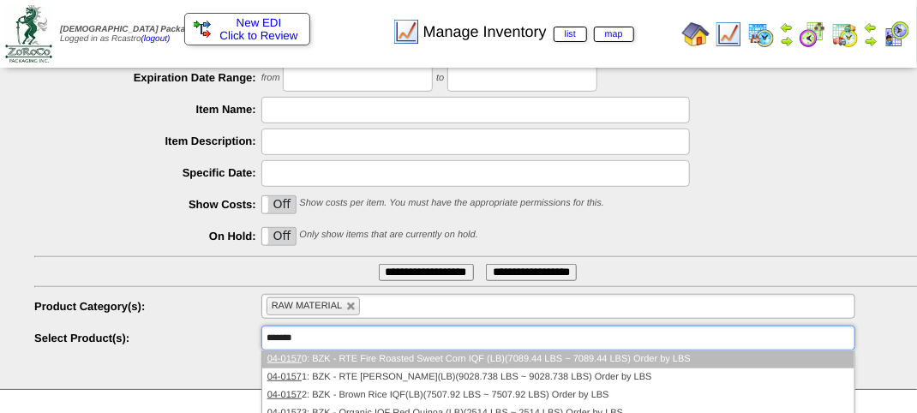
type input "********"
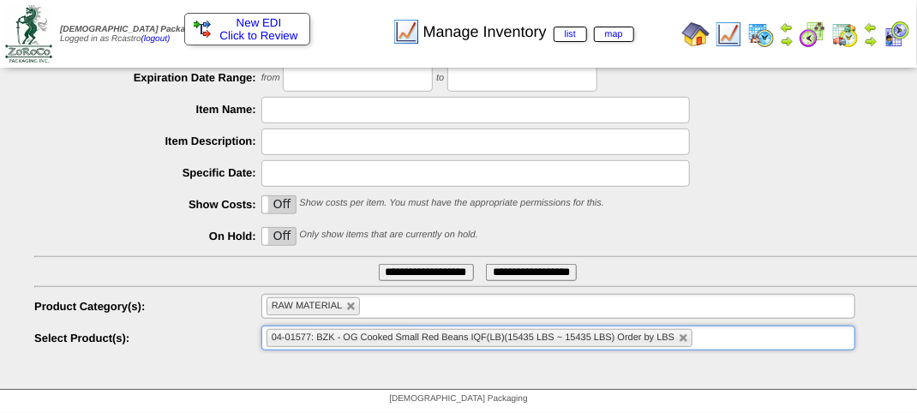
click at [403, 271] on input "**********" at bounding box center [426, 272] width 95 height 17
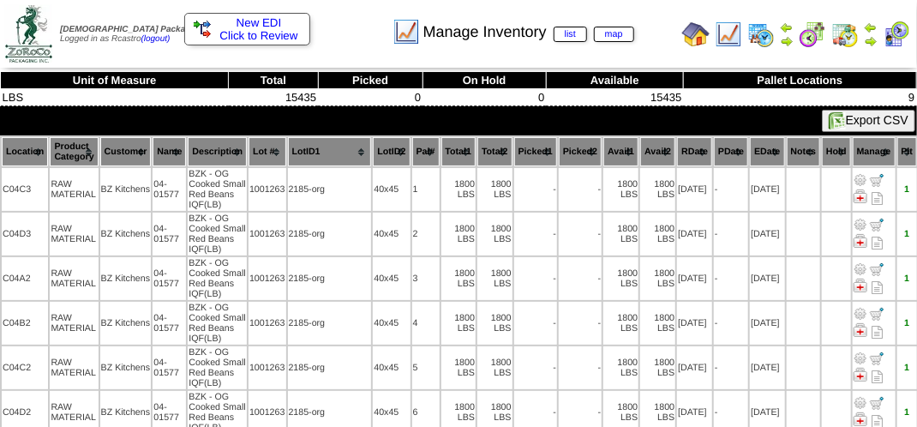
click at [17, 154] on th "Location" at bounding box center [25, 151] width 46 height 29
click at [15, 145] on th "Location" at bounding box center [25, 151] width 46 height 29
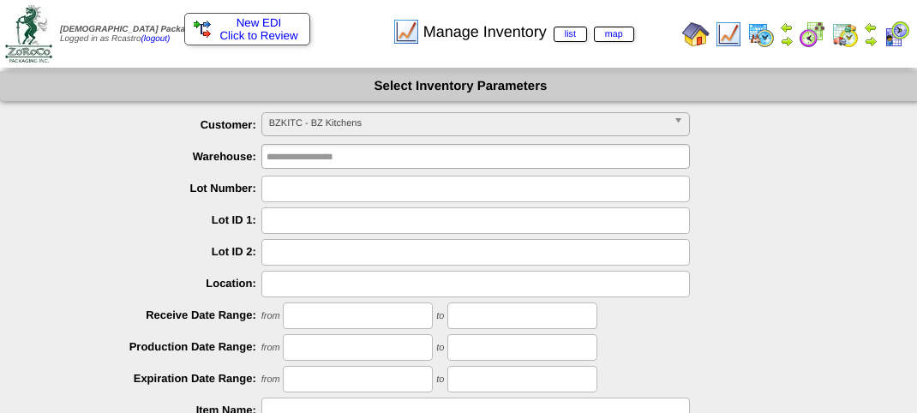
scroll to position [301, 0]
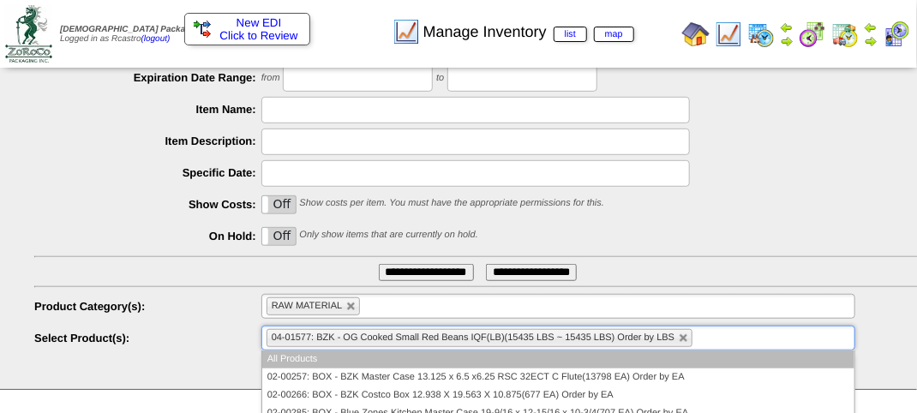
click at [688, 345] on li "04-01577: BZK - OG Cooked Small Red Beans IQF(LB)(15435 LBS ~ 15435 LBS) Order …" at bounding box center [480, 338] width 427 height 18
click at [684, 339] on link at bounding box center [684, 338] width 10 height 10
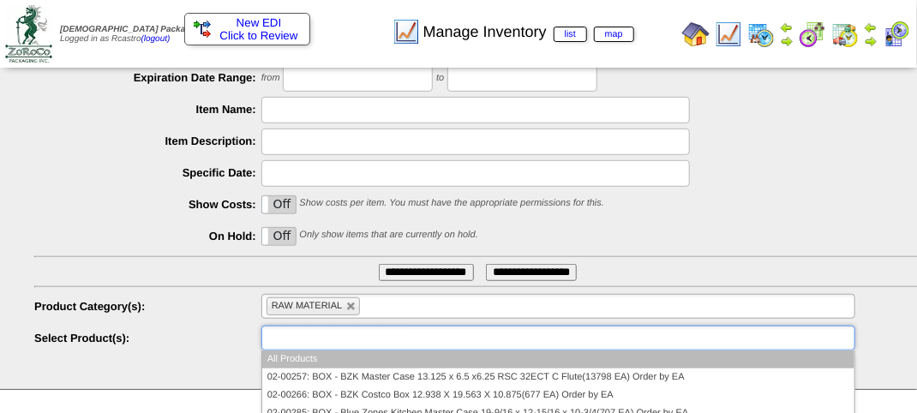
click at [677, 339] on ul at bounding box center [558, 338] width 594 height 25
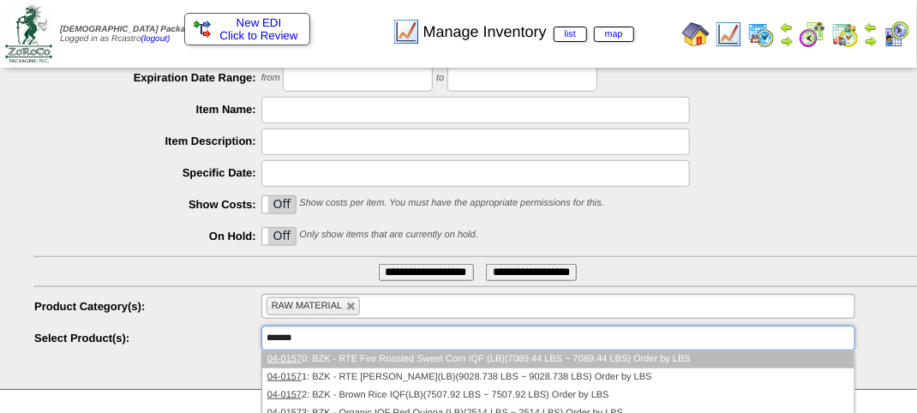
type input "********"
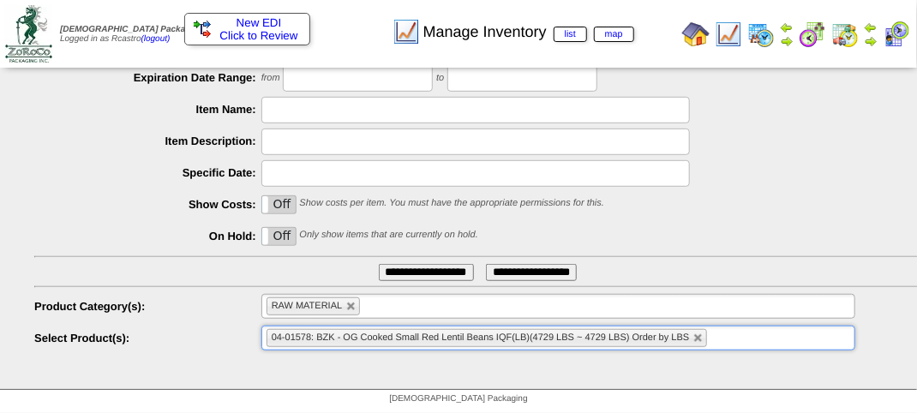
click at [415, 276] on input "**********" at bounding box center [426, 272] width 95 height 17
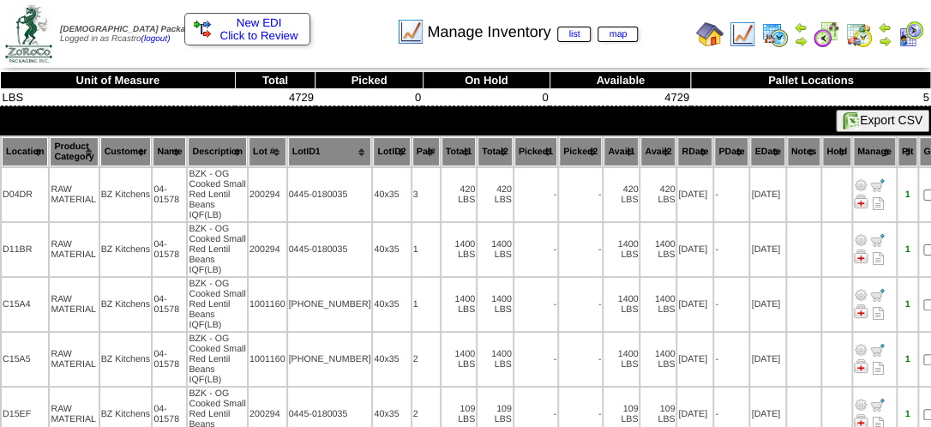
click at [15, 147] on th "Location" at bounding box center [25, 151] width 46 height 29
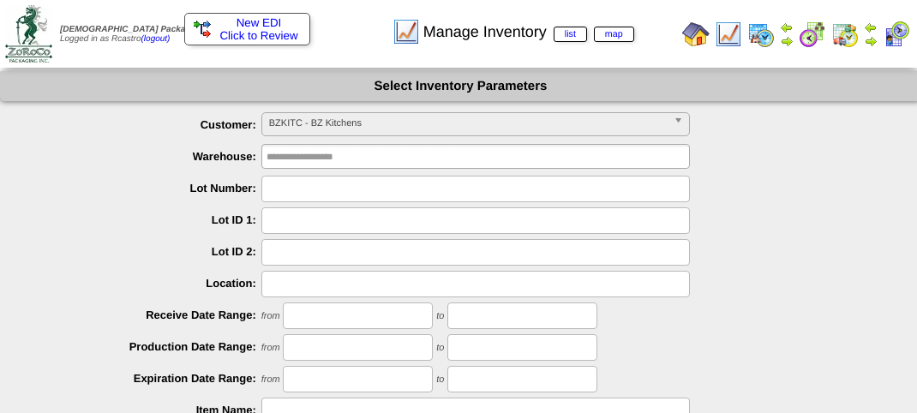
scroll to position [301, 0]
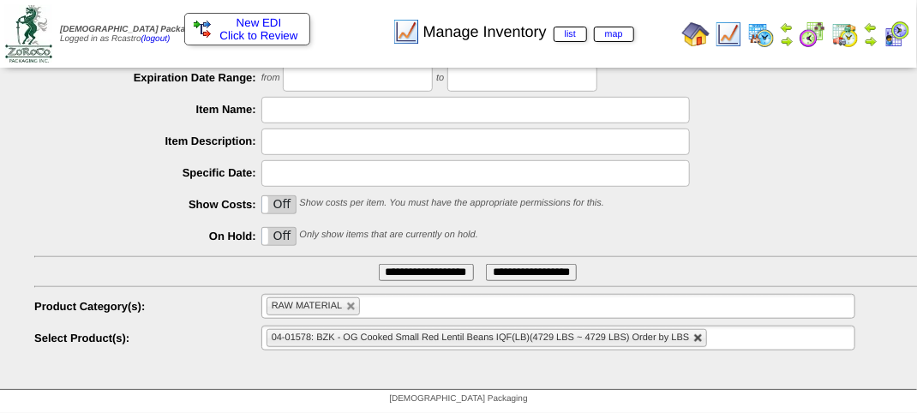
click at [703, 341] on link at bounding box center [699, 338] width 10 height 10
type input "**********"
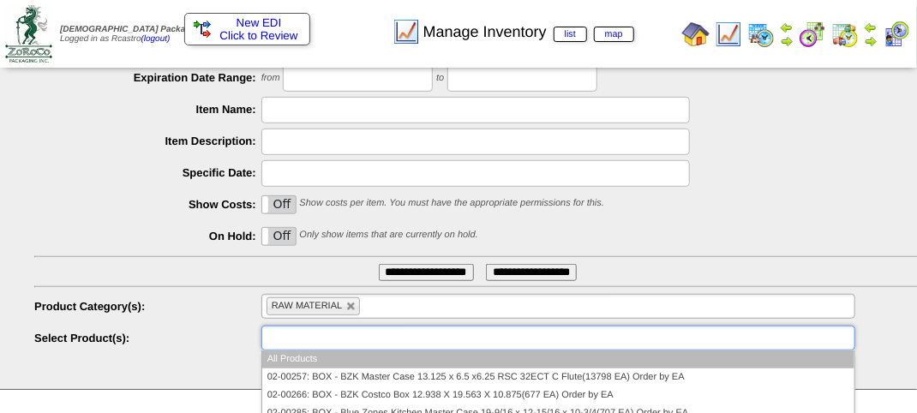
click at [703, 340] on ul at bounding box center [558, 338] width 594 height 25
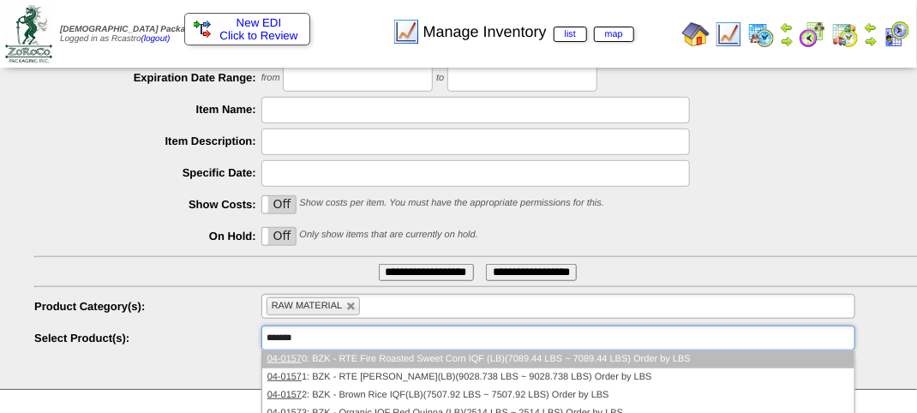
type input "********"
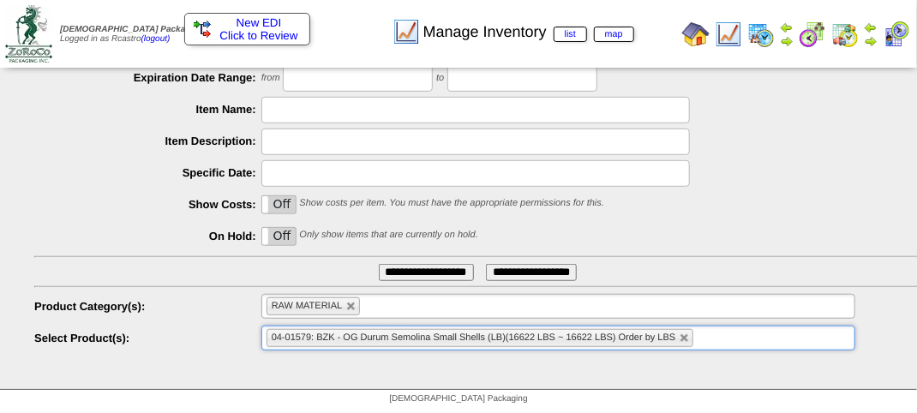
click at [419, 268] on input "**********" at bounding box center [426, 272] width 95 height 17
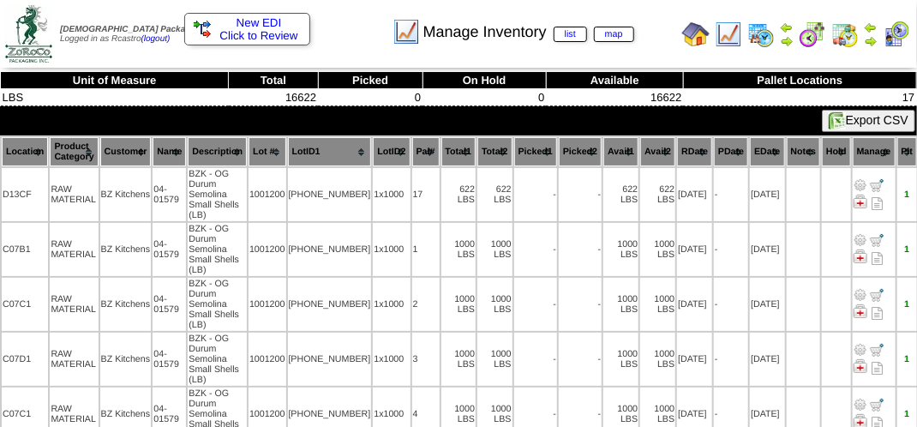
click at [27, 147] on th "Location" at bounding box center [25, 151] width 46 height 29
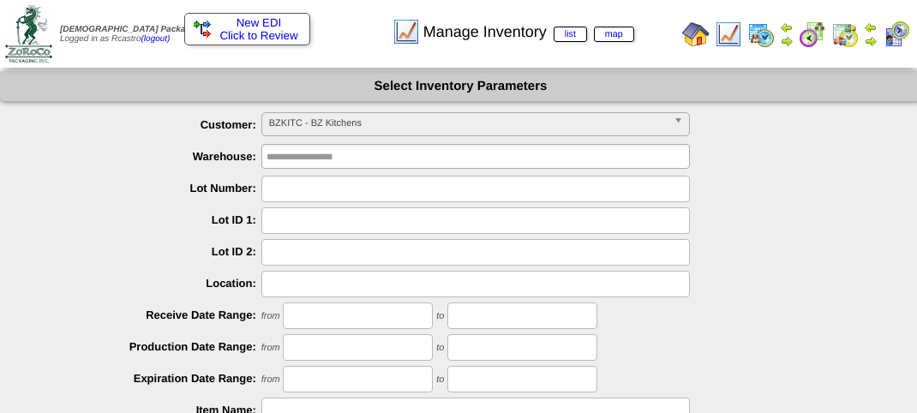
scroll to position [301, 0]
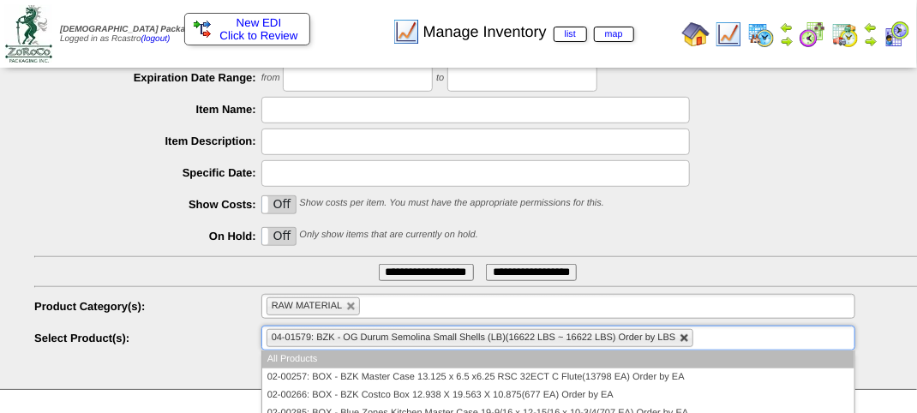
click at [684, 343] on li "04-01579: BZK - OG Durum Semolina Small Shells (LB)(16622 LBS ~ 16622 LBS) Orde…" at bounding box center [481, 338] width 428 height 18
click at [684, 343] on link at bounding box center [685, 338] width 10 height 10
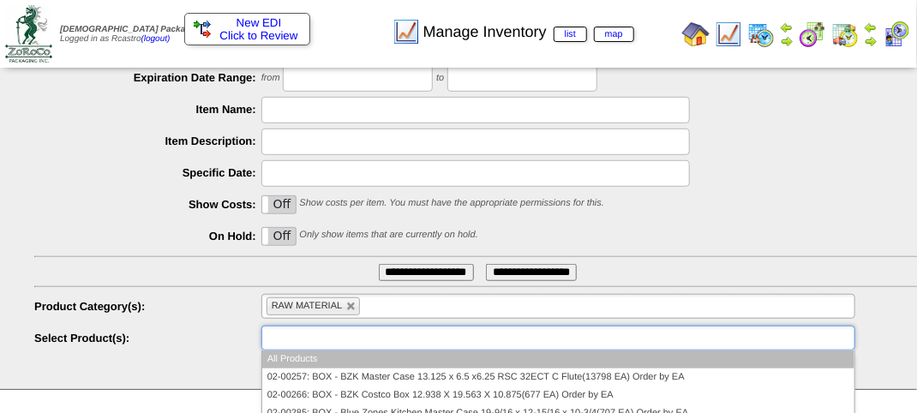
click at [673, 335] on ul at bounding box center [558, 338] width 594 height 25
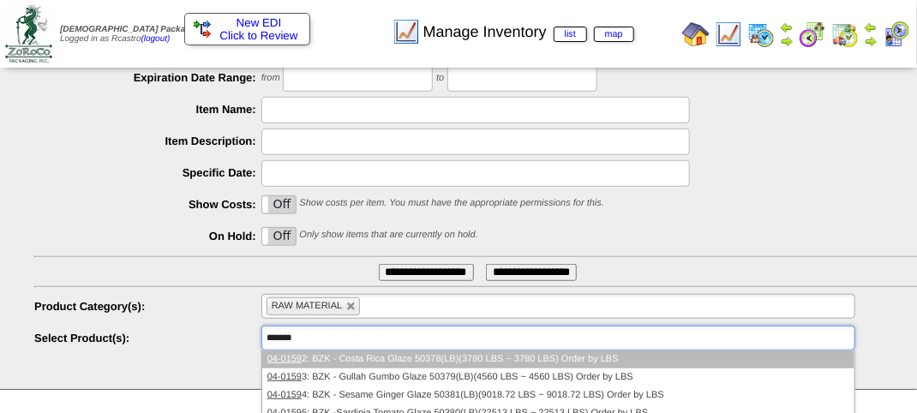
type input "********"
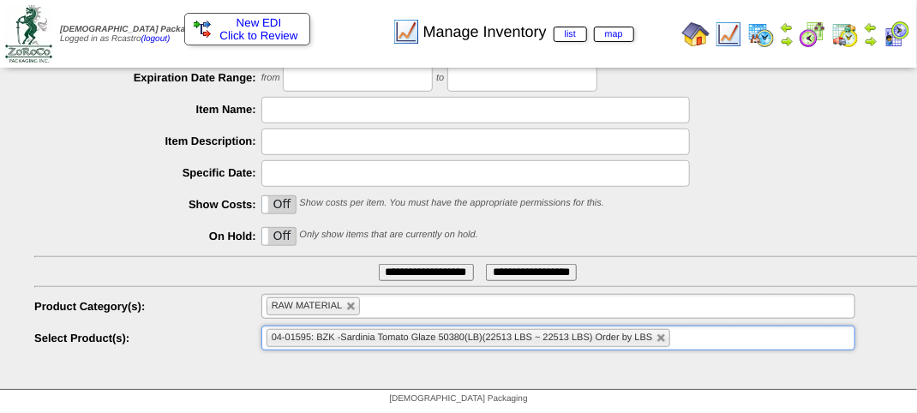
click at [429, 280] on input "**********" at bounding box center [426, 272] width 95 height 17
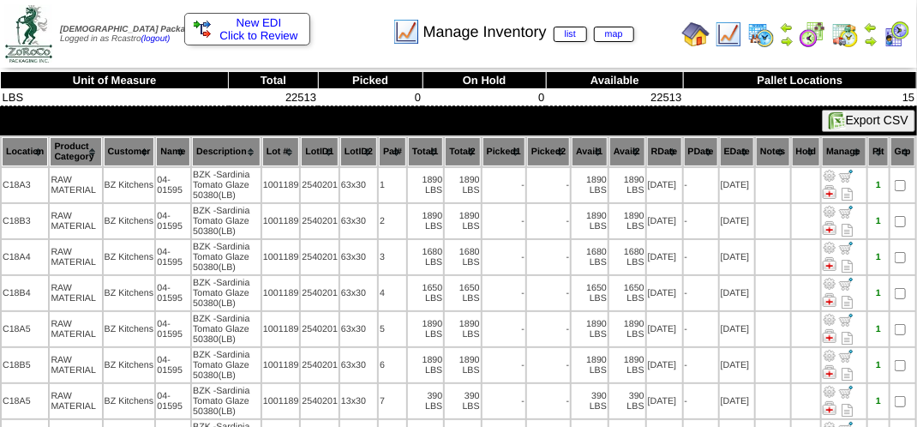
click at [25, 148] on th "Location" at bounding box center [25, 151] width 46 height 29
click at [652, 50] on td "Print All" at bounding box center [460, 34] width 430 height 64
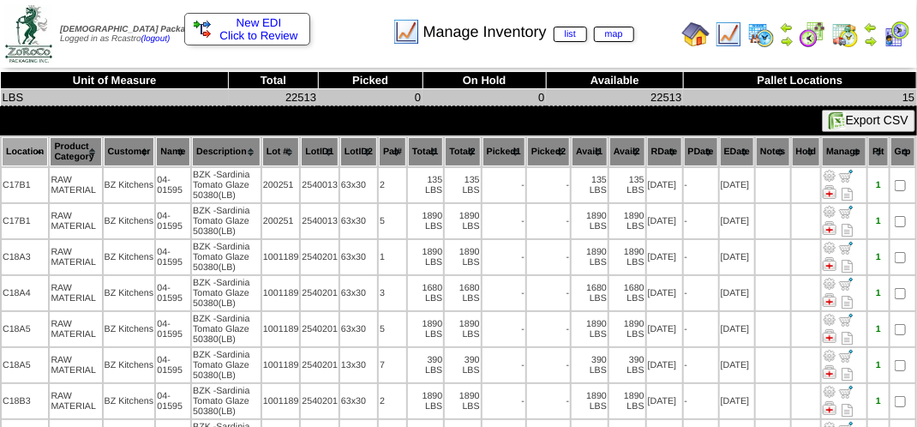
click at [794, 100] on td "15" at bounding box center [799, 97] width 233 height 17
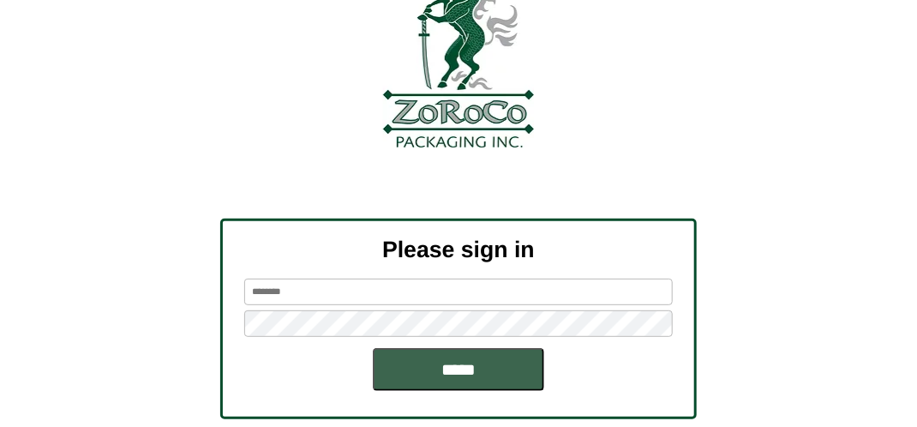
scroll to position [194, 0]
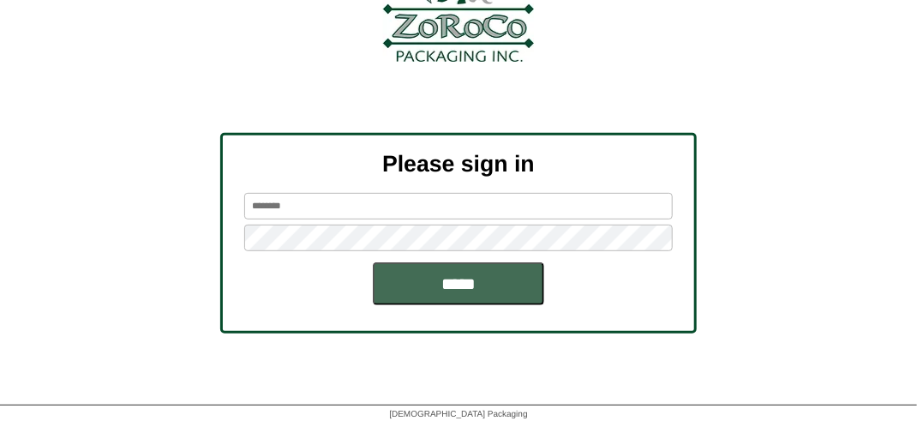
type input "*******"
click at [422, 266] on input "*****" at bounding box center [458, 283] width 171 height 43
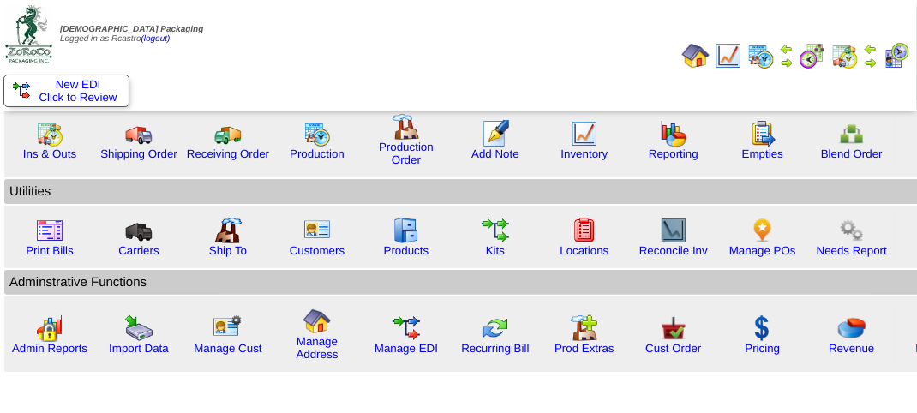
click at [869, 61] on img at bounding box center [871, 63] width 14 height 14
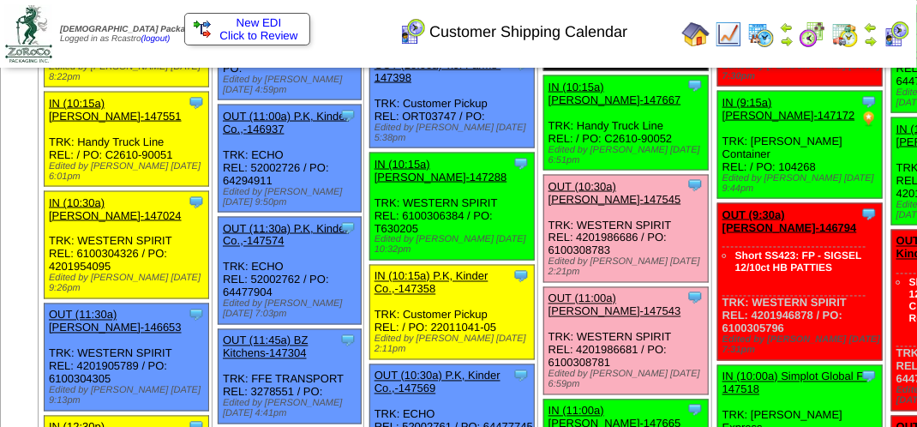
scroll to position [943, 0]
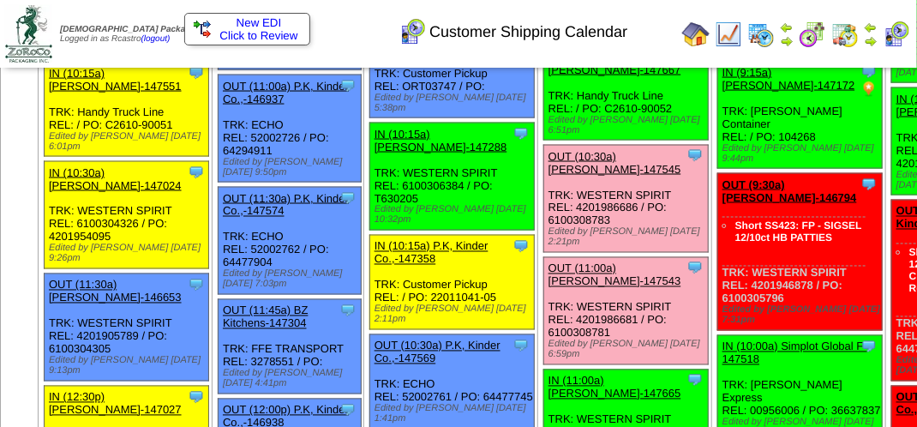
click at [574, 176] on link "OUT (10:30a) Lamb-Weston-147545" at bounding box center [615, 163] width 133 height 26
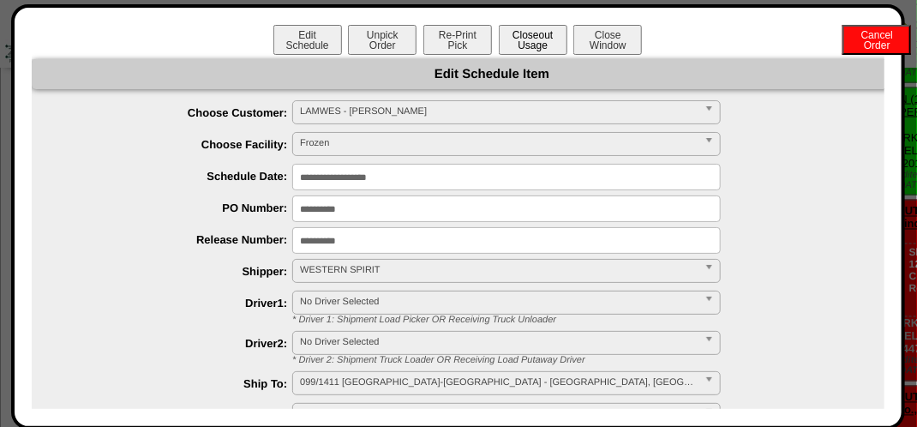
click at [533, 50] on button "Closeout Usage" at bounding box center [533, 40] width 69 height 30
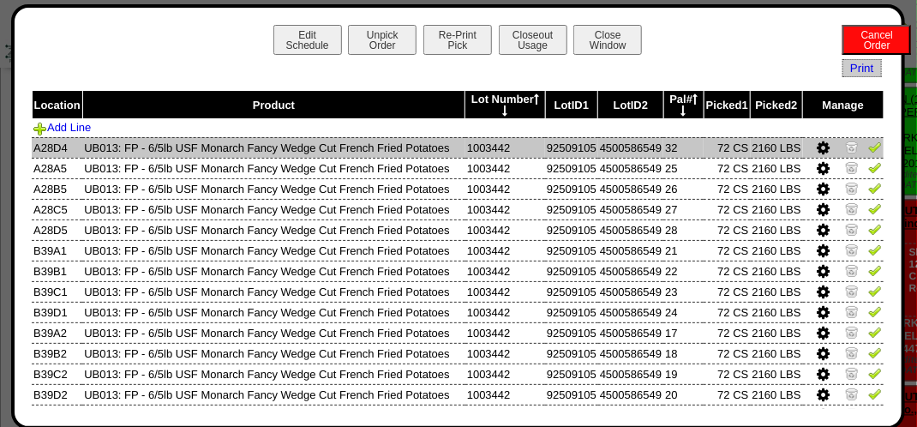
click at [868, 153] on img at bounding box center [875, 147] width 14 height 14
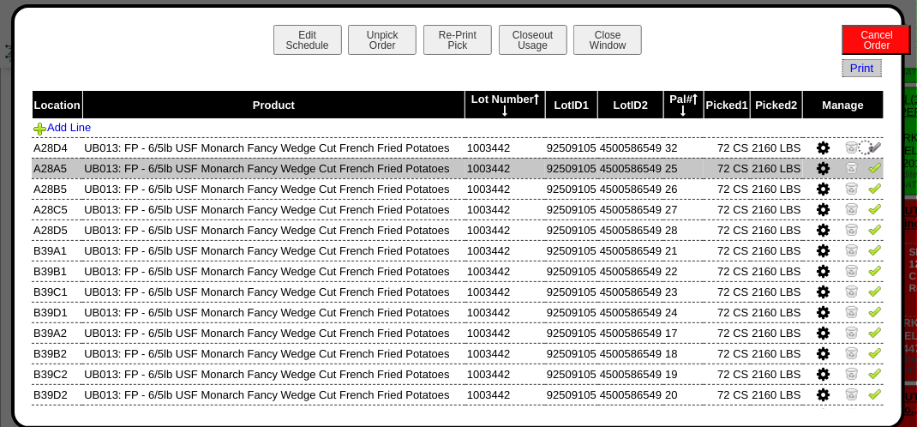
click at [868, 174] on img at bounding box center [875, 167] width 14 height 14
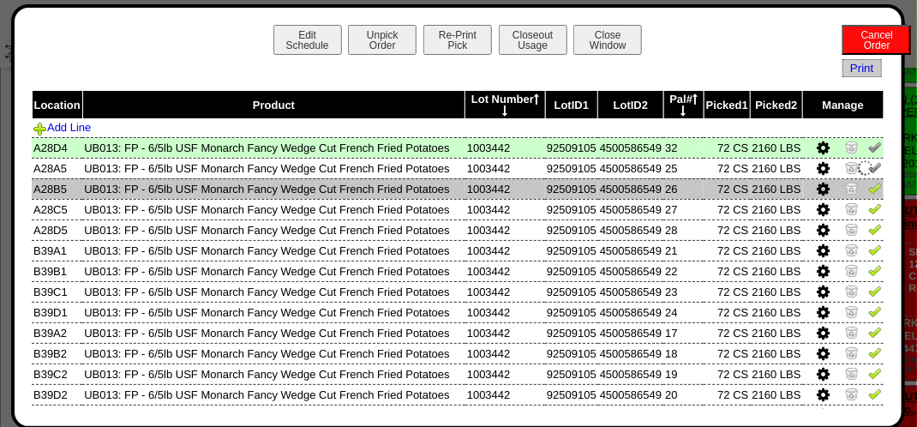
click at [868, 195] on img at bounding box center [875, 188] width 14 height 14
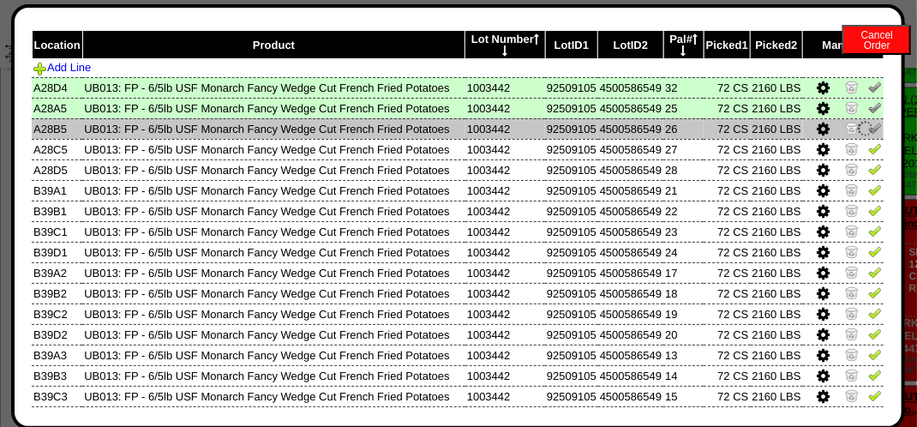
scroll to position [86, 0]
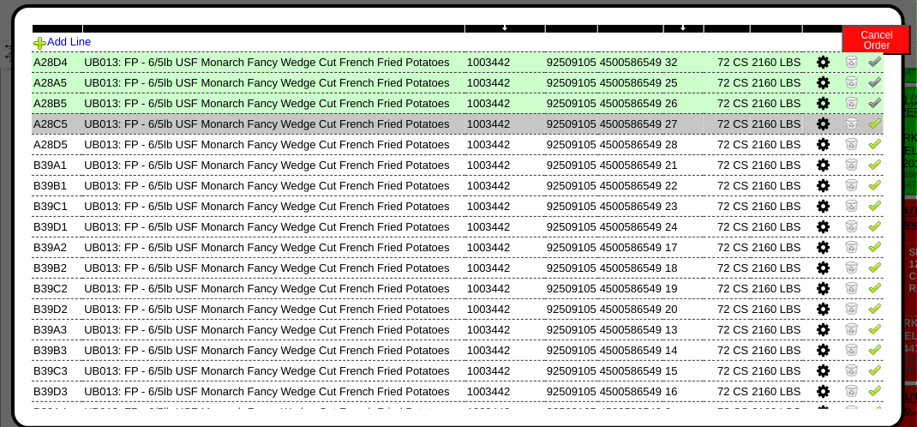
click at [868, 129] on img at bounding box center [875, 123] width 14 height 14
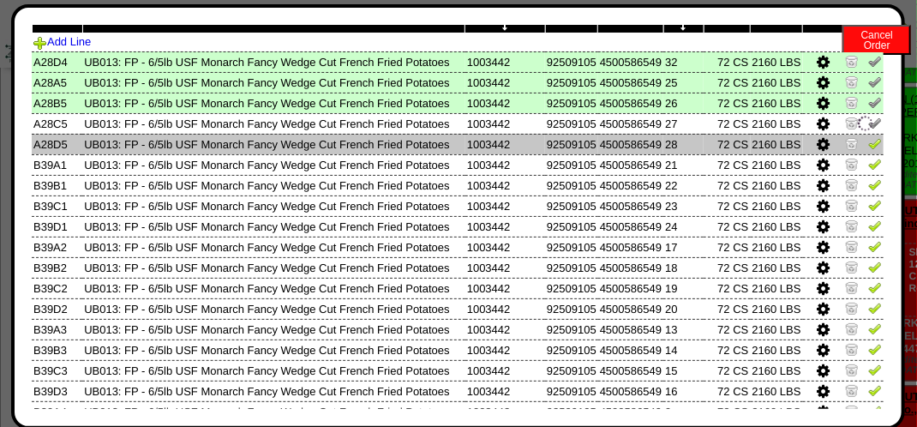
click at [868, 150] on img at bounding box center [875, 143] width 14 height 14
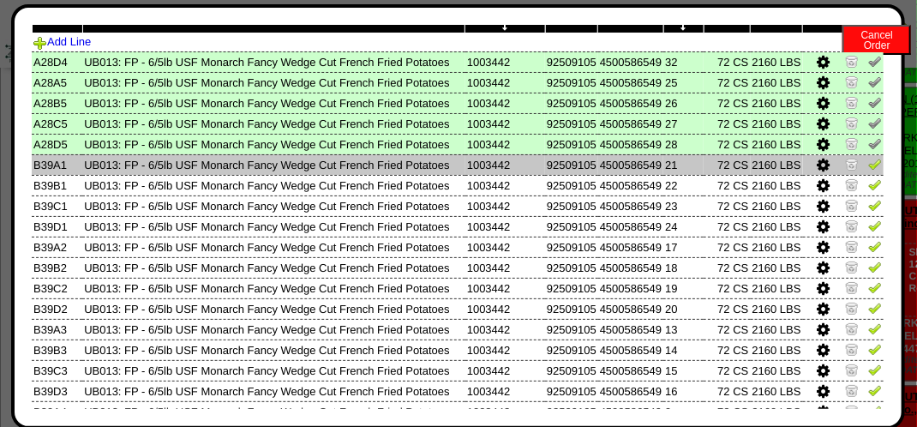
drag, startPoint x: 866, startPoint y: 213, endPoint x: 862, endPoint y: 231, distance: 18.5
click at [868, 171] on img at bounding box center [875, 164] width 14 height 14
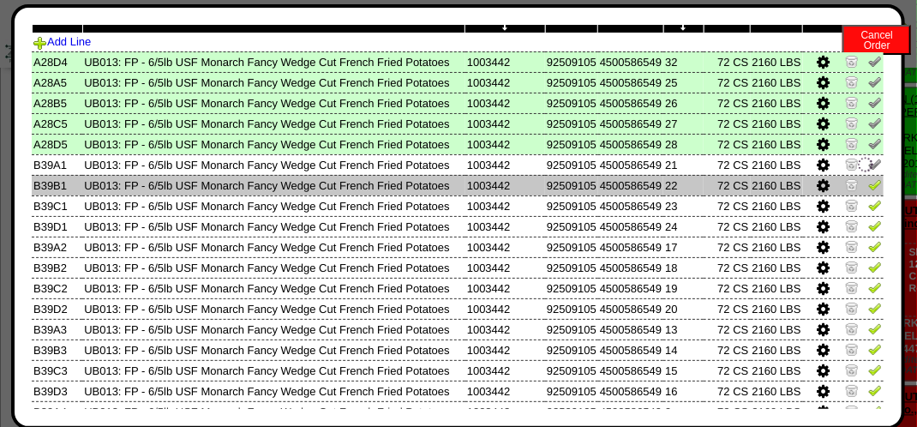
click at [868, 191] on img at bounding box center [875, 184] width 14 height 14
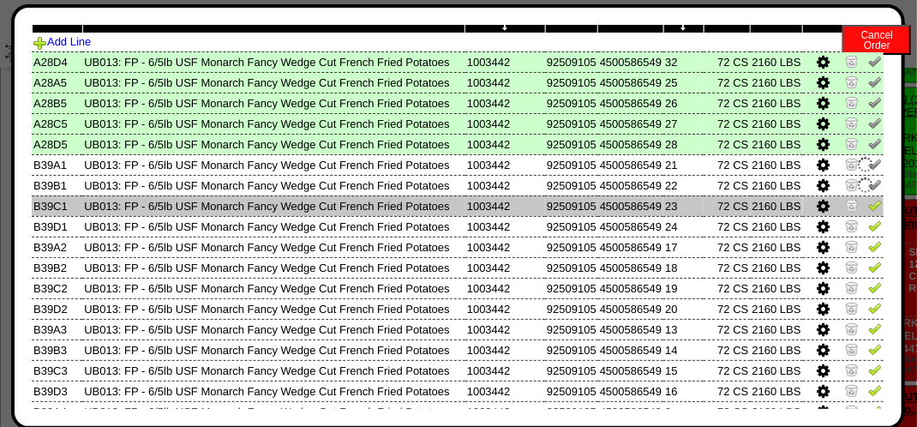
click at [868, 212] on img at bounding box center [875, 205] width 14 height 14
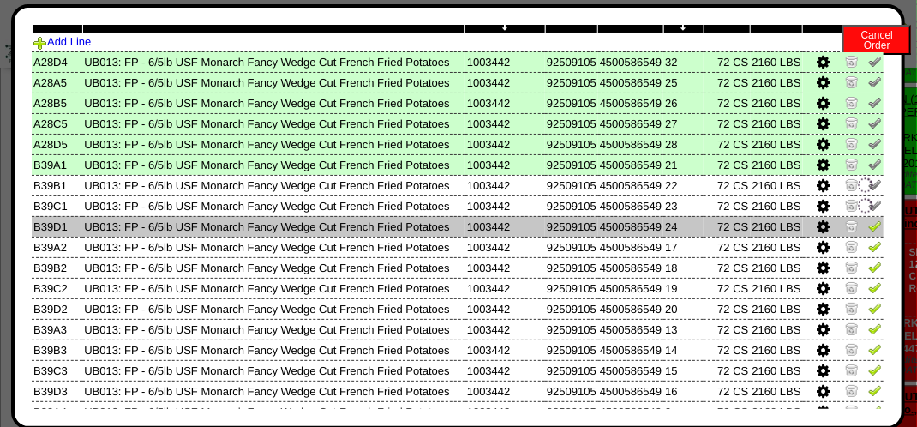
click at [868, 232] on img at bounding box center [875, 226] width 14 height 14
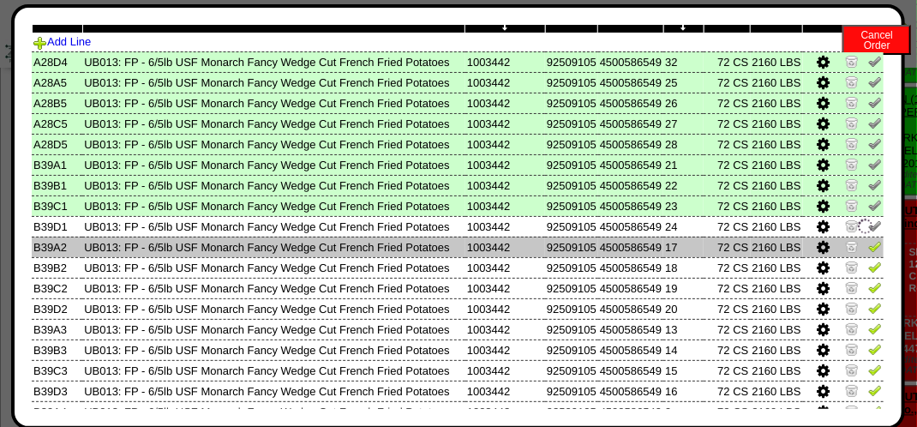
click at [868, 253] on img at bounding box center [875, 246] width 14 height 14
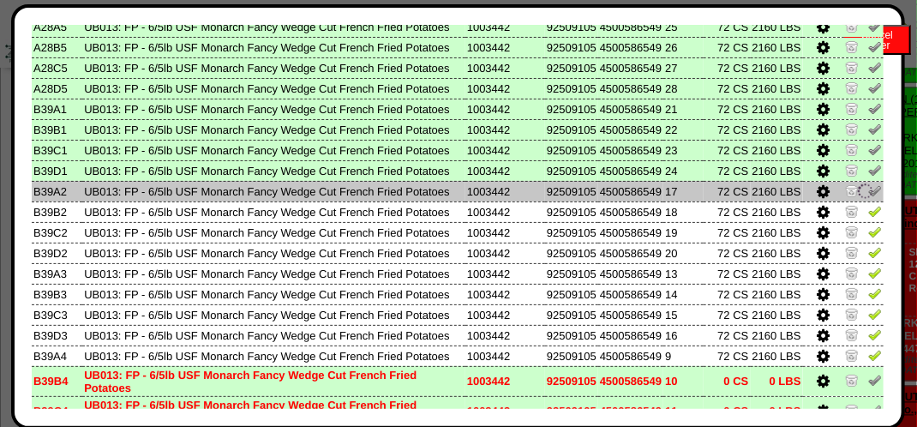
scroll to position [171, 0]
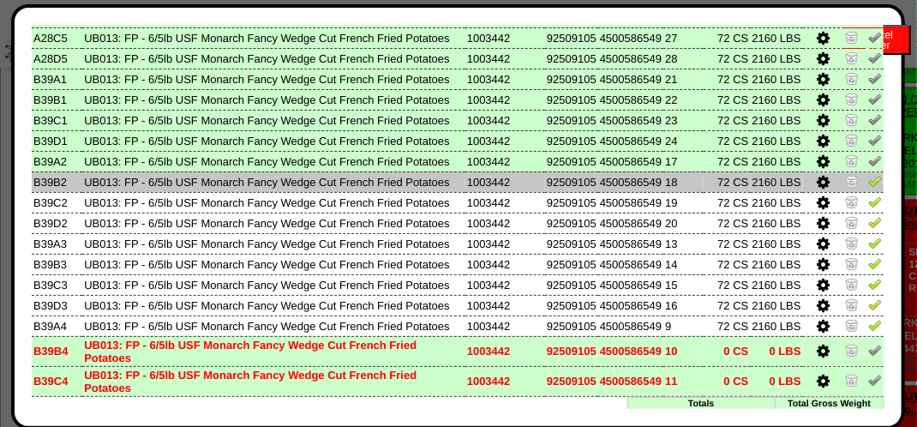
click at [868, 188] on img at bounding box center [875, 181] width 14 height 14
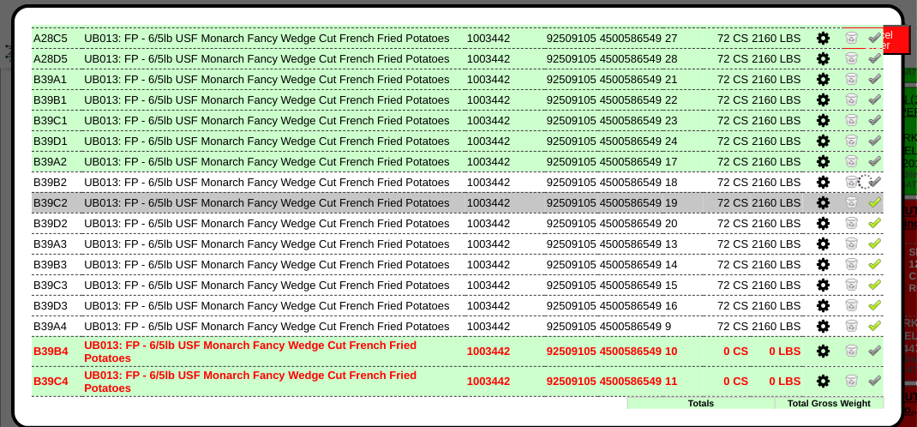
click at [868, 208] on img at bounding box center [875, 202] width 14 height 14
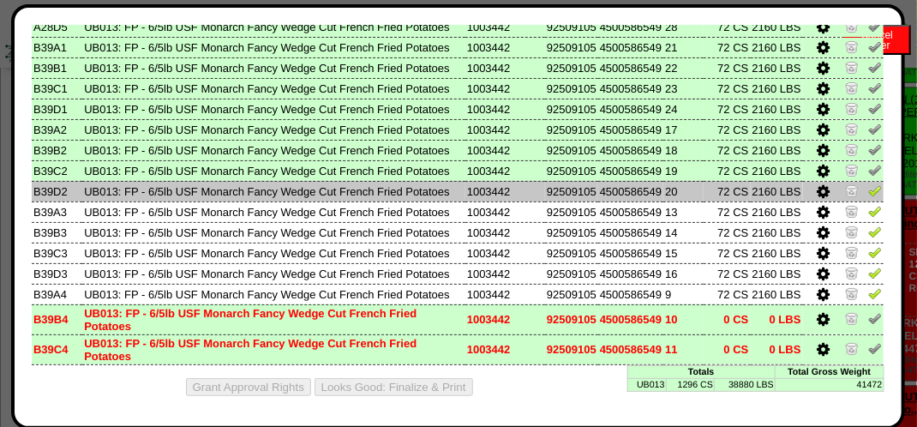
click at [868, 197] on img at bounding box center [875, 190] width 14 height 14
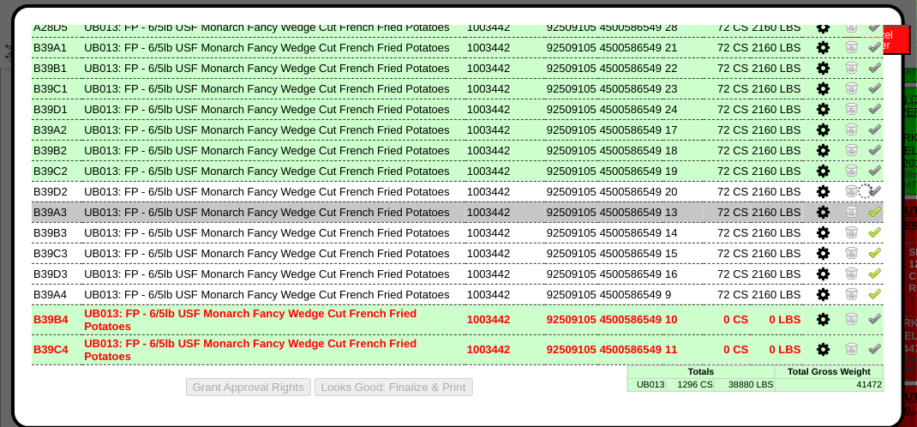
click at [868, 218] on img at bounding box center [875, 211] width 14 height 14
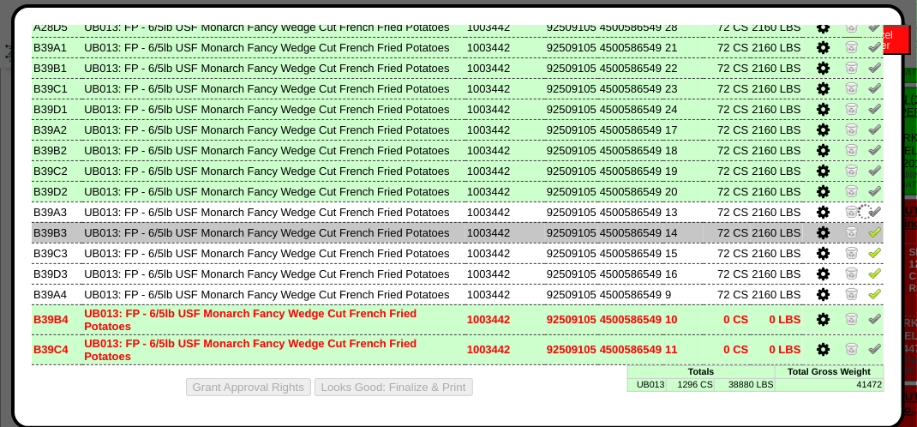
click at [868, 238] on img at bounding box center [875, 232] width 14 height 14
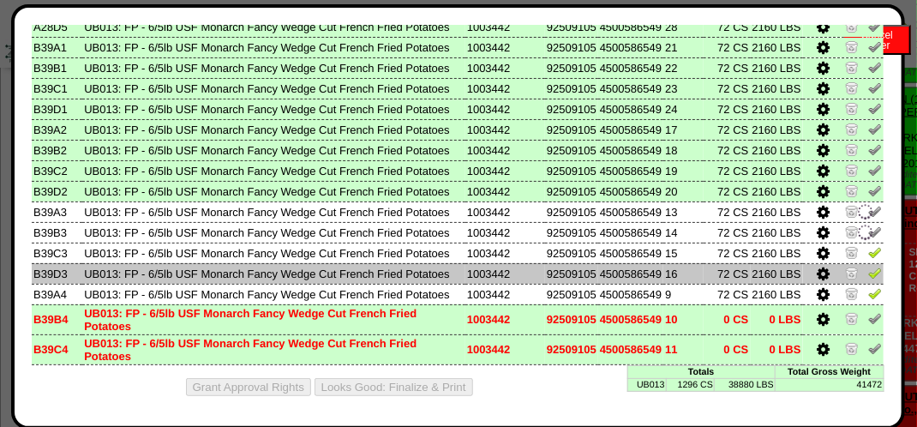
scroll to position [379, 0]
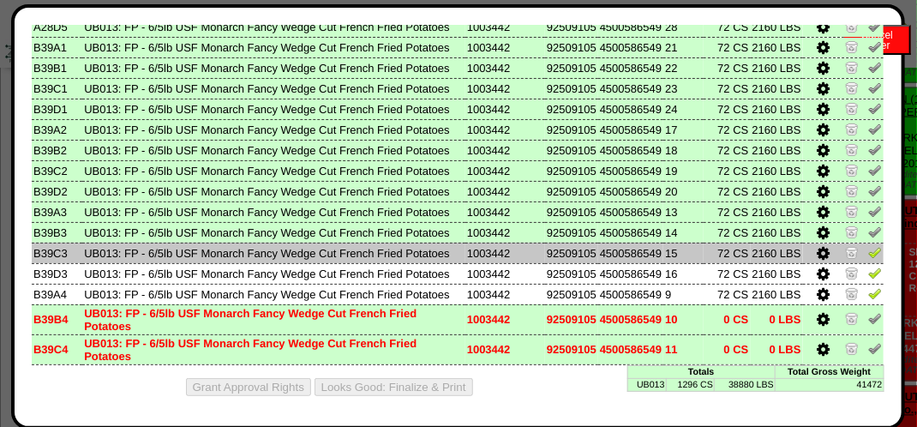
click at [868, 243] on td at bounding box center [843, 253] width 81 height 21
click at [868, 249] on link at bounding box center [875, 255] width 14 height 13
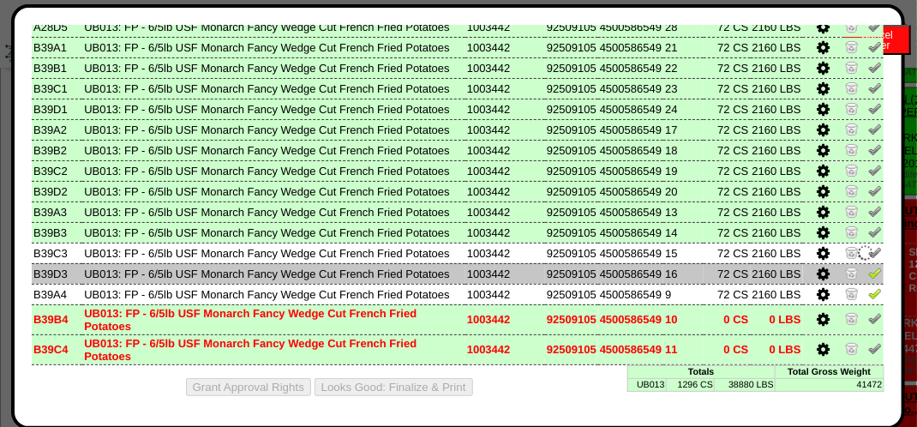
click at [868, 266] on img at bounding box center [875, 273] width 14 height 14
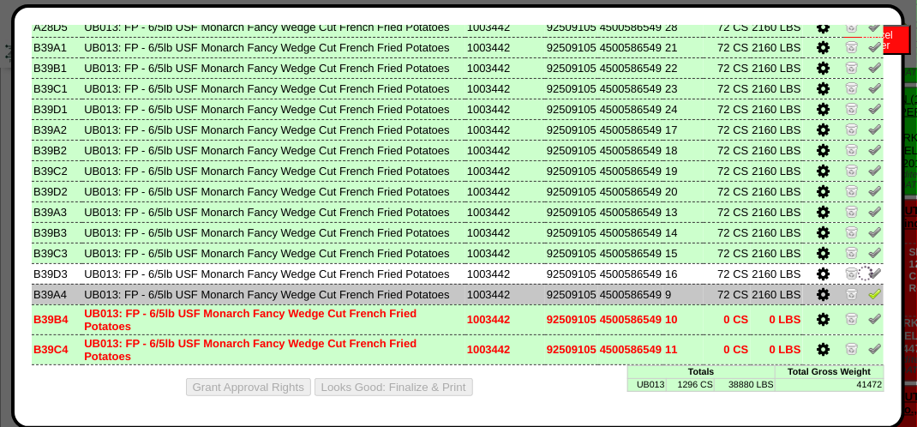
click at [868, 286] on img at bounding box center [875, 293] width 14 height 14
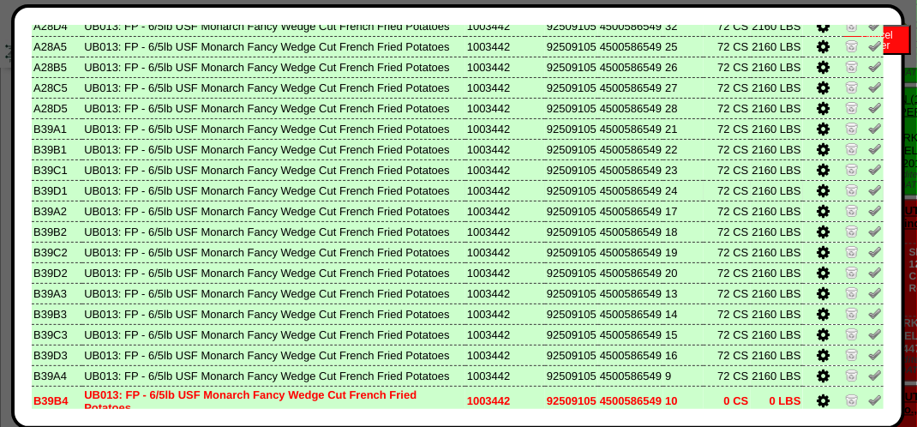
scroll to position [0, 0]
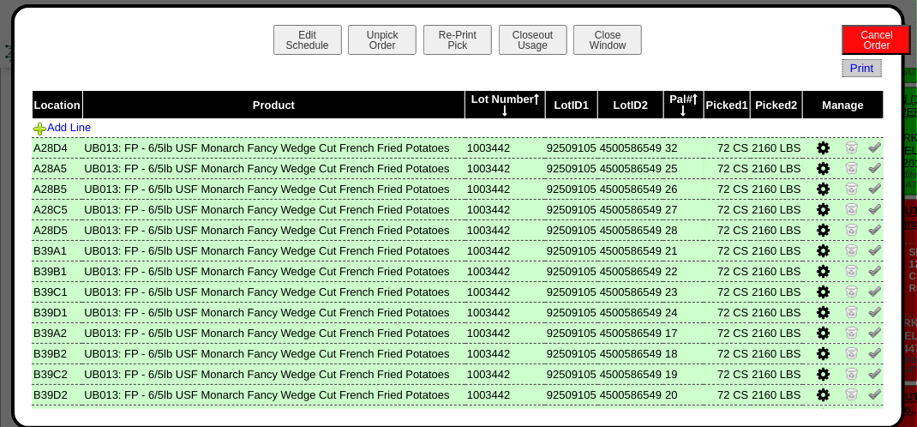
click at [817, 177] on icon at bounding box center [823, 168] width 13 height 15
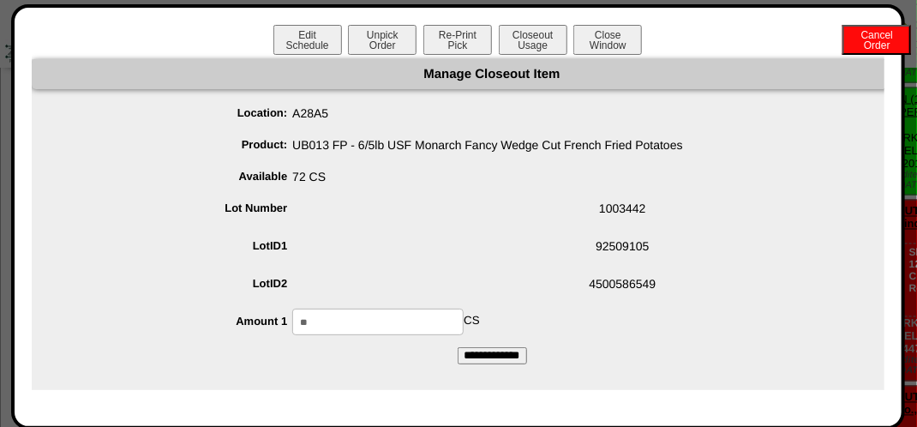
click at [363, 326] on input "**" at bounding box center [377, 322] width 171 height 27
type input "*"
type input "**"
click at [523, 355] on input "**********" at bounding box center [492, 355] width 69 height 17
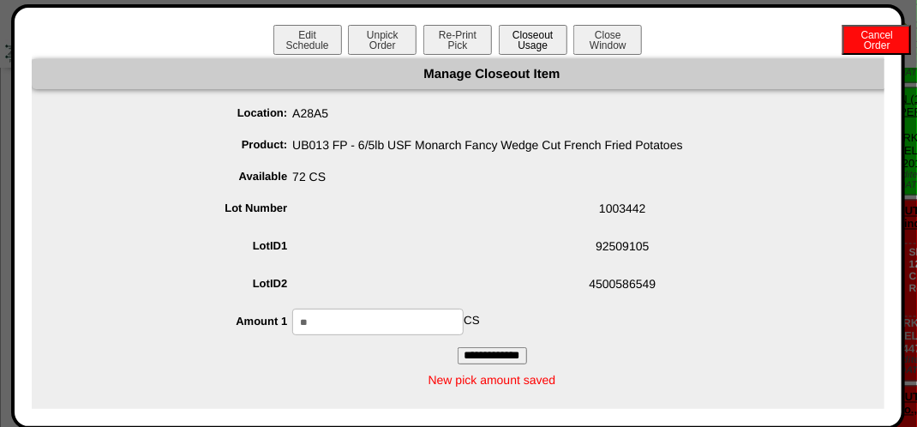
click at [523, 33] on button "Closeout Usage" at bounding box center [533, 40] width 69 height 30
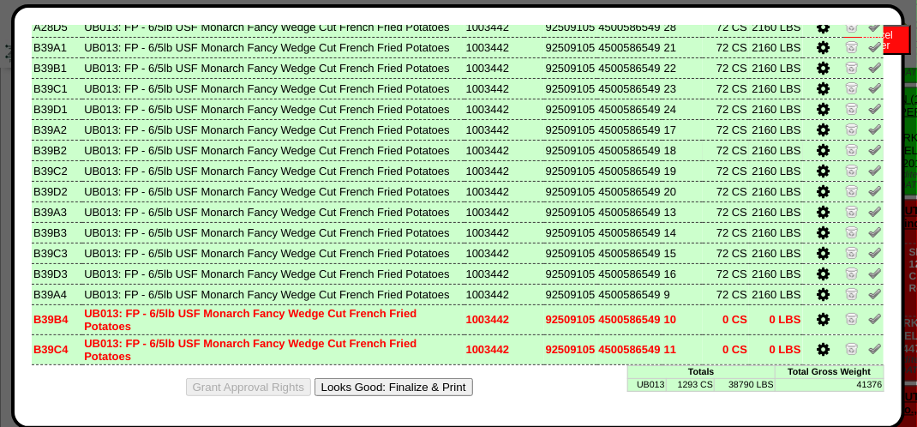
scroll to position [379, 0]
click at [443, 390] on button "Looks Good: Finalize & Print" at bounding box center [394, 387] width 159 height 18
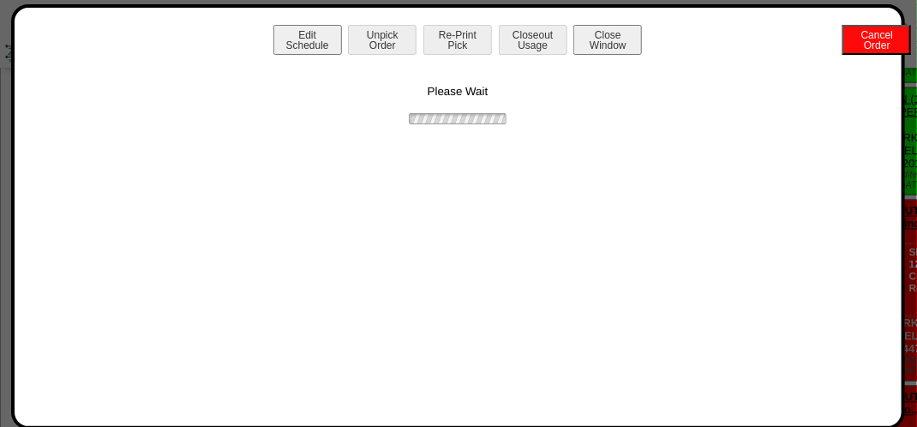
scroll to position [0, 0]
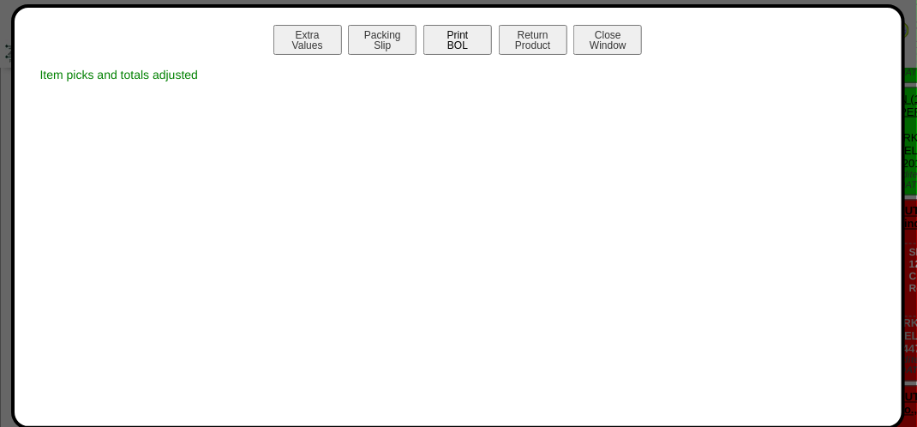
click at [468, 40] on button "Print BOL" at bounding box center [457, 40] width 69 height 30
